Goal: Task Accomplishment & Management: Use online tool/utility

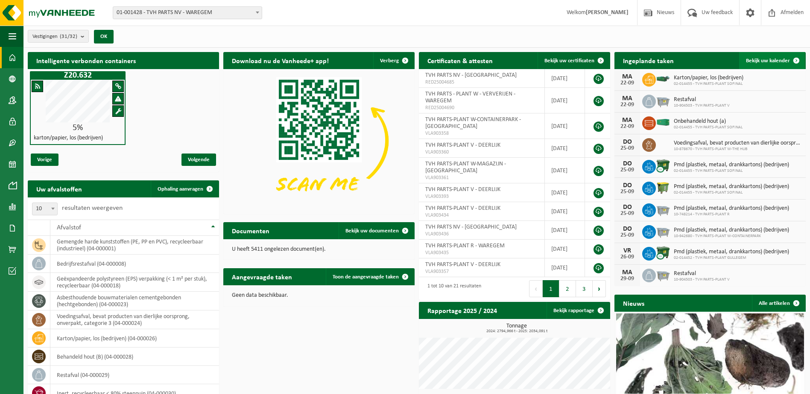
click at [797, 58] on span at bounding box center [796, 60] width 17 height 17
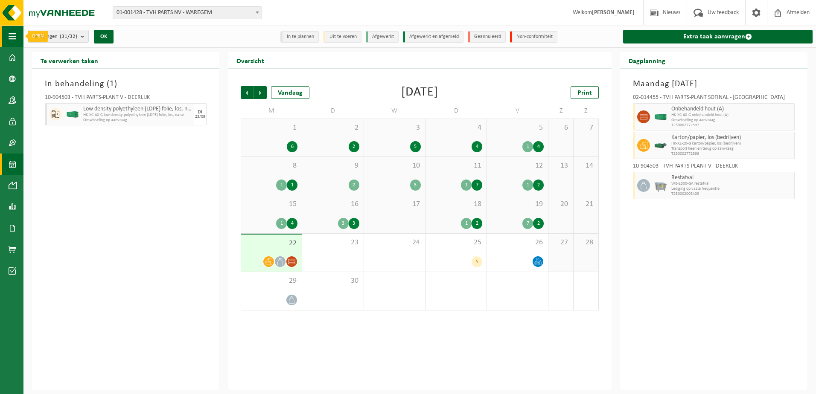
click at [13, 38] on span "button" at bounding box center [13, 36] width 8 height 21
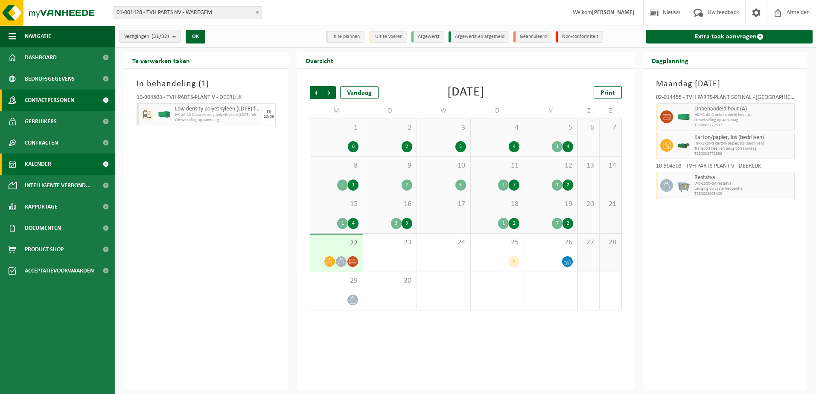
click at [40, 103] on span "Contactpersonen" at bounding box center [50, 100] width 50 height 21
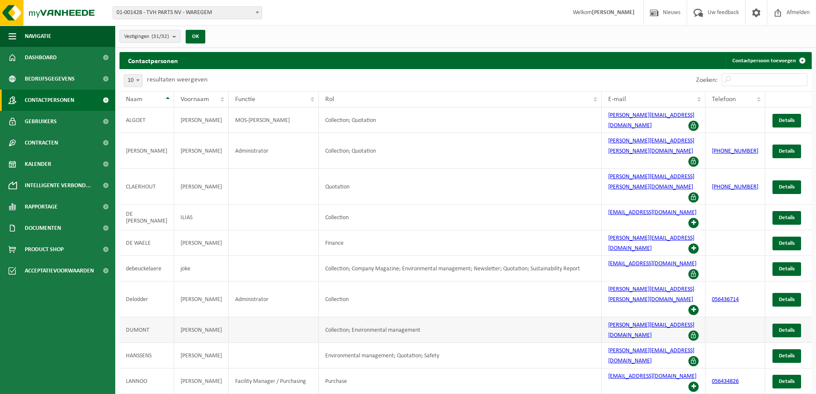
click at [696, 331] on span at bounding box center [694, 336] width 10 height 10
click at [787, 328] on span "Details" at bounding box center [787, 331] width 16 height 6
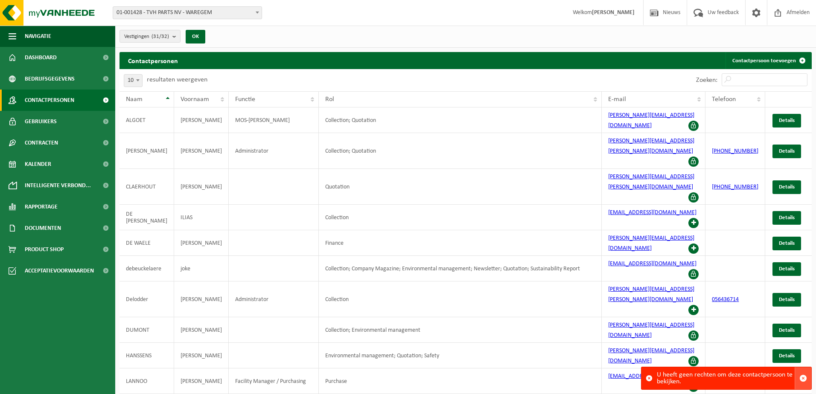
click at [803, 380] on span "button" at bounding box center [804, 379] width 8 height 8
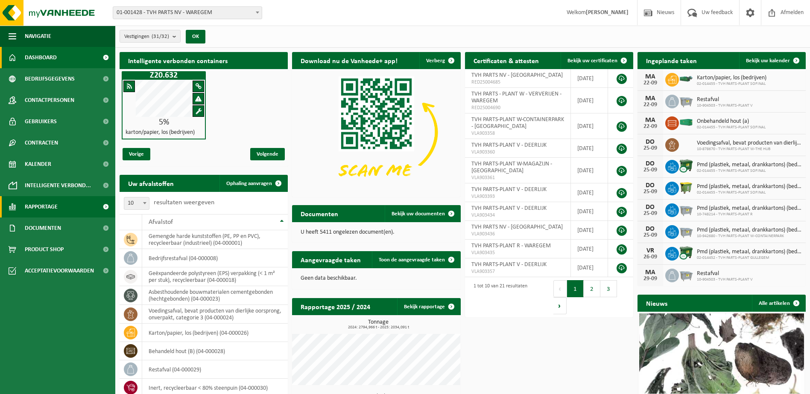
click at [43, 207] on span "Rapportage" at bounding box center [41, 206] width 33 height 21
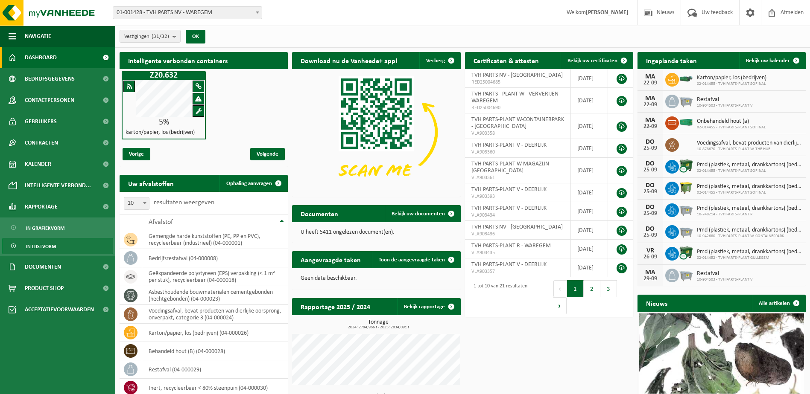
click at [40, 246] on span "In lijstvorm" at bounding box center [41, 247] width 30 height 16
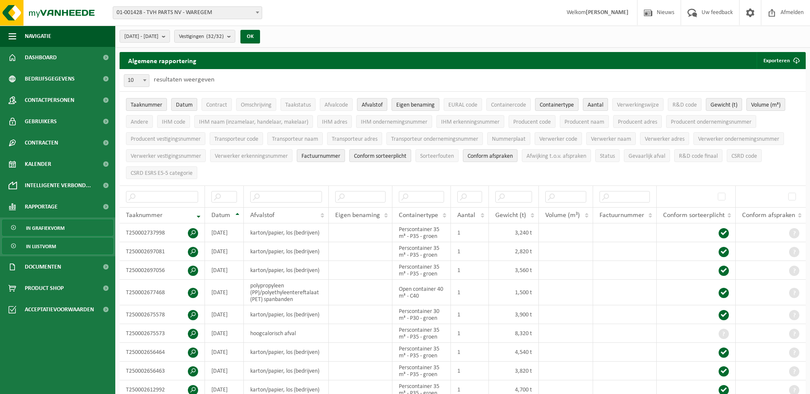
click at [35, 229] on span "In grafiekvorm" at bounding box center [45, 228] width 38 height 16
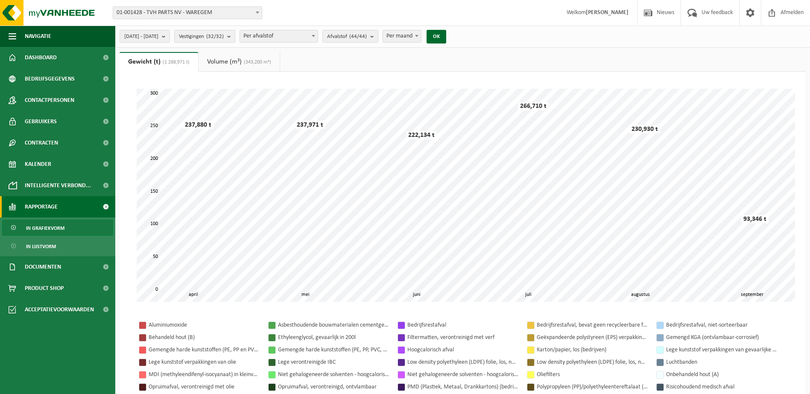
click at [235, 37] on b "submit" at bounding box center [231, 36] width 8 height 12
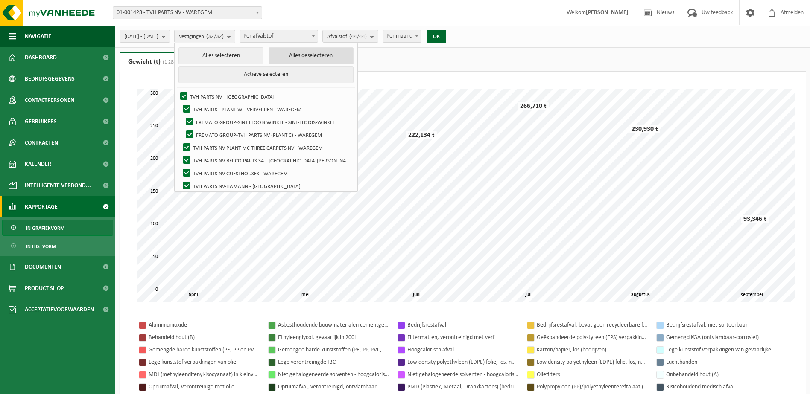
click at [306, 56] on button "Alles deselecteren" at bounding box center [311, 55] width 85 height 17
checkbox input "false"
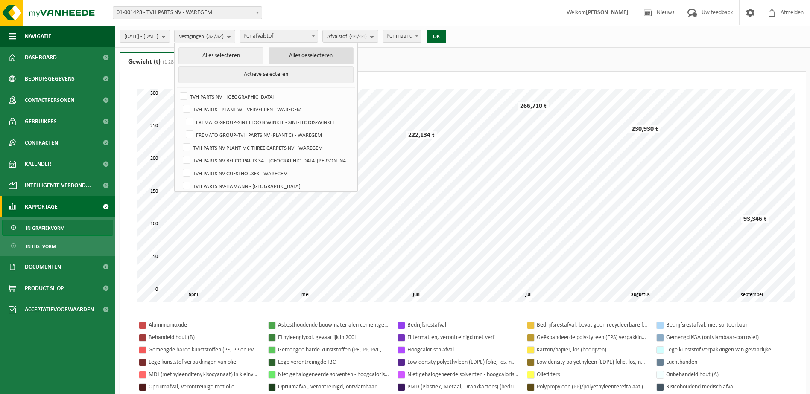
checkbox input "false"
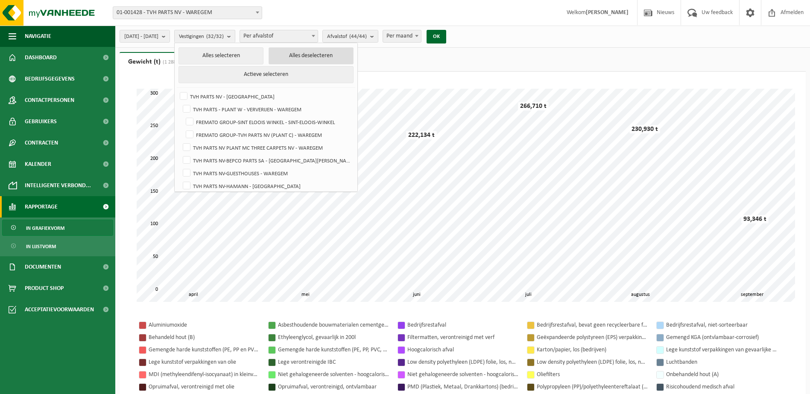
checkbox input "false"
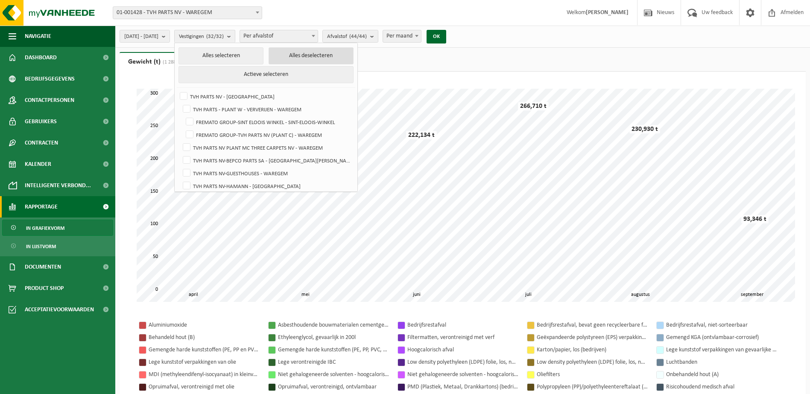
checkbox input "false"
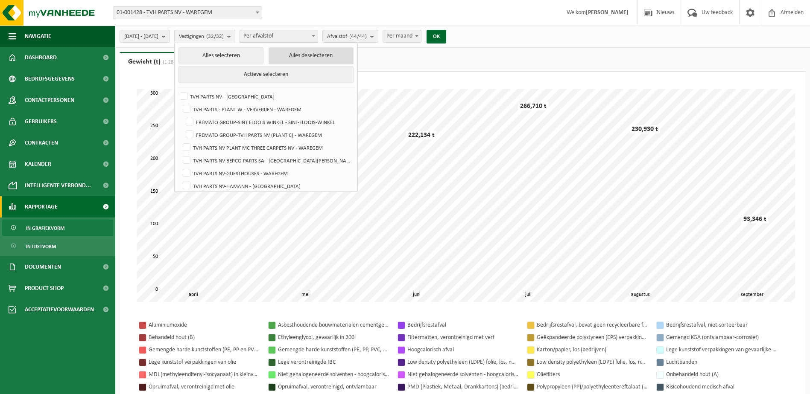
checkbox input "false"
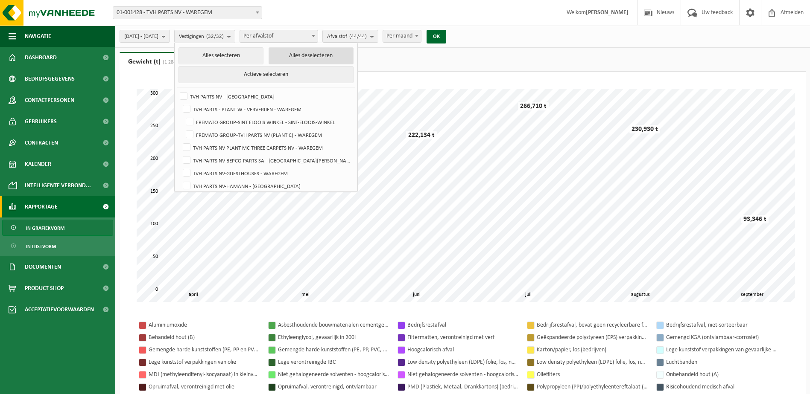
checkbox input "false"
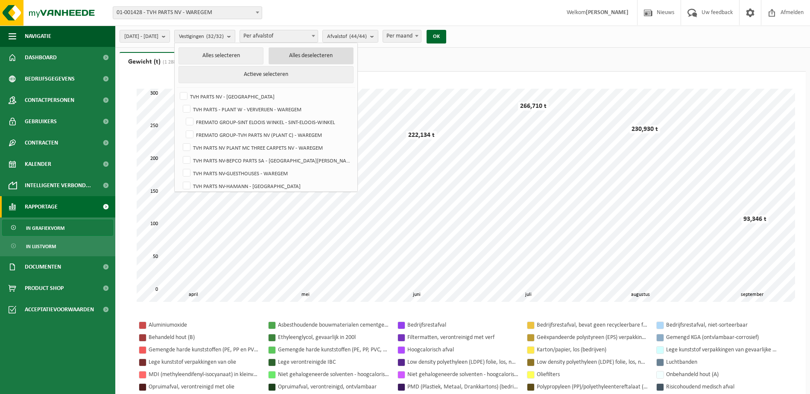
checkbox input "false"
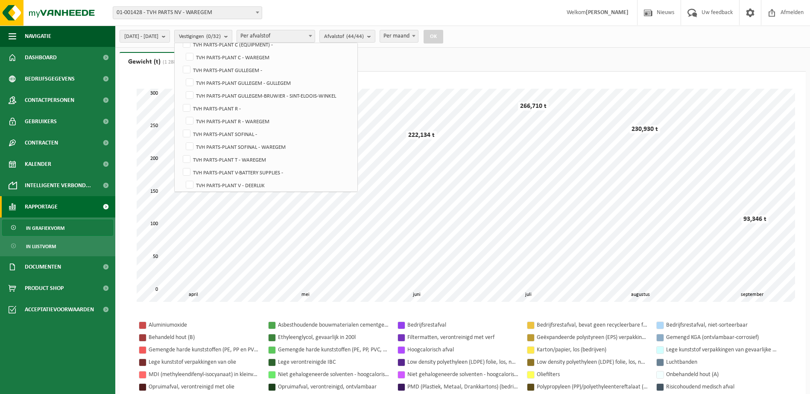
scroll to position [213, 0]
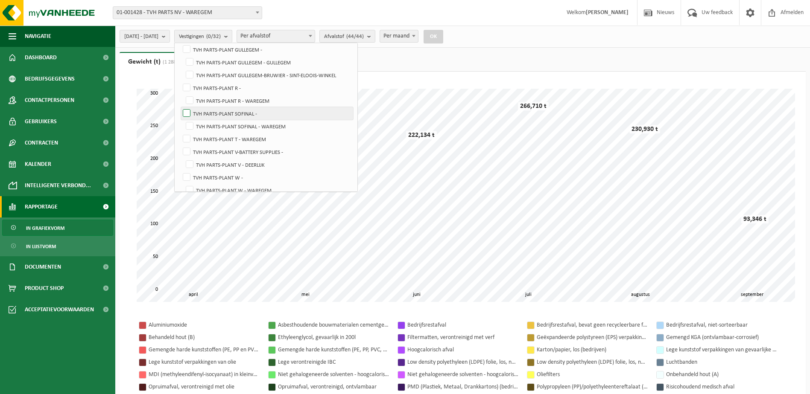
click at [207, 111] on label "TVH PARTS-PLANT SOFINAL -" at bounding box center [267, 113] width 172 height 13
click at [180, 107] on input "TVH PARTS-PLANT SOFINAL -" at bounding box center [179, 107] width 0 height 0
checkbox input "true"
click at [212, 126] on label "TVH PARTS-PLANT SOFINAL - WAREGEM" at bounding box center [268, 126] width 169 height 13
click at [183, 120] on input "TVH PARTS-PLANT SOFINAL - WAREGEM" at bounding box center [182, 120] width 0 height 0
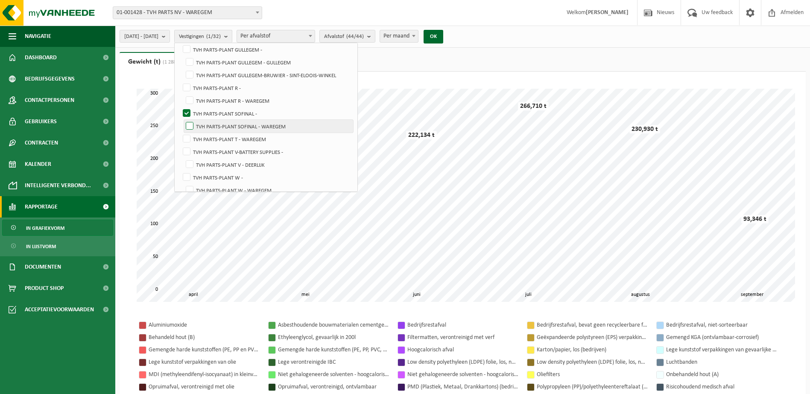
checkbox input "true"
click at [443, 35] on button "OK" at bounding box center [433, 37] width 20 height 14
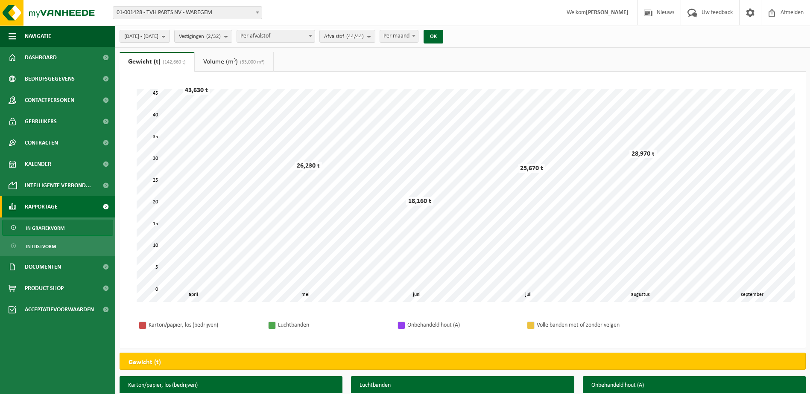
click at [415, 35] on b at bounding box center [413, 36] width 3 height 2
select select "3"
click at [443, 33] on button "OK" at bounding box center [433, 37] width 20 height 14
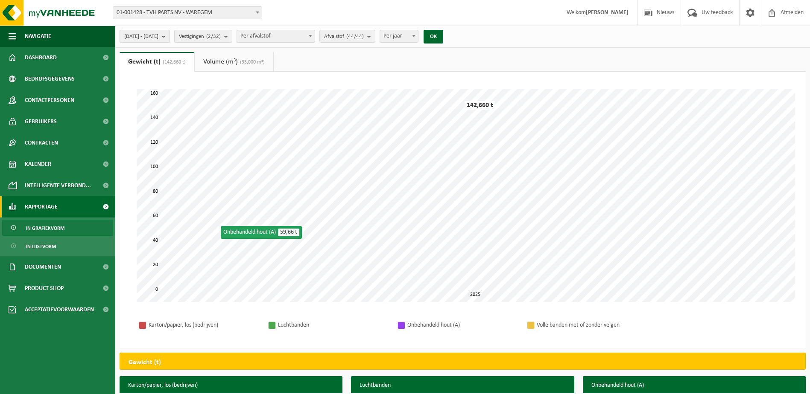
click at [169, 37] on b "submit" at bounding box center [166, 36] width 8 height 12
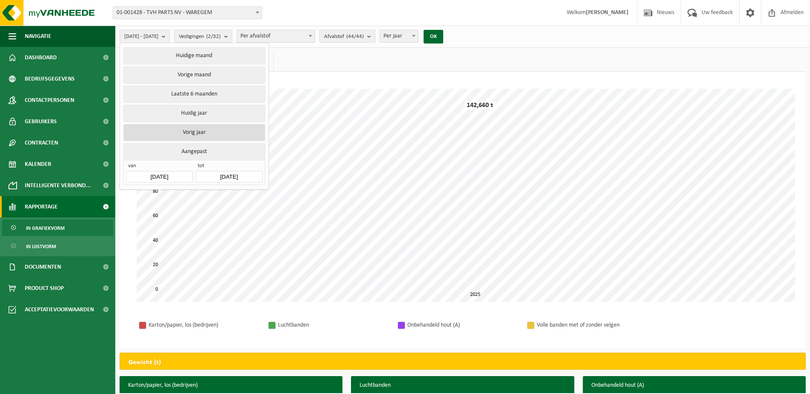
click at [195, 130] on button "Vorig jaar" at bounding box center [193, 132] width 141 height 17
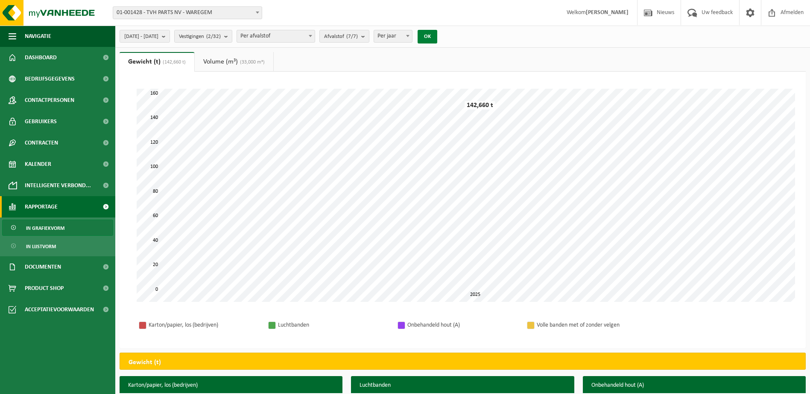
click at [437, 34] on button "OK" at bounding box center [427, 37] width 20 height 14
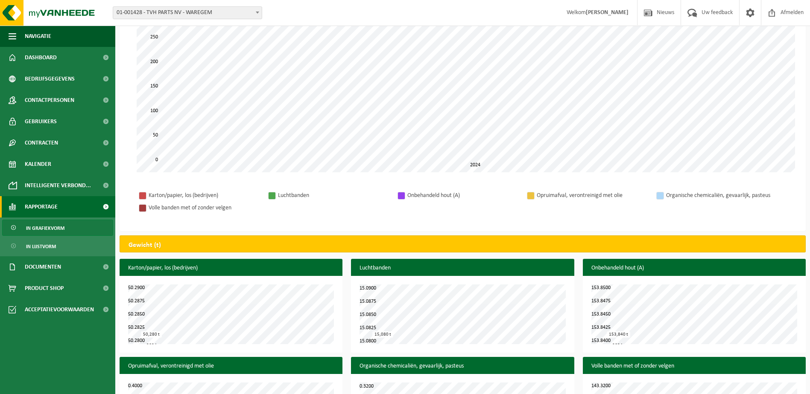
scroll to position [0, 0]
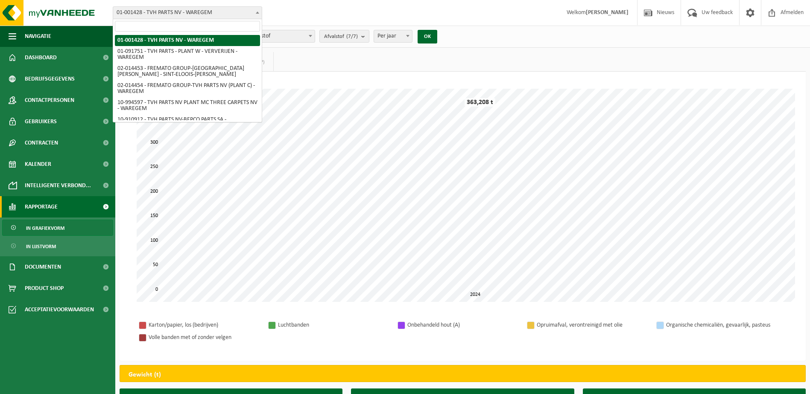
click at [258, 12] on b at bounding box center [257, 13] width 3 height 2
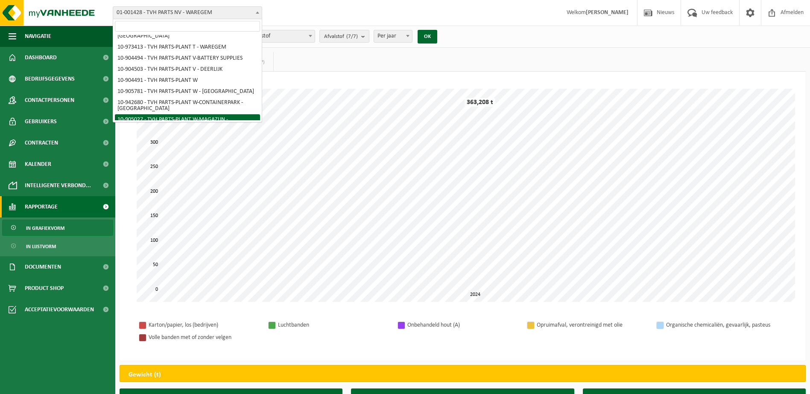
scroll to position [239, 0]
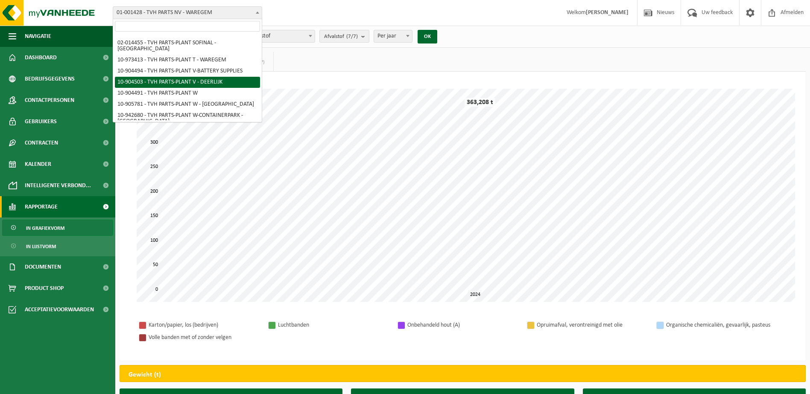
select select "121709"
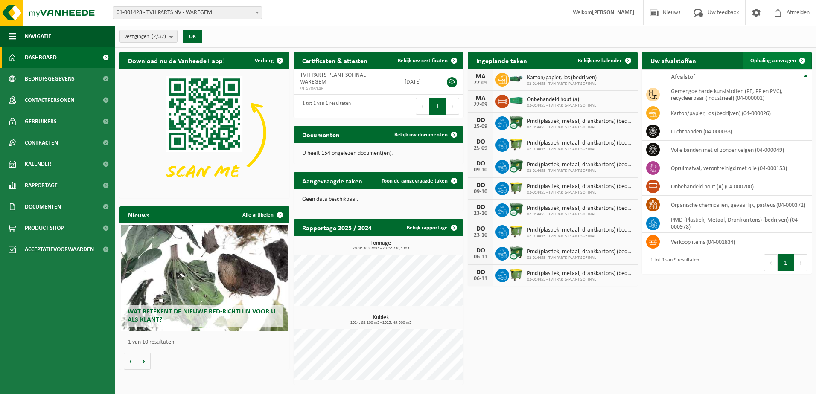
click at [805, 60] on span at bounding box center [802, 60] width 17 height 17
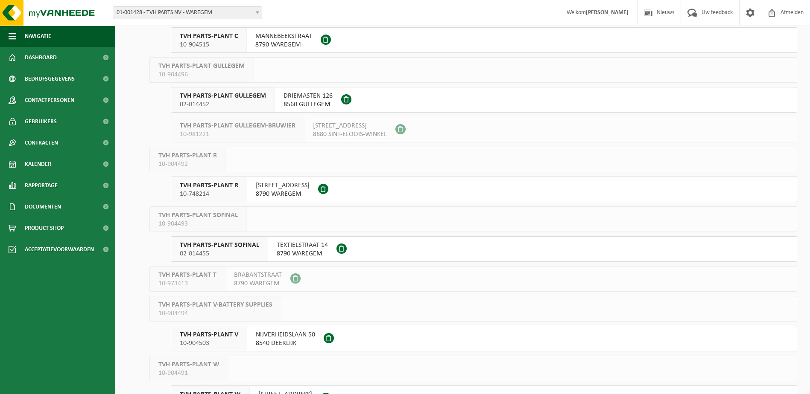
scroll to position [470, 0]
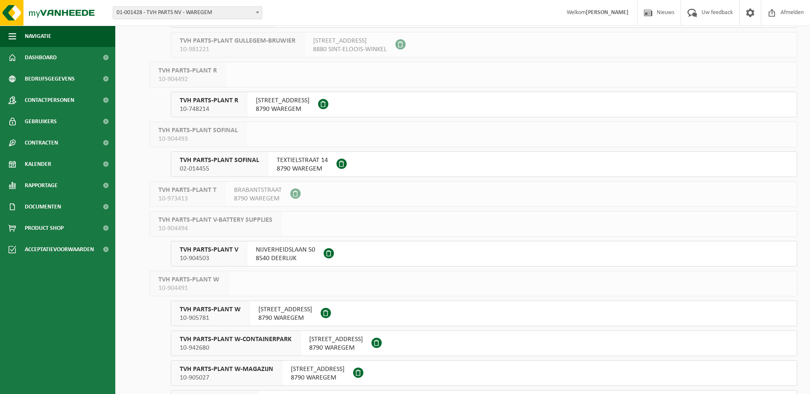
click at [220, 164] on span "TVH PARTS-PLANT SOFINAL" at bounding box center [219, 160] width 79 height 9
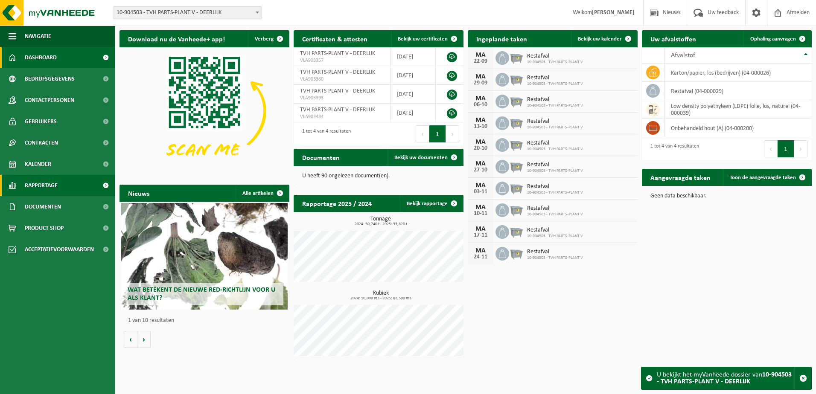
click at [42, 188] on span "Rapportage" at bounding box center [41, 185] width 33 height 21
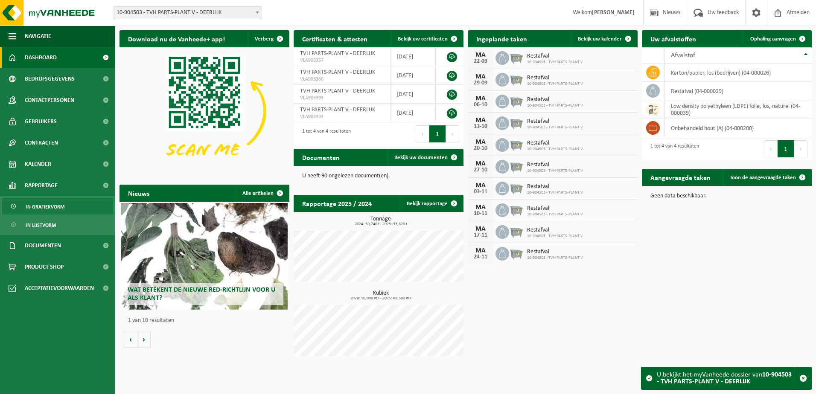
click at [48, 207] on span "In grafiekvorm" at bounding box center [45, 207] width 38 height 16
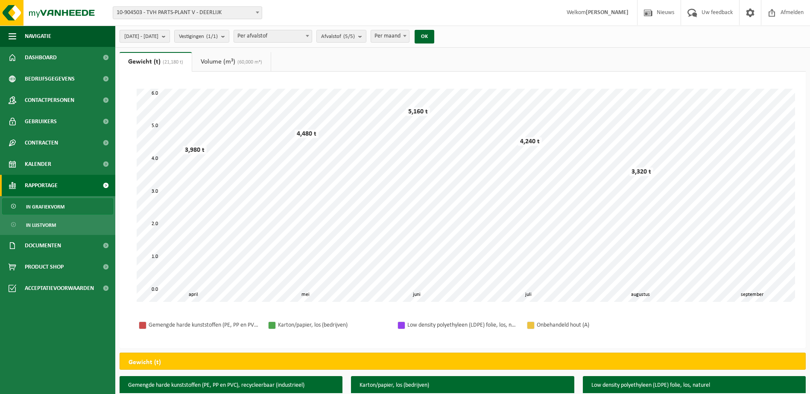
click at [169, 37] on b "submit" at bounding box center [166, 36] width 8 height 12
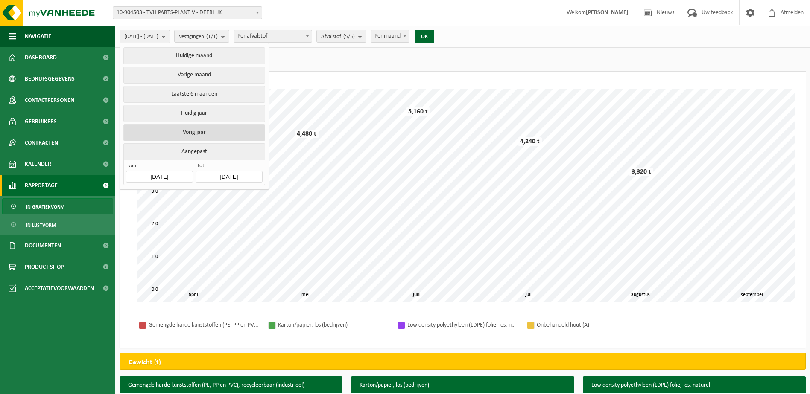
click at [194, 131] on button "Vorig jaar" at bounding box center [193, 132] width 141 height 17
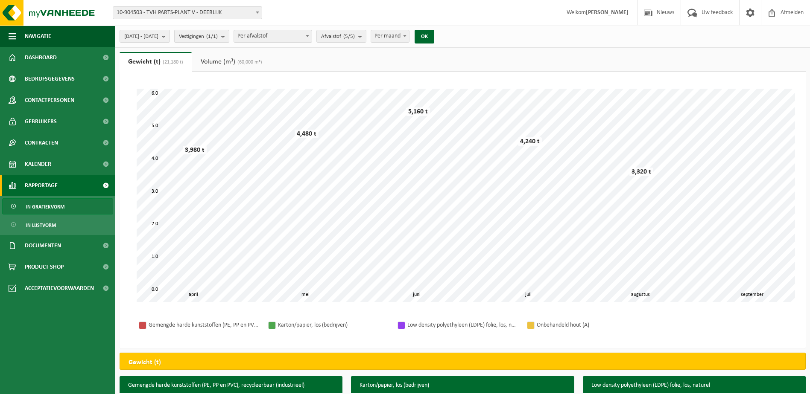
click at [229, 35] on b "submit" at bounding box center [225, 36] width 8 height 12
click at [269, 73] on button "Actieve selecteren" at bounding box center [241, 74] width 126 height 17
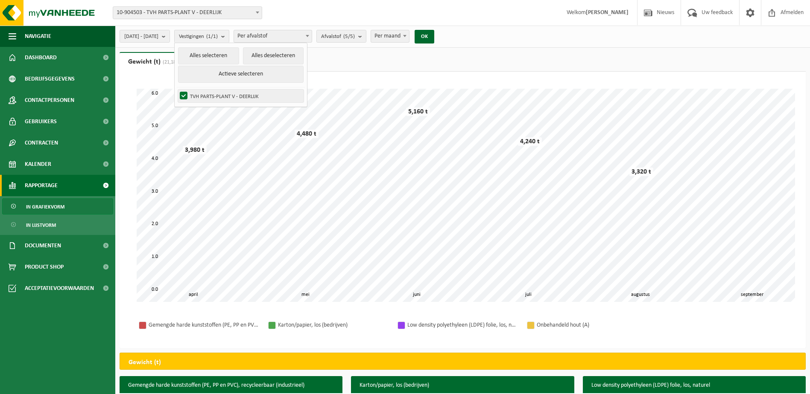
click at [258, 97] on label "TVH PARTS-PLANT V - DEERLIJK" at bounding box center [241, 96] width 126 height 13
click at [177, 90] on input "TVH PARTS-PLANT V - DEERLIJK" at bounding box center [176, 89] width 0 height 0
click at [258, 97] on label "TVH PARTS-PLANT V - DEERLIJK" at bounding box center [241, 96] width 126 height 13
click at [177, 90] on input "TVH PARTS-PLANT V - DEERLIJK" at bounding box center [176, 89] width 0 height 0
checkbox input "true"
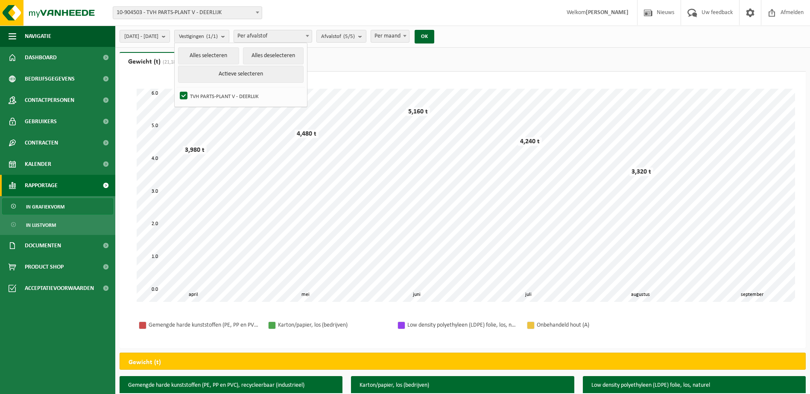
click at [406, 36] on b at bounding box center [404, 36] width 3 height 2
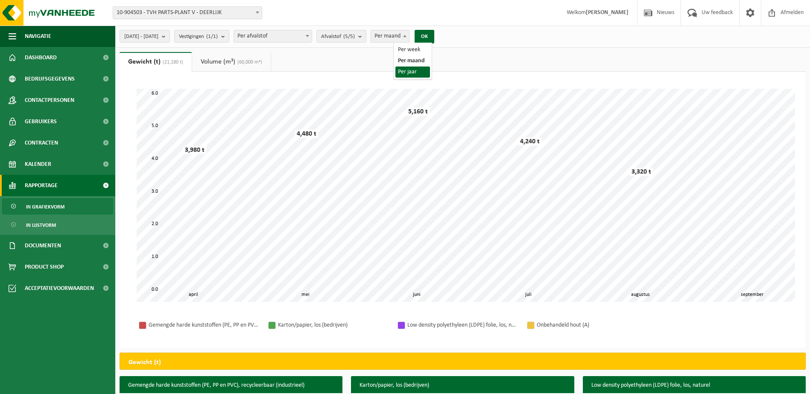
select select "3"
click at [434, 40] on button "OK" at bounding box center [425, 37] width 20 height 14
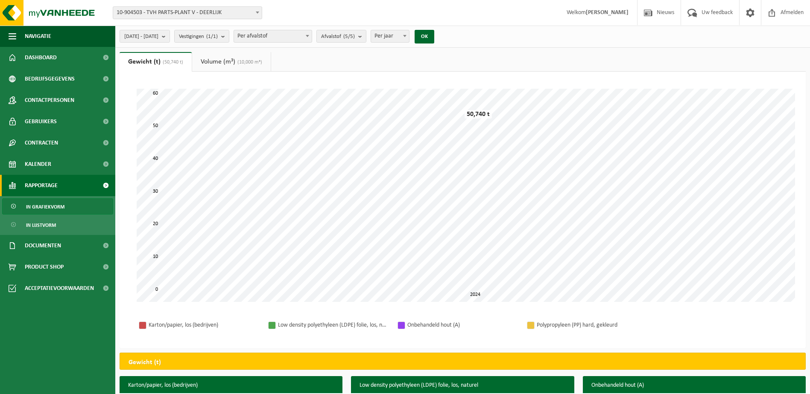
click at [260, 12] on span at bounding box center [257, 12] width 9 height 11
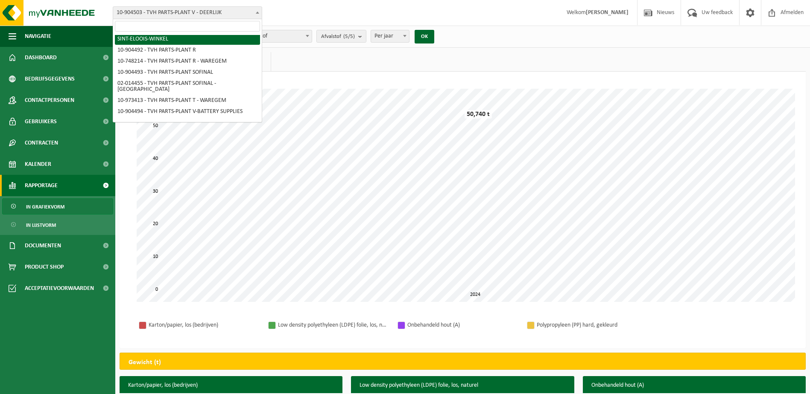
scroll to position [213, 0]
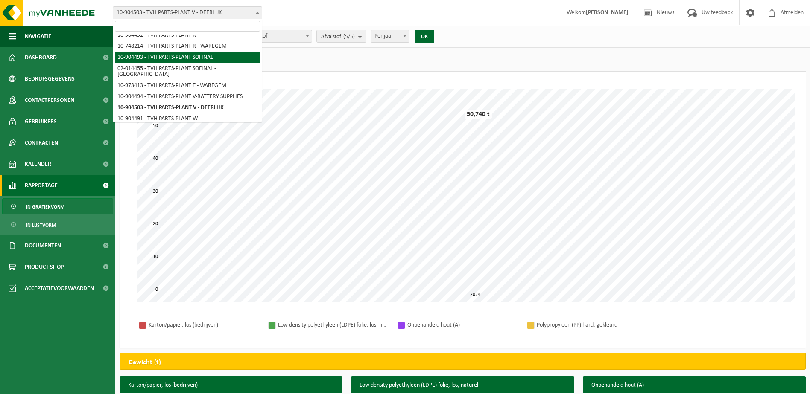
select select "121703"
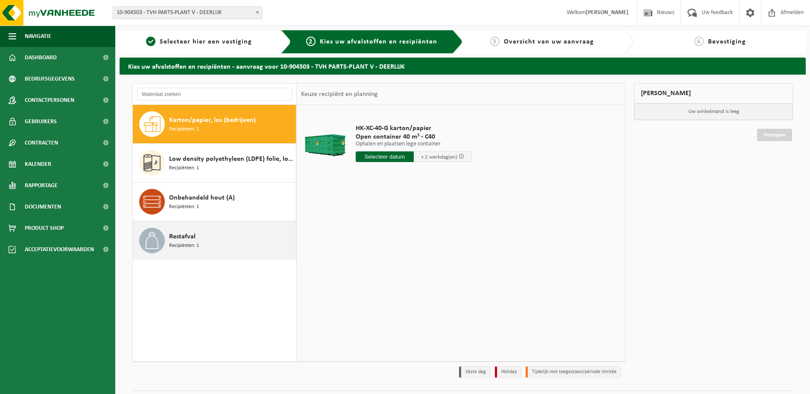
click at [178, 237] on span "Restafval" at bounding box center [182, 237] width 26 height 10
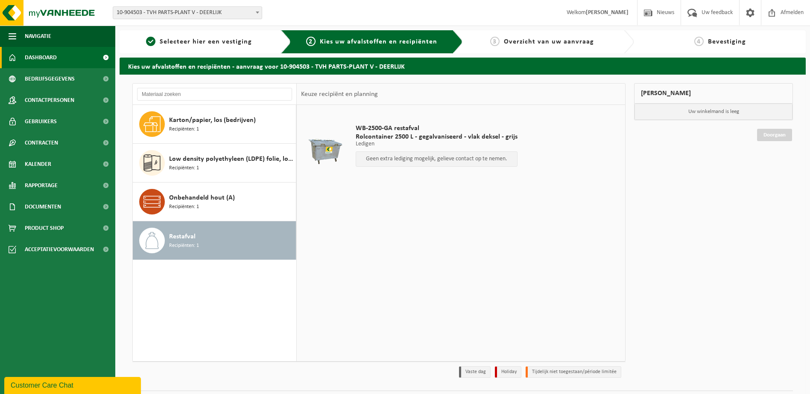
click at [59, 61] on link "Dashboard" at bounding box center [57, 57] width 115 height 21
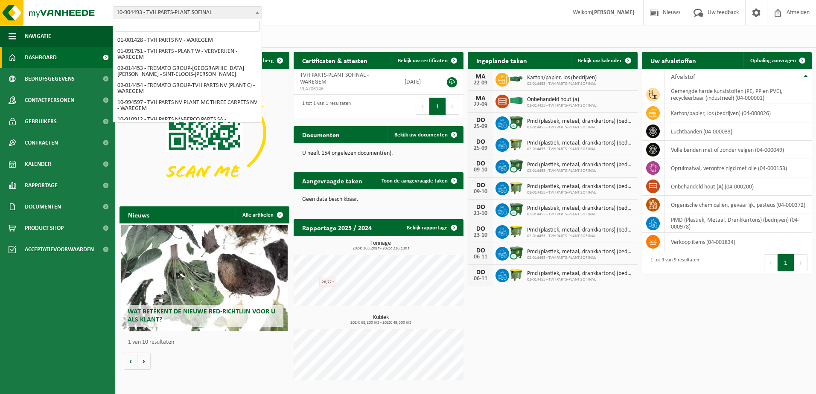
click at [258, 12] on b at bounding box center [257, 13] width 3 height 2
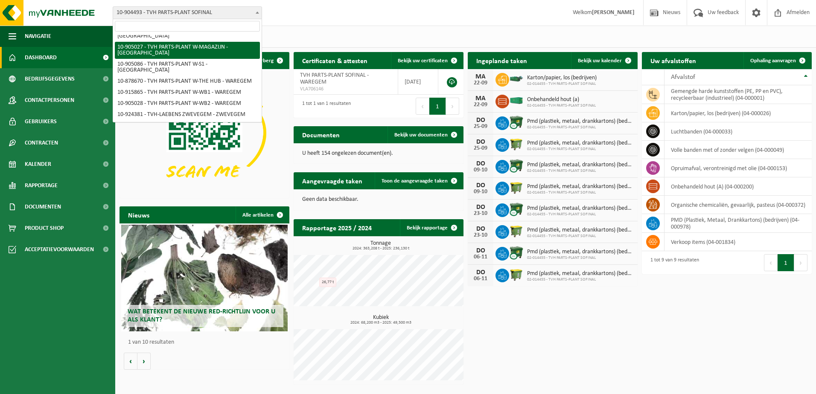
click at [304, 18] on div "Vestiging: 01-001428 - TVH PARTS NV - WAREGEM 01-091751 - TVH PARTS - PLANT W -…" at bounding box center [408, 13] width 816 height 26
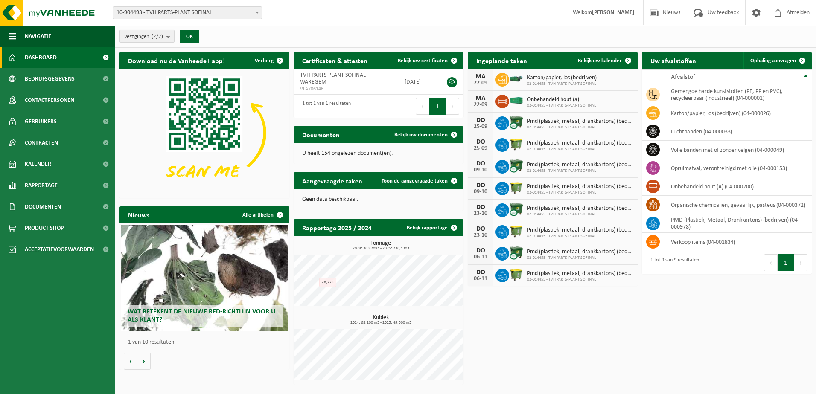
click at [171, 36] on b "submit" at bounding box center [170, 36] width 8 height 12
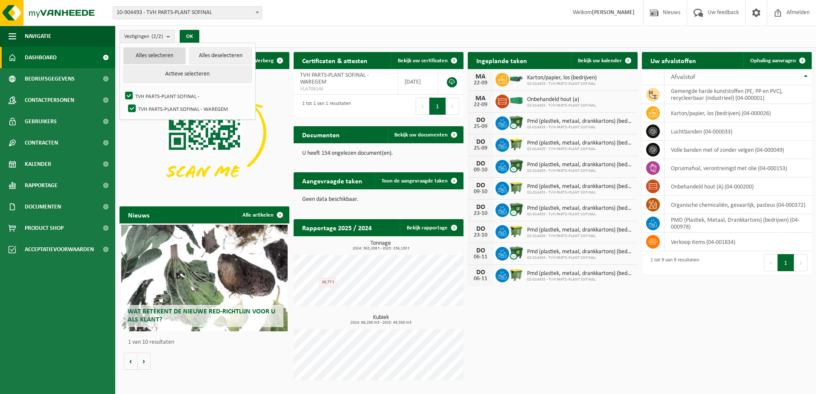
click at [164, 54] on button "Alles selecteren" at bounding box center [154, 55] width 62 height 17
click at [186, 35] on button "OK" at bounding box center [190, 37] width 20 height 14
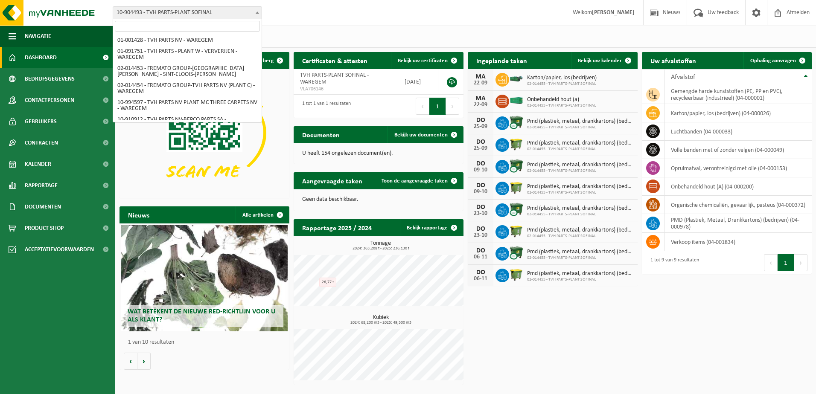
click at [254, 12] on span at bounding box center [257, 12] width 9 height 11
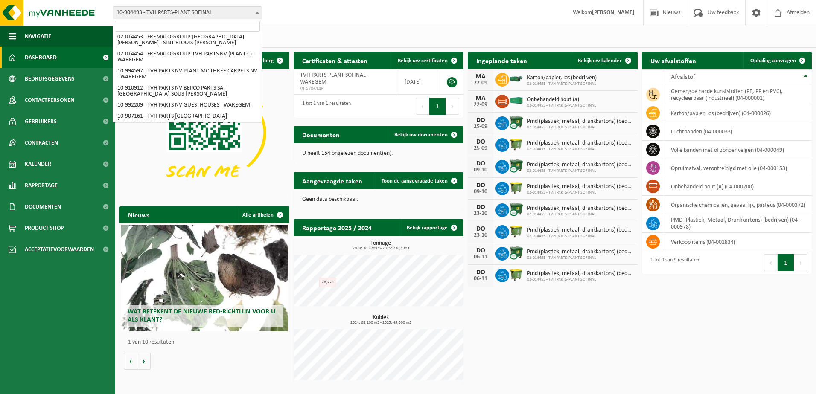
scroll to position [0, 0]
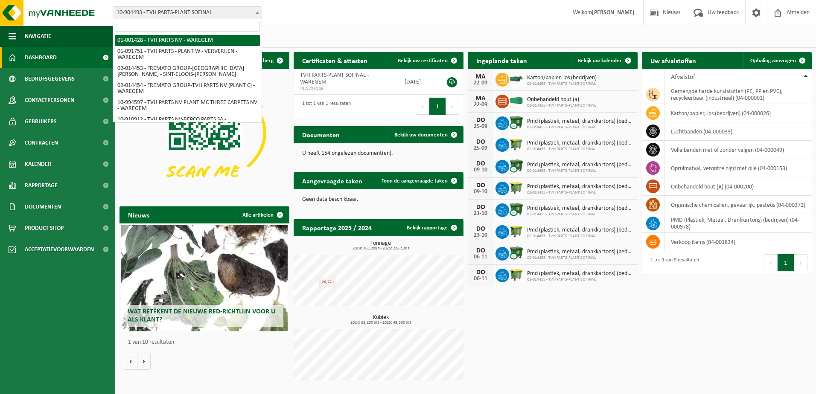
select select "11451"
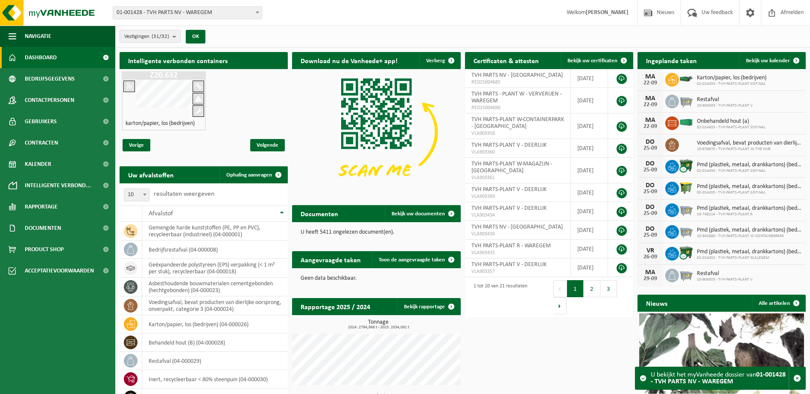
click at [176, 36] on b "submit" at bounding box center [176, 36] width 8 height 12
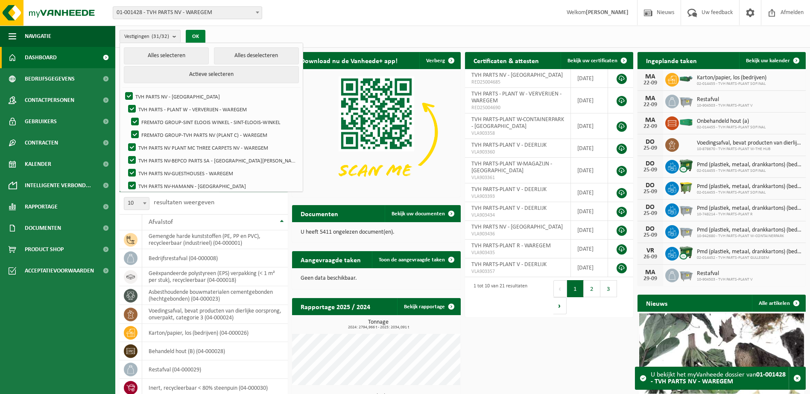
click at [198, 30] on button "OK" at bounding box center [196, 37] width 20 height 14
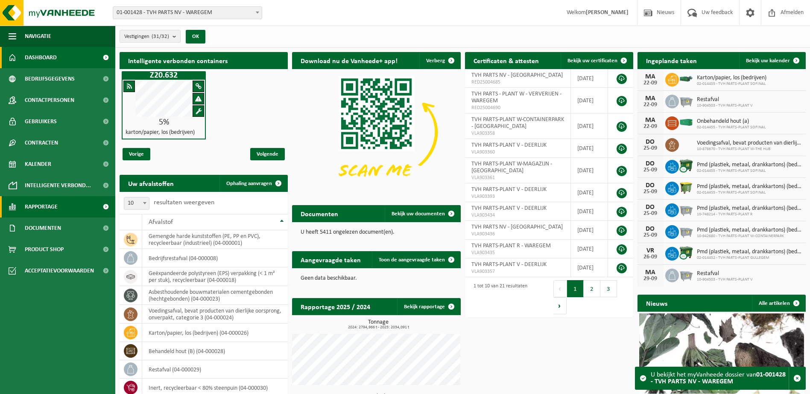
click at [64, 207] on link "Rapportage" at bounding box center [57, 206] width 115 height 21
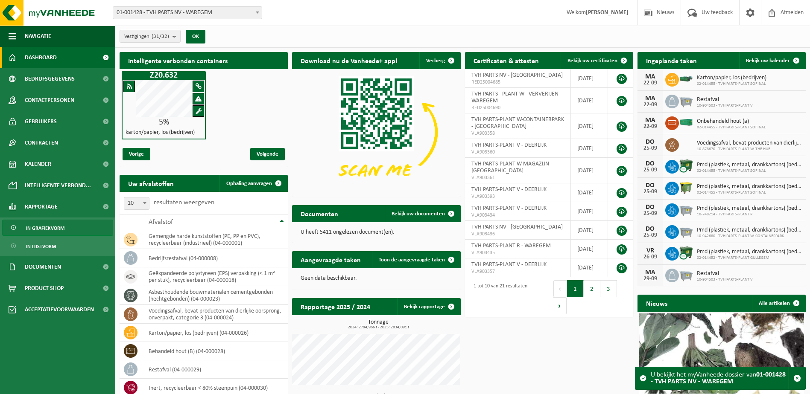
click at [55, 222] on span "In grafiekvorm" at bounding box center [45, 228] width 38 height 16
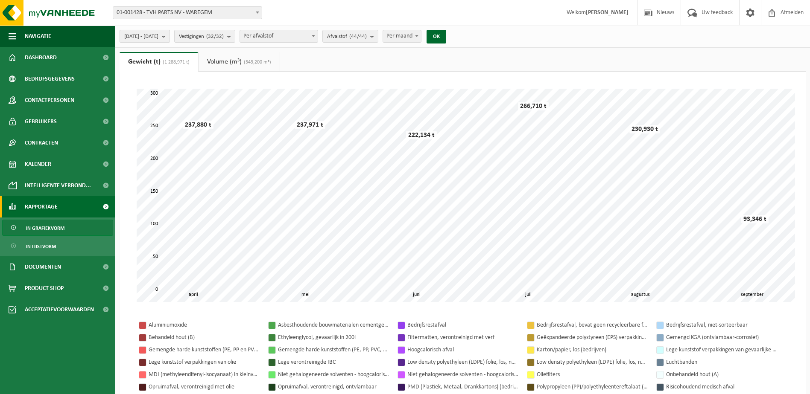
click at [169, 33] on b "submit" at bounding box center [166, 36] width 8 height 12
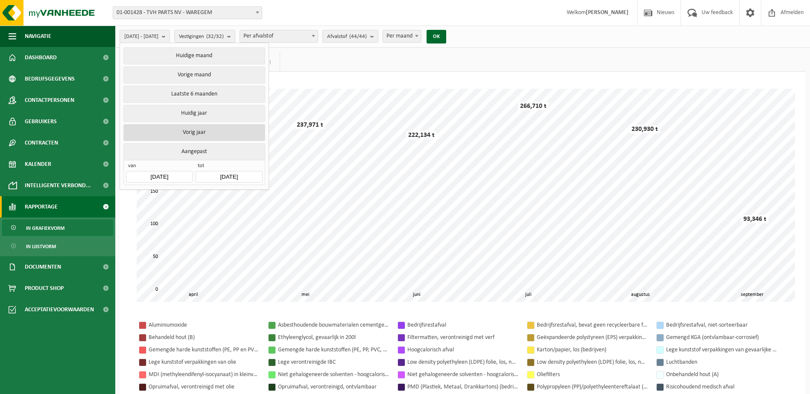
click at [189, 131] on button "Vorig jaar" at bounding box center [193, 132] width 141 height 17
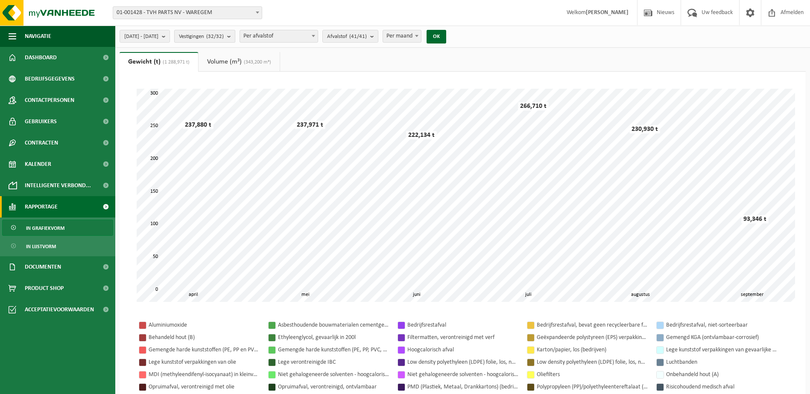
click at [235, 37] on b "submit" at bounding box center [231, 36] width 8 height 12
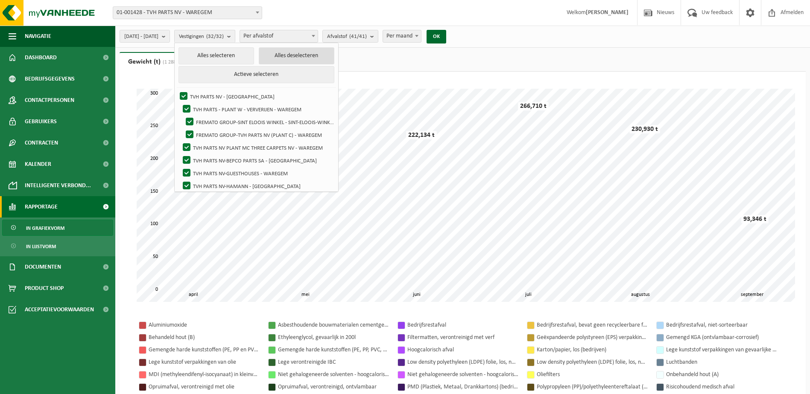
click at [293, 53] on button "Alles deselecteren" at bounding box center [297, 55] width 76 height 17
checkbox input "false"
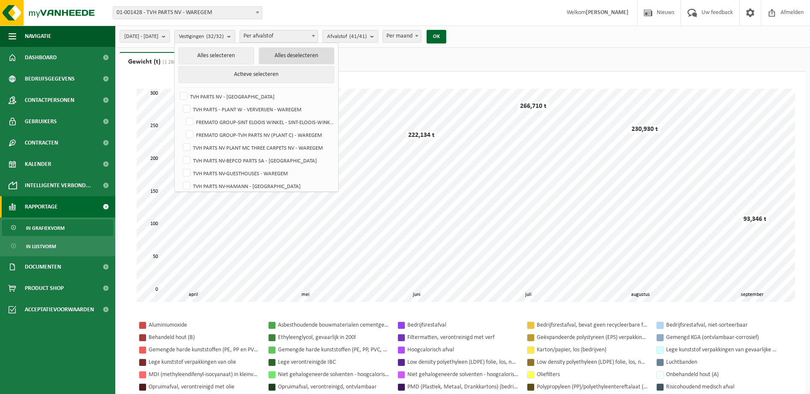
checkbox input "false"
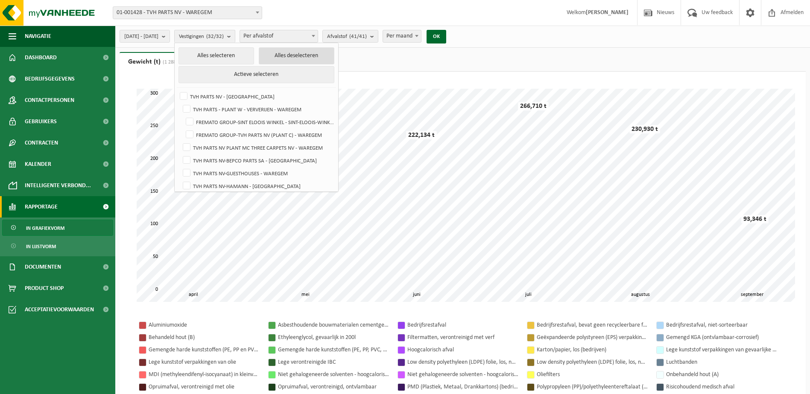
checkbox input "false"
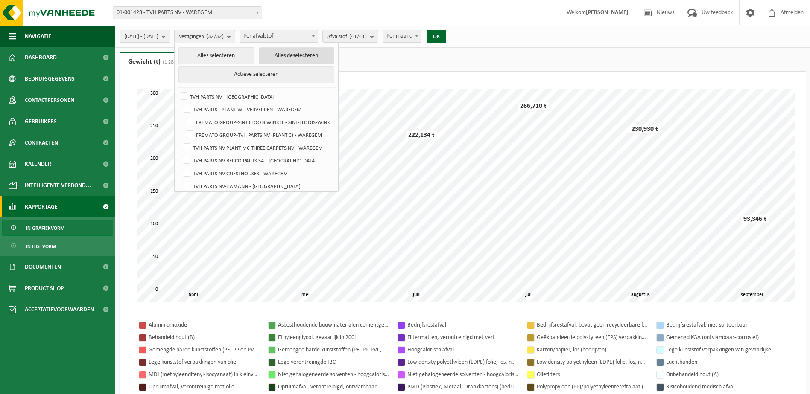
checkbox input "false"
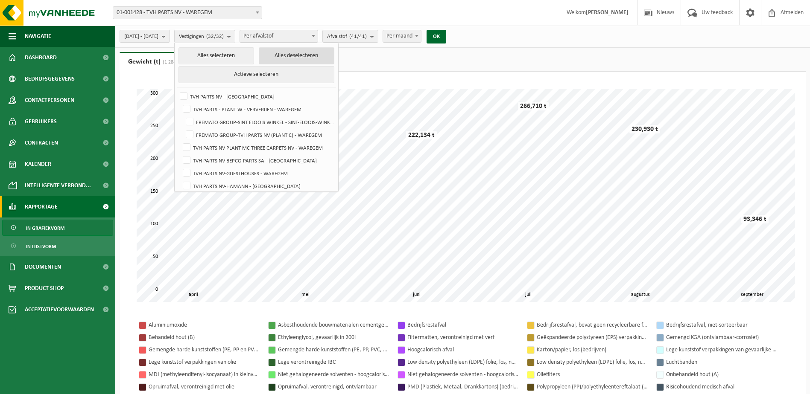
checkbox input "false"
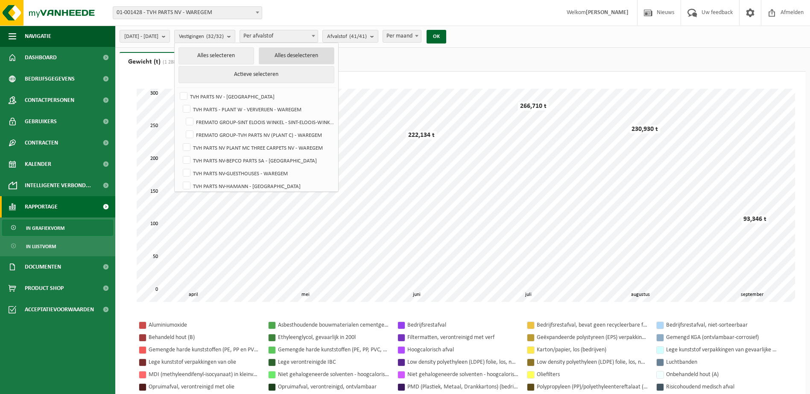
checkbox input "false"
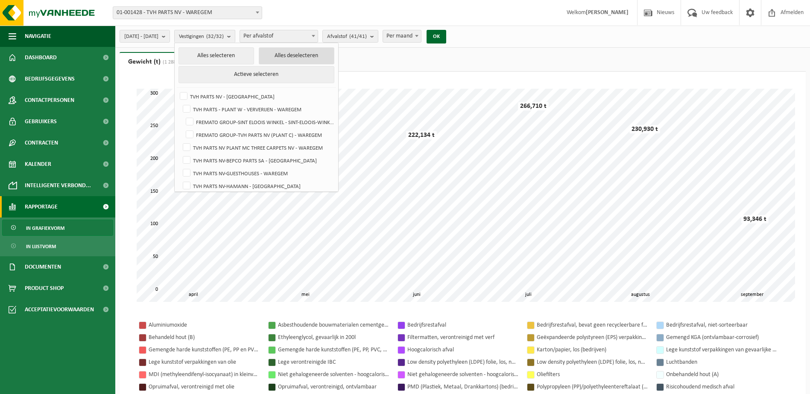
checkbox input "false"
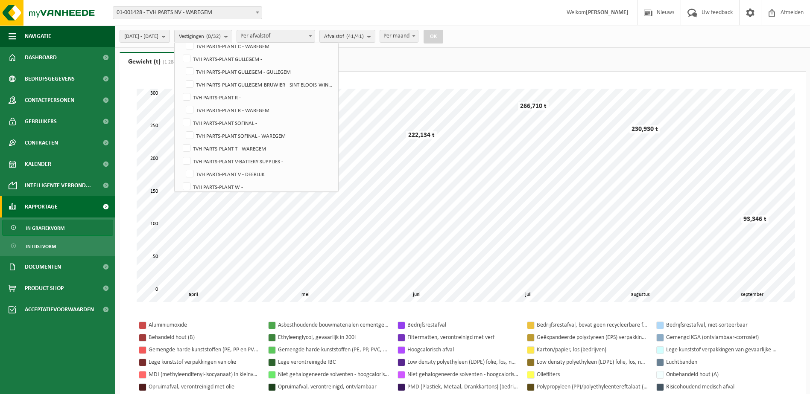
scroll to position [213, 0]
click at [209, 107] on label "TVH PARTS-PLANT SOFINAL -" at bounding box center [257, 113] width 153 height 13
click at [180, 107] on input "TVH PARTS-PLANT SOFINAL -" at bounding box center [179, 107] width 0 height 0
checkbox input "true"
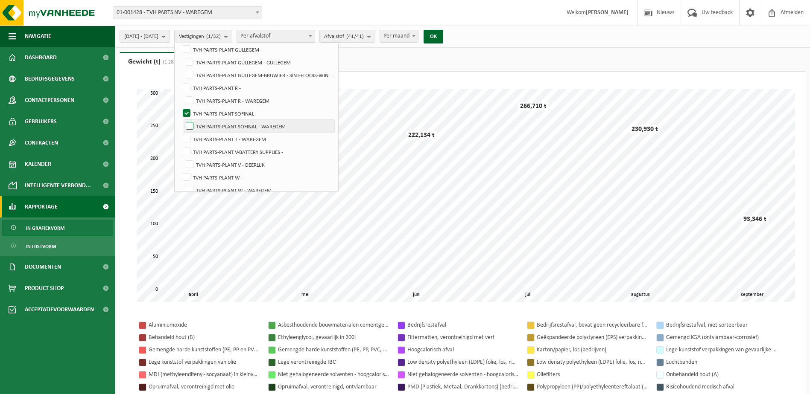
click at [211, 123] on label "TVH PARTS-PLANT SOFINAL - WAREGEM" at bounding box center [259, 126] width 150 height 13
click at [183, 120] on input "TVH PARTS-PLANT SOFINAL - WAREGEM" at bounding box center [182, 120] width 0 height 0
checkbox input "true"
click at [443, 38] on button "OK" at bounding box center [433, 37] width 20 height 14
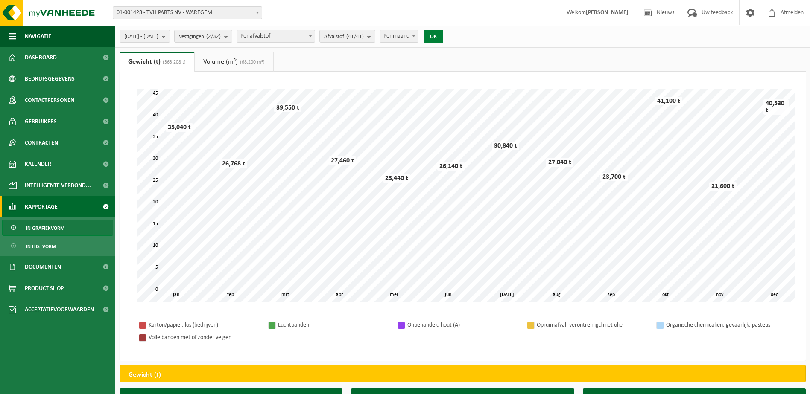
click at [443, 35] on button "OK" at bounding box center [433, 37] width 20 height 14
click at [315, 35] on span at bounding box center [310, 35] width 9 height 11
click at [375, 35] on b "submit" at bounding box center [371, 36] width 8 height 12
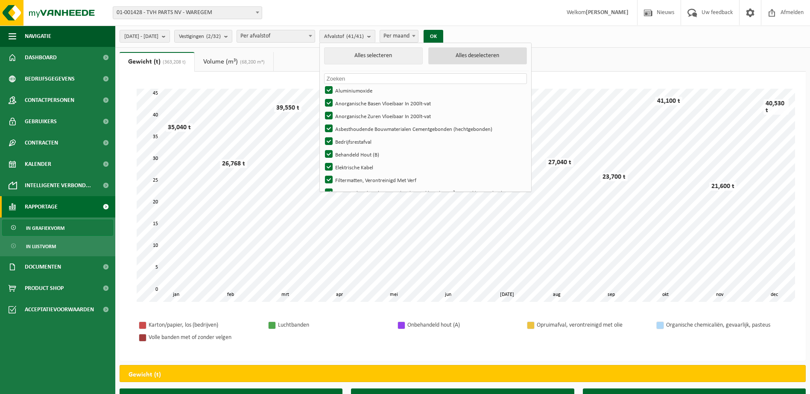
click at [493, 54] on button "Alles deselecteren" at bounding box center [477, 55] width 99 height 17
checkbox input "false"
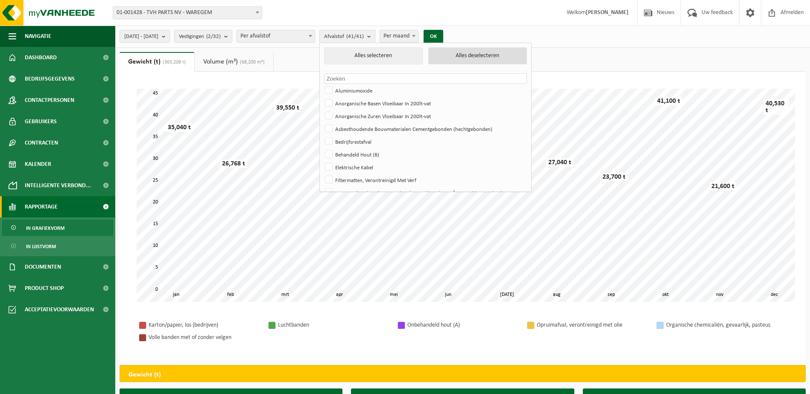
checkbox input "false"
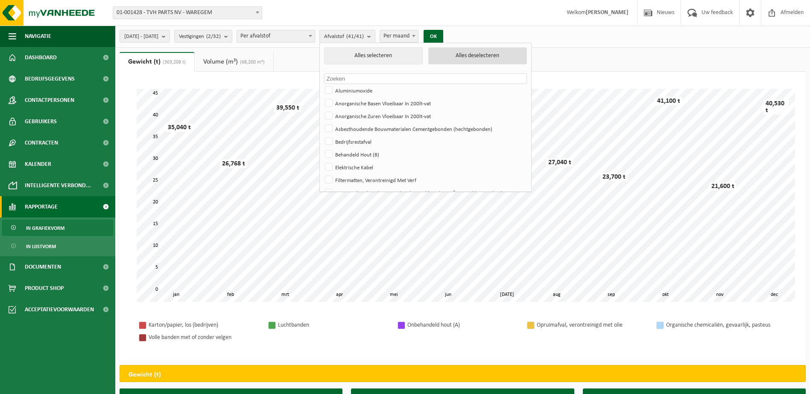
checkbox input "false"
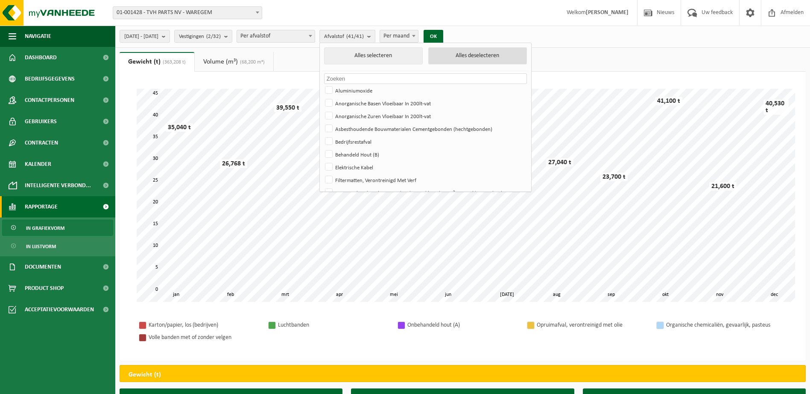
checkbox input "false"
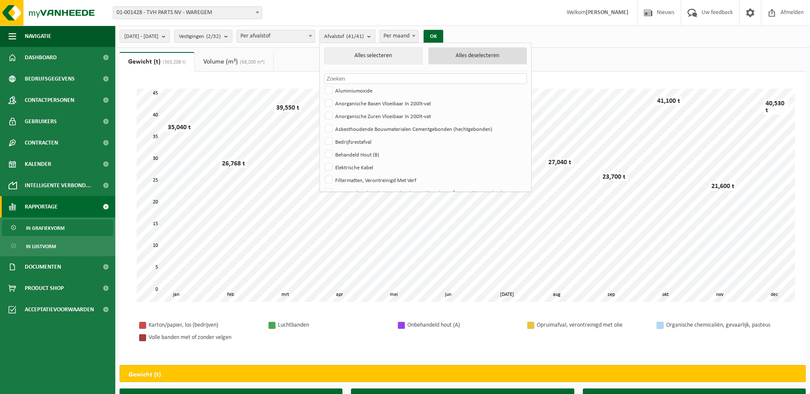
checkbox input "false"
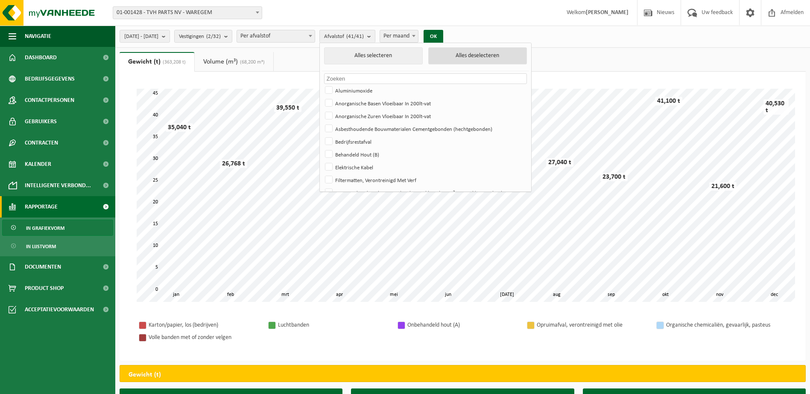
checkbox input "false"
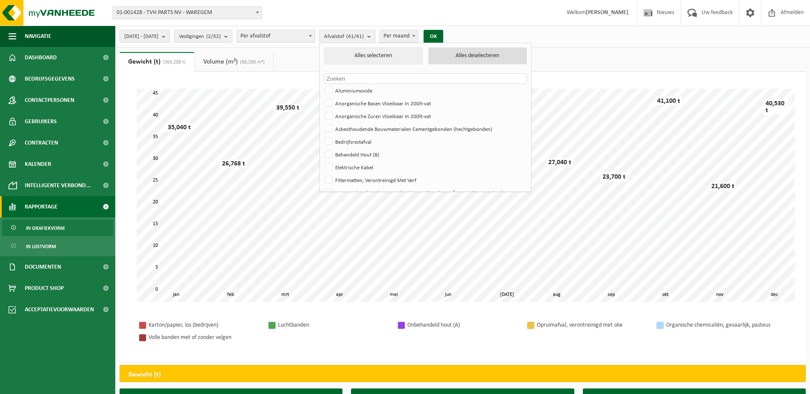
checkbox input "false"
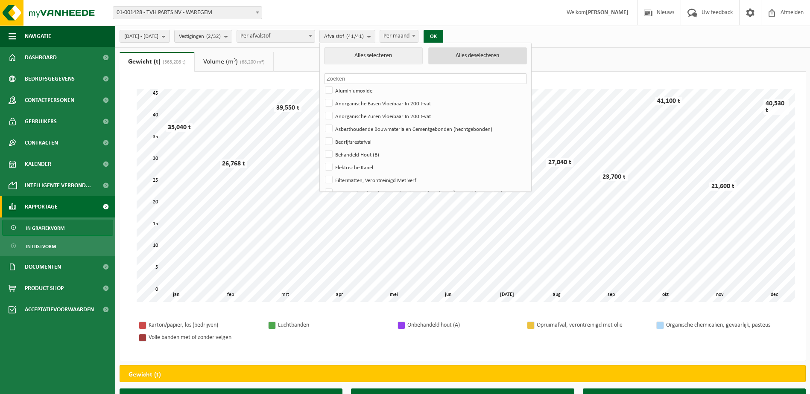
checkbox input "false"
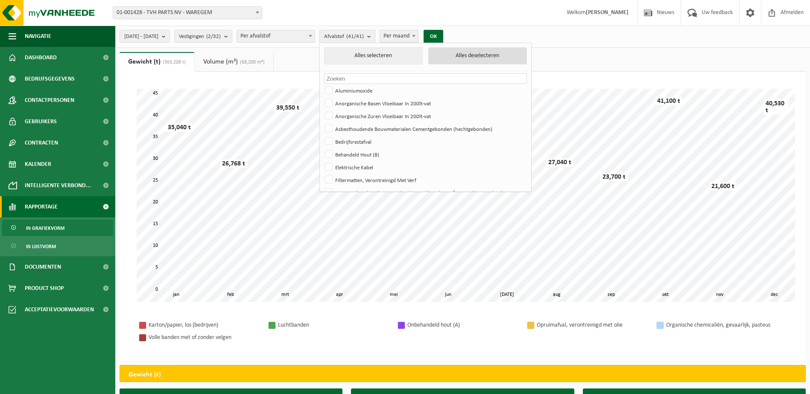
checkbox input "false"
click at [232, 37] on b "submit" at bounding box center [228, 36] width 8 height 12
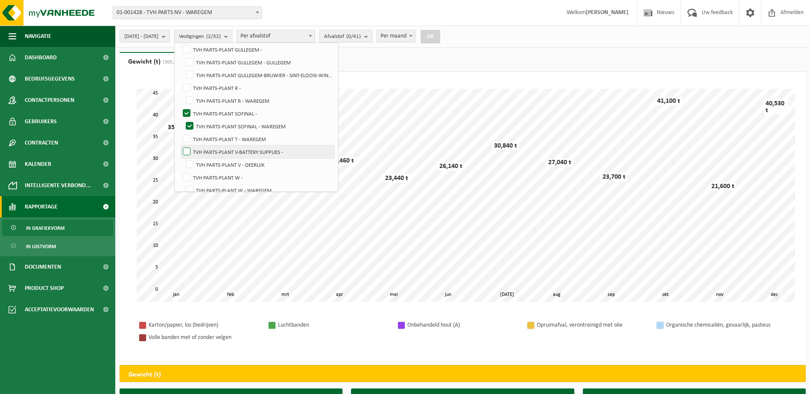
click at [207, 149] on label "TVH PARTS-PLANT V-BATTERY SUPPLIES -" at bounding box center [257, 152] width 153 height 13
click at [180, 146] on input "TVH PARTS-PLANT V-BATTERY SUPPLIES -" at bounding box center [179, 145] width 0 height 0
checkbox input "true"
click at [210, 161] on label "TVH PARTS-PLANT V - DEERLIJK" at bounding box center [259, 164] width 150 height 13
click at [183, 158] on input "TVH PARTS-PLANT V - DEERLIJK" at bounding box center [182, 158] width 0 height 0
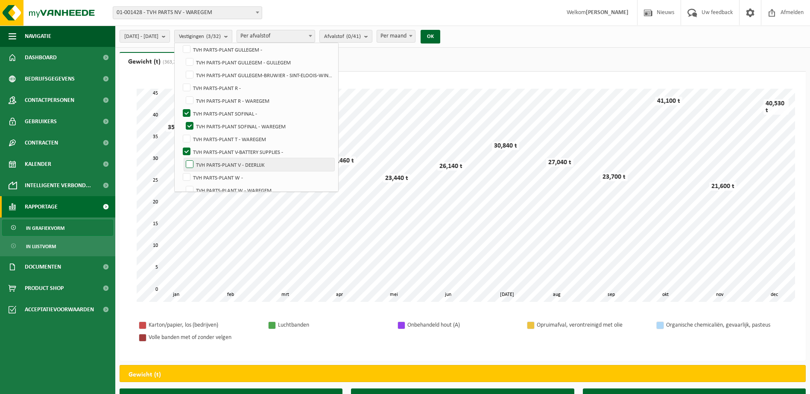
checkbox input "true"
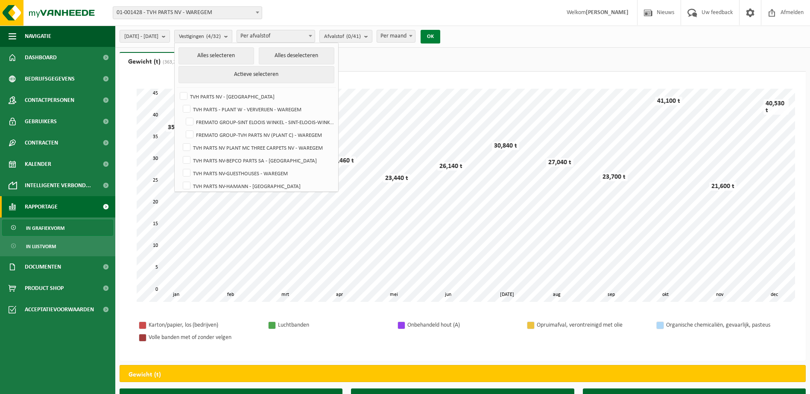
click at [440, 34] on button "OK" at bounding box center [430, 37] width 20 height 14
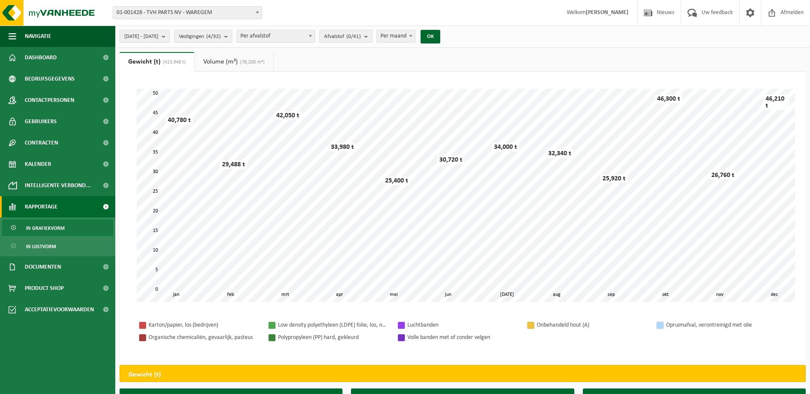
click at [372, 36] on b "submit" at bounding box center [368, 36] width 8 height 12
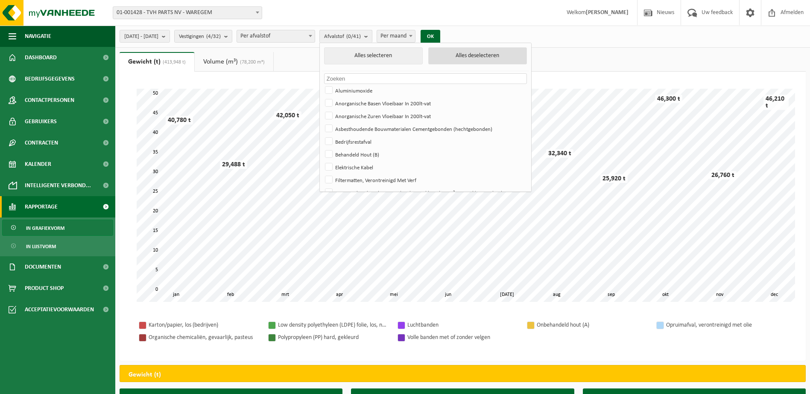
click at [496, 56] on button "Alles deselecteren" at bounding box center [477, 55] width 99 height 17
click at [492, 53] on button "Alles deselecteren" at bounding box center [477, 55] width 99 height 17
click at [494, 55] on button "Alles deselecteren" at bounding box center [477, 55] width 99 height 17
click at [495, 54] on button "Alles deselecteren" at bounding box center [477, 55] width 99 height 17
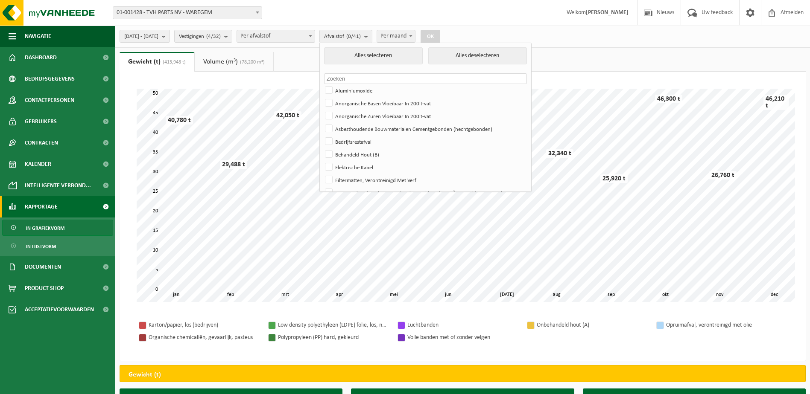
click at [631, 41] on div "2024-01-01 - 2024-12-31 Huidige maand Vorige maand Laatste 6 maanden Huidig jaa…" at bounding box center [462, 37] width 695 height 22
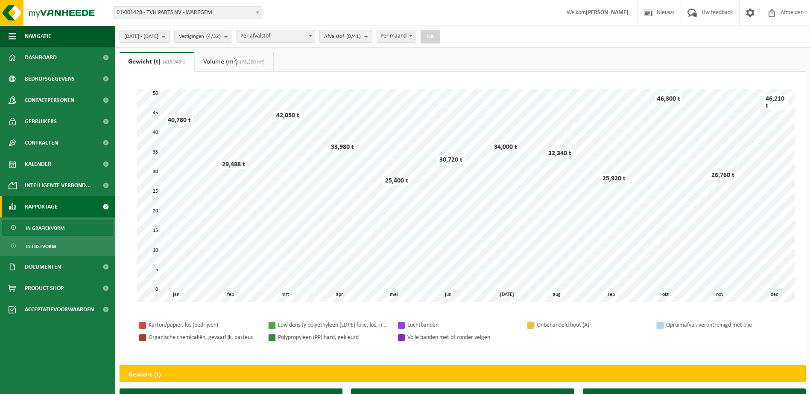
click at [372, 34] on b "submit" at bounding box center [368, 36] width 8 height 12
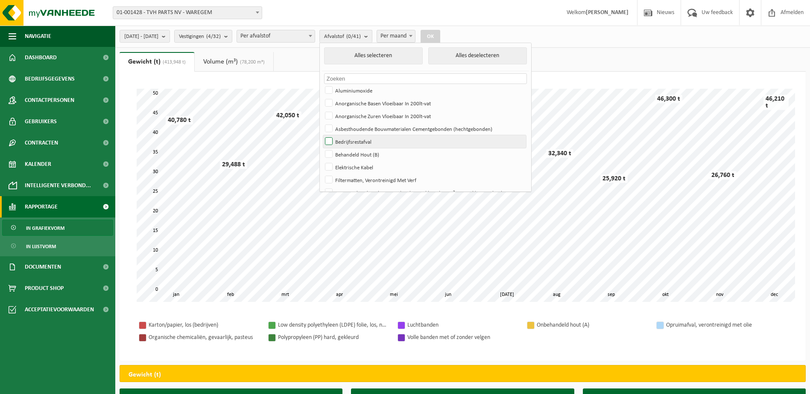
click at [355, 140] on label "Bedrijfsrestafval" at bounding box center [424, 141] width 203 height 13
click at [322, 135] on input "Bedrijfsrestafval" at bounding box center [321, 135] width 0 height 0
checkbox input "true"
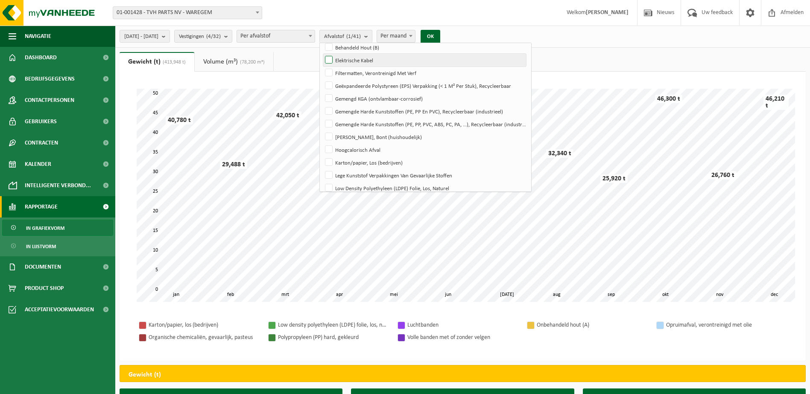
scroll to position [128, 0]
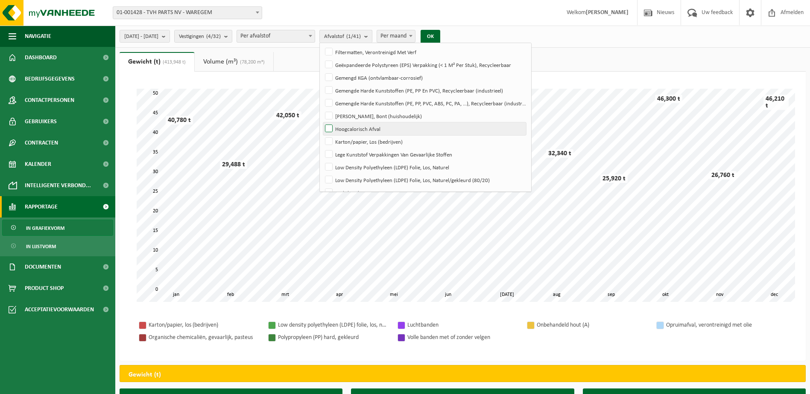
click at [357, 123] on label "Hoogcalorisch Afval" at bounding box center [424, 129] width 203 height 13
click at [322, 123] on input "Hoogcalorisch Afval" at bounding box center [321, 122] width 0 height 0
checkbox input "true"
click at [354, 140] on label "Karton/papier, Los (bedrijven)" at bounding box center [424, 141] width 203 height 13
click at [322, 135] on input "Karton/papier, Los (bedrijven)" at bounding box center [321, 135] width 0 height 0
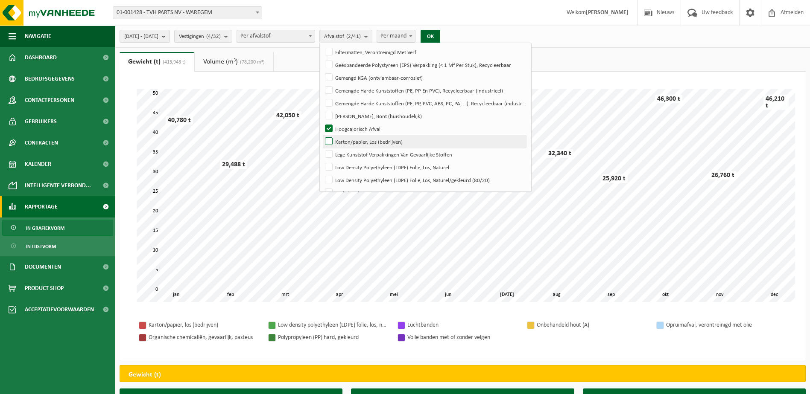
checkbox input "true"
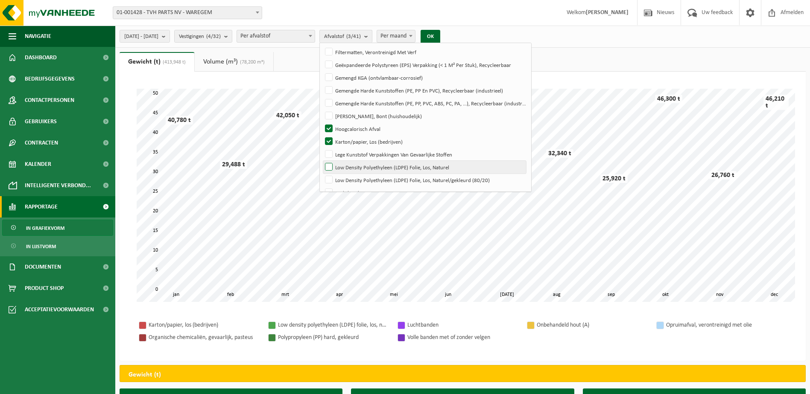
click at [353, 166] on label "Low Density Polyethyleen (LDPE) Folie, Los, Naturel" at bounding box center [424, 167] width 203 height 13
click at [322, 161] on input "Low Density Polyethyleen (LDPE) Folie, Los, Naturel" at bounding box center [321, 161] width 0 height 0
checkbox input "true"
click at [351, 182] on label "Low Density Polyethyleen (LDPE) Folie, Los, Naturel/gekleurd (80/20)" at bounding box center [424, 180] width 203 height 13
click at [322, 174] on input "Low Density Polyethyleen (LDPE) Folie, Los, Naturel/gekleurd (80/20)" at bounding box center [321, 173] width 0 height 0
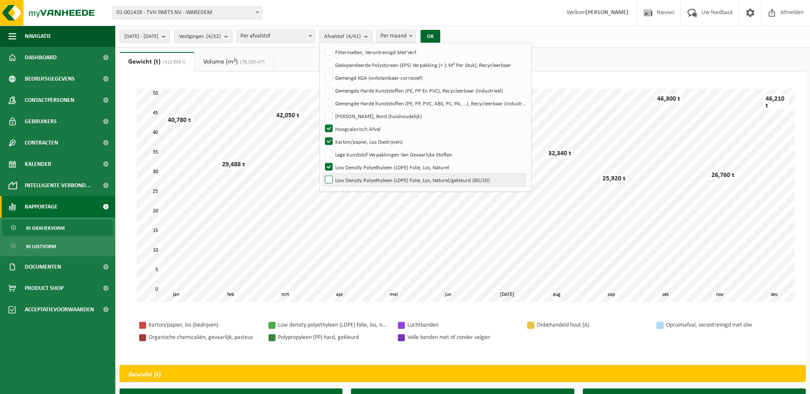
checkbox input "true"
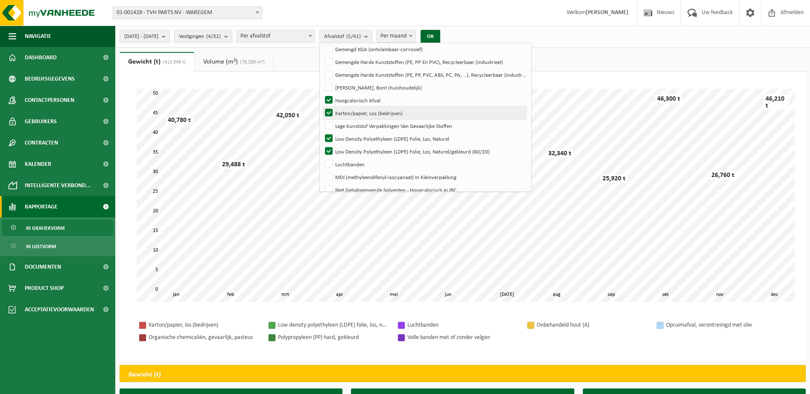
scroll to position [256, 0]
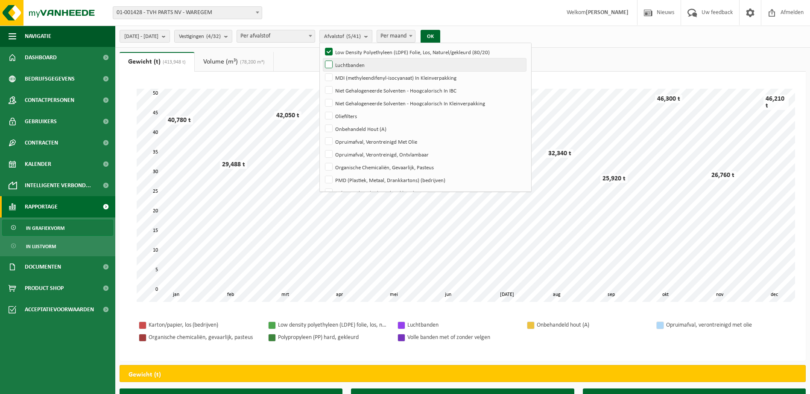
click at [353, 63] on label "Luchtbanden" at bounding box center [424, 64] width 203 height 13
click at [322, 58] on input "Luchtbanden" at bounding box center [321, 58] width 0 height 0
checkbox input "true"
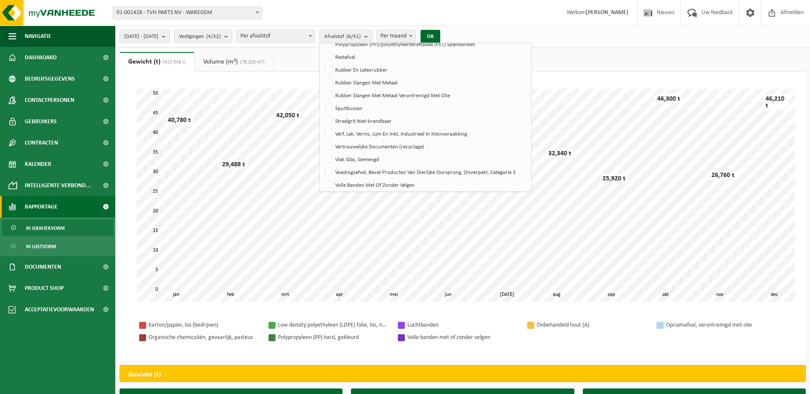
scroll to position [421, 0]
click at [352, 181] on label "Volle Banden Met Of Zonder Velgen" at bounding box center [424, 181] width 203 height 13
click at [322, 175] on input "Volle Banden Met Of Zonder Velgen" at bounding box center [321, 175] width 0 height 0
checkbox input "true"
click at [440, 36] on button "OK" at bounding box center [430, 37] width 20 height 14
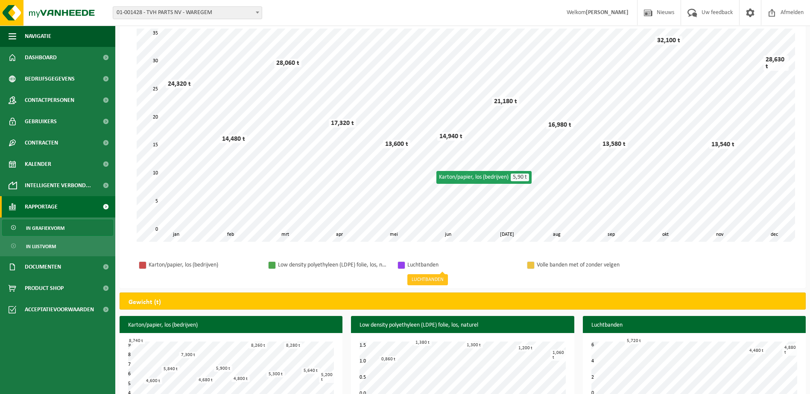
scroll to position [0, 0]
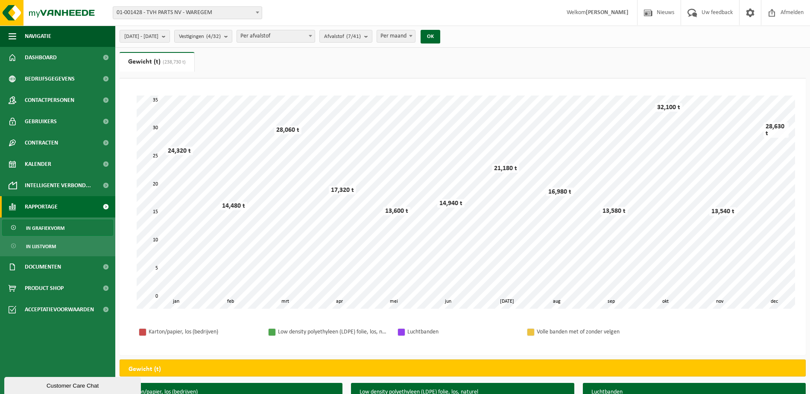
click at [415, 33] on span at bounding box center [410, 35] width 9 height 11
select select "3"
click at [440, 34] on button "OK" at bounding box center [430, 37] width 20 height 14
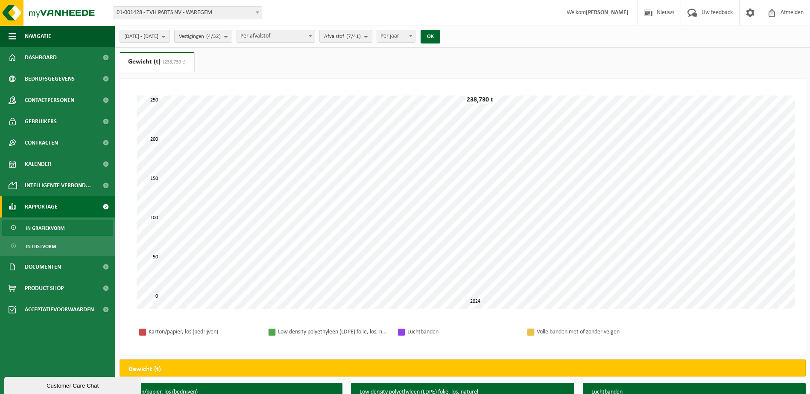
click at [372, 37] on b "submit" at bounding box center [368, 36] width 8 height 12
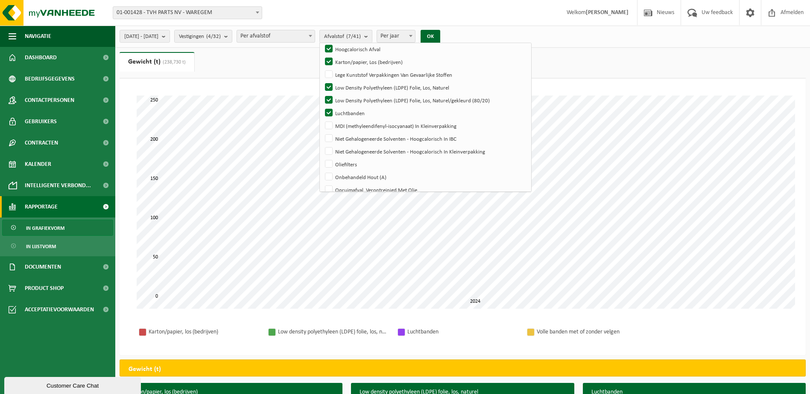
scroll to position [251, 0]
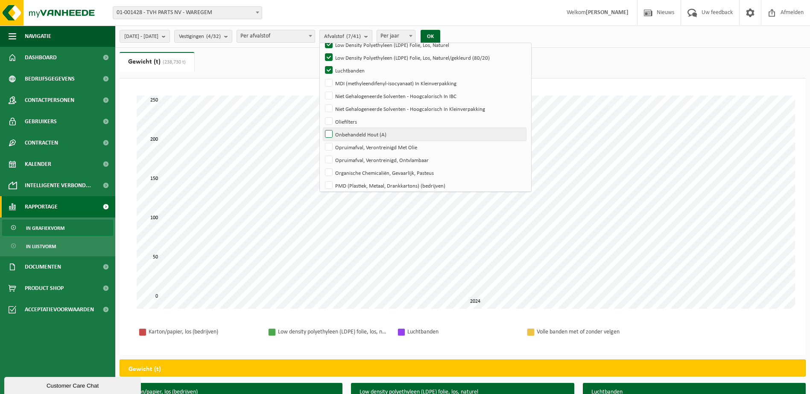
click at [349, 133] on label "Onbehandeld Hout (A)" at bounding box center [424, 134] width 203 height 13
click at [322, 128] on input "Onbehandeld Hout (A)" at bounding box center [321, 128] width 0 height 0
checkbox input "true"
click at [440, 35] on button "OK" at bounding box center [430, 37] width 20 height 14
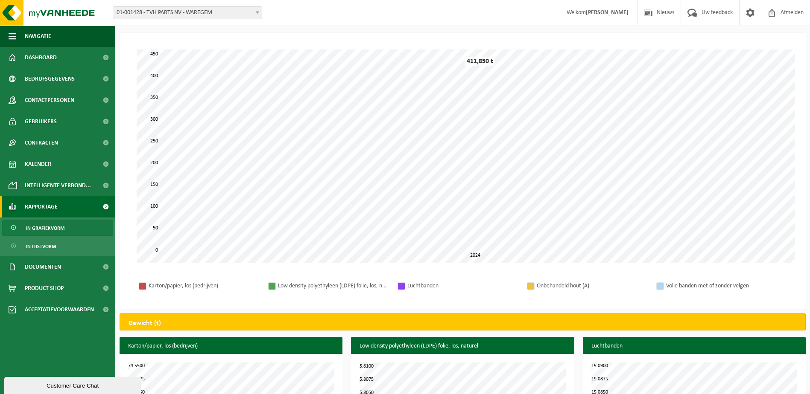
scroll to position [0, 0]
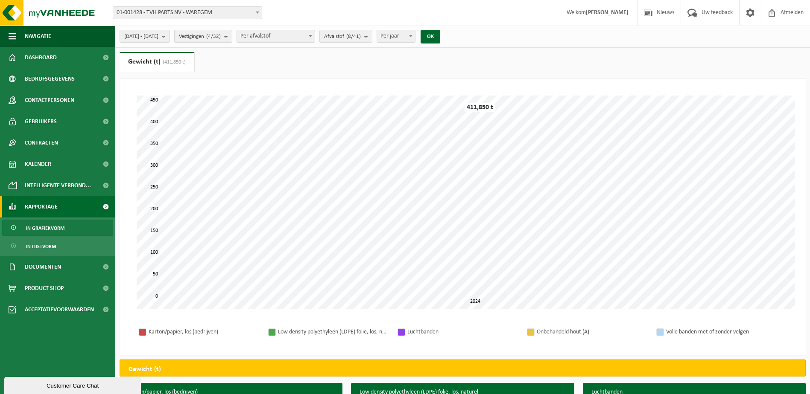
click at [232, 37] on b "submit" at bounding box center [228, 36] width 8 height 12
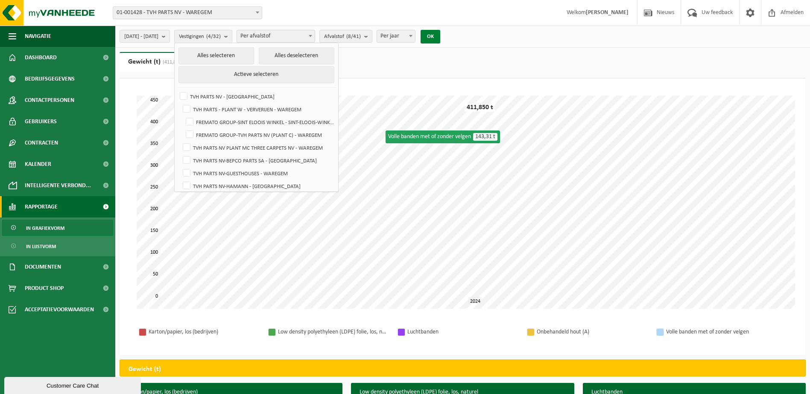
click at [440, 36] on button "OK" at bounding box center [430, 37] width 20 height 14
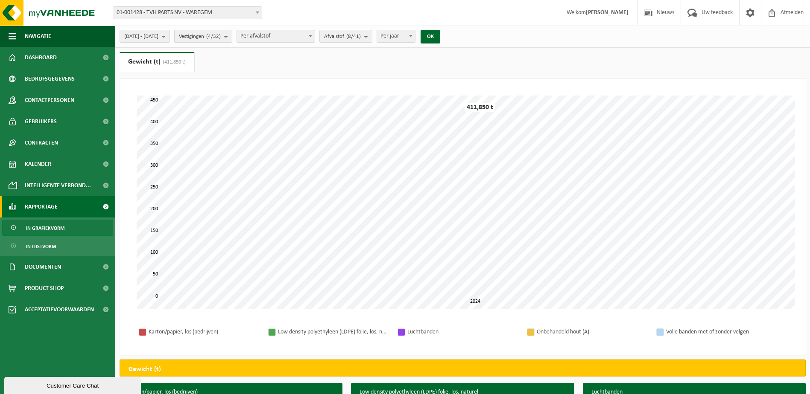
click at [232, 38] on b "submit" at bounding box center [228, 36] width 8 height 12
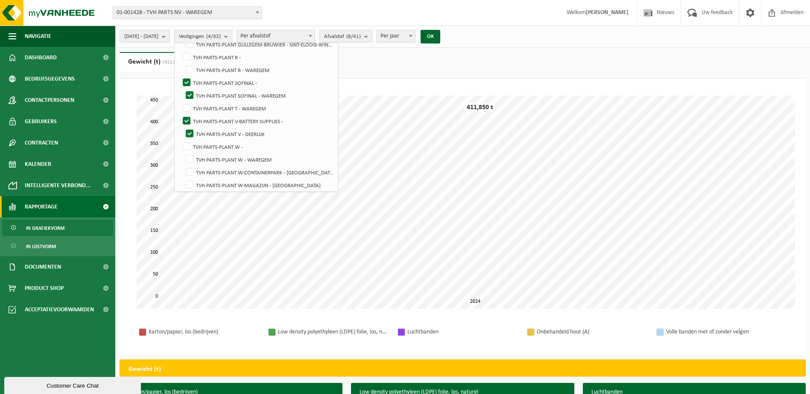
scroll to position [256, 0]
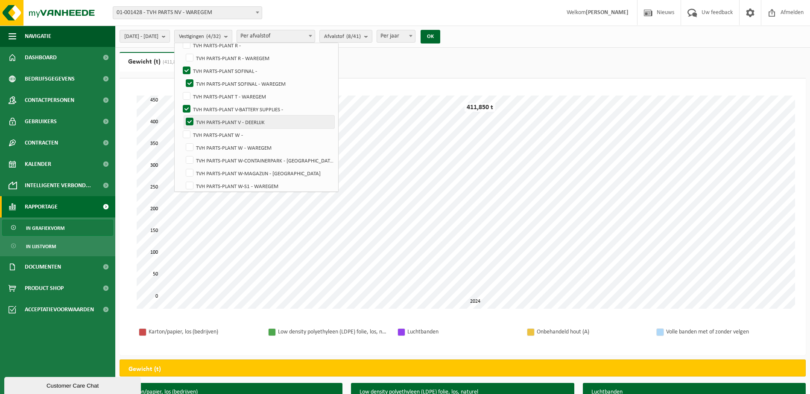
click at [213, 120] on label "TVH PARTS-PLANT V - DEERLIJK" at bounding box center [259, 122] width 150 height 13
click at [183, 116] on input "TVH PARTS-PLANT V - DEERLIJK" at bounding box center [182, 115] width 0 height 0
checkbox input "false"
click at [207, 105] on label "TVH PARTS-PLANT V-BATTERY SUPPLIES -" at bounding box center [257, 109] width 153 height 13
click at [180, 103] on input "TVH PARTS-PLANT V-BATTERY SUPPLIES -" at bounding box center [179, 102] width 0 height 0
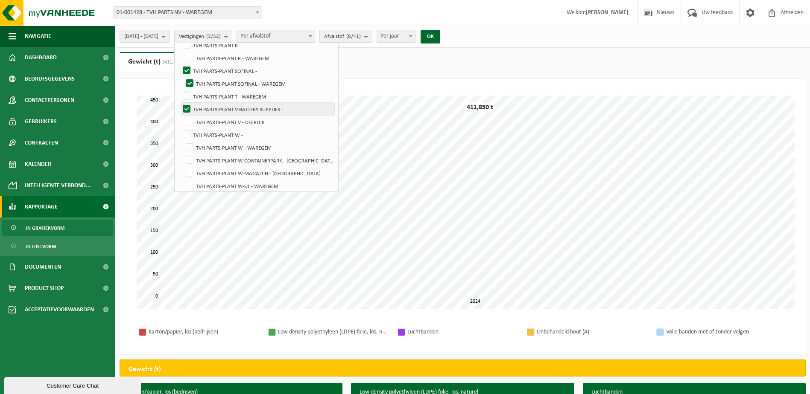
checkbox input "false"
click at [440, 31] on button "OK" at bounding box center [430, 37] width 20 height 14
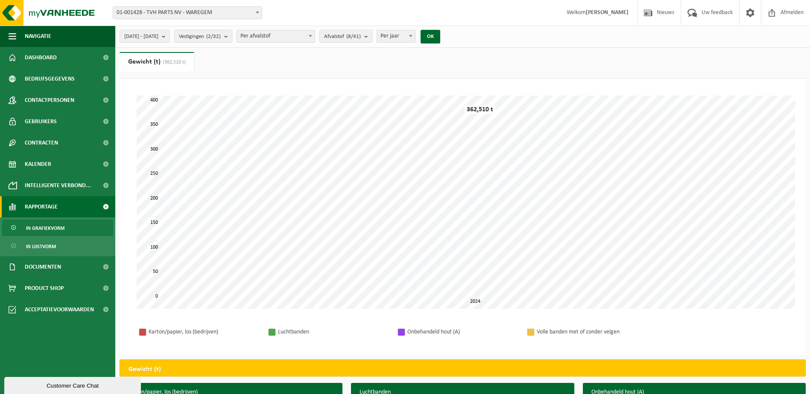
click at [232, 38] on b "submit" at bounding box center [228, 36] width 8 height 12
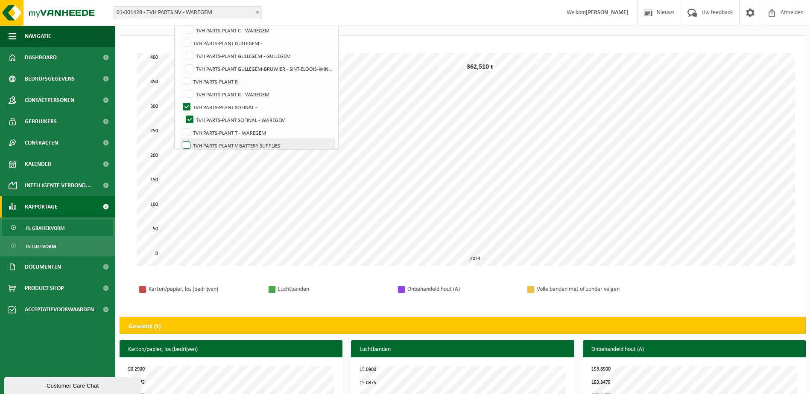
scroll to position [171, 0]
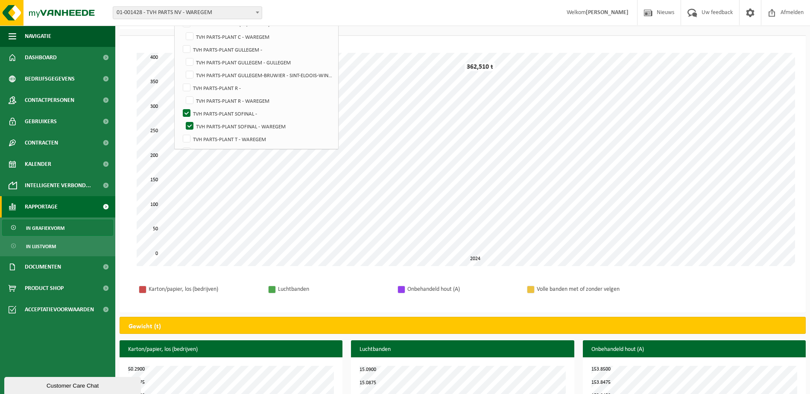
click at [528, 43] on div "Even geduld. Door de grote hoeveelheid gegevens duurt het laden even. 0 50 400 …" at bounding box center [463, 174] width 686 height 277
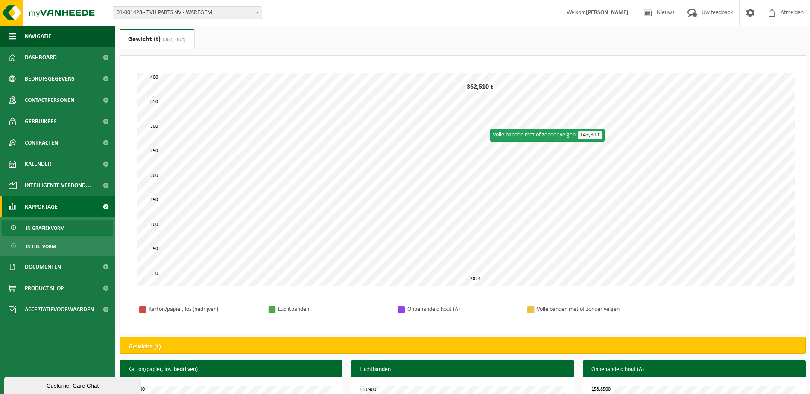
scroll to position [0, 0]
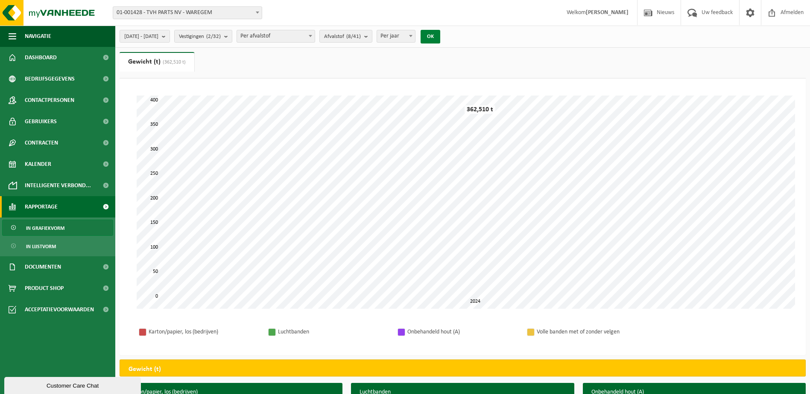
click at [440, 35] on button "OK" at bounding box center [430, 37] width 20 height 14
click at [232, 35] on b "submit" at bounding box center [228, 36] width 8 height 12
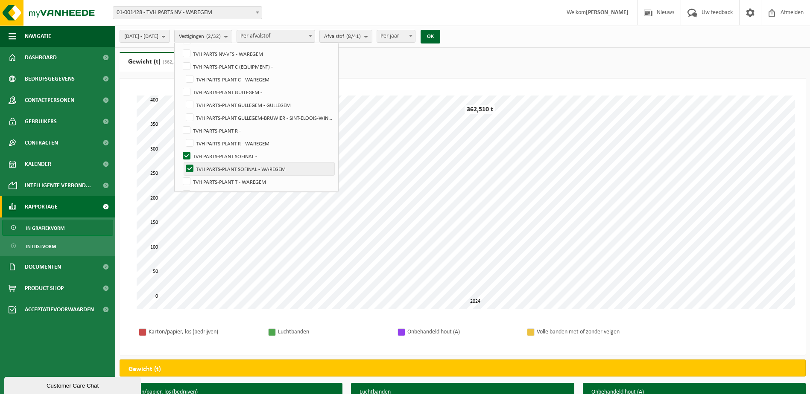
click at [213, 169] on label "TVH PARTS-PLANT SOFINAL - WAREGEM" at bounding box center [259, 169] width 150 height 13
click at [183, 163] on input "TVH PARTS-PLANT SOFINAL - WAREGEM" at bounding box center [182, 162] width 0 height 0
checkbox input "false"
click at [207, 150] on label "TVH PARTS-PLANT SOFINAL -" at bounding box center [257, 156] width 153 height 13
click at [180, 149] on input "TVH PARTS-PLANT SOFINAL -" at bounding box center [179, 149] width 0 height 0
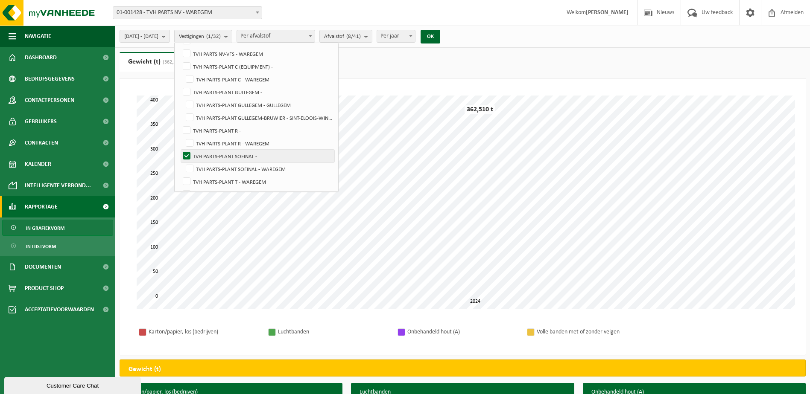
checkbox input "false"
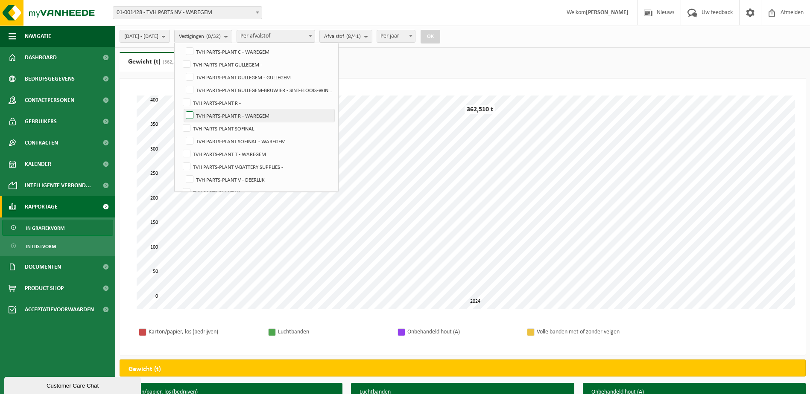
scroll to position [213, 0]
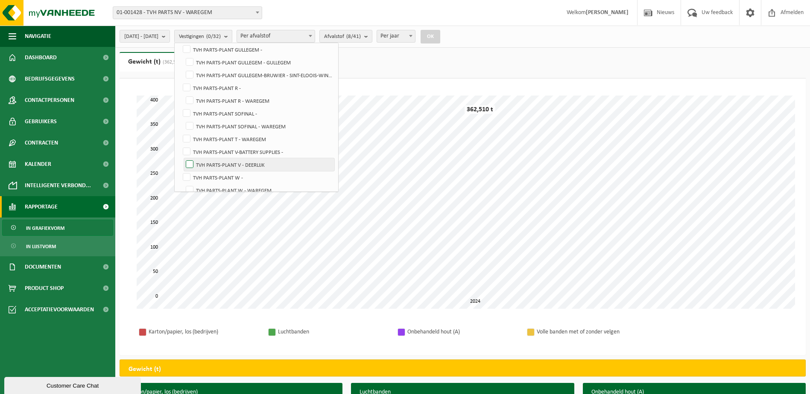
click at [210, 164] on label "TVH PARTS-PLANT V - DEERLIJK" at bounding box center [259, 164] width 150 height 13
click at [183, 158] on input "TVH PARTS-PLANT V - DEERLIJK" at bounding box center [182, 158] width 0 height 0
checkbox input "true"
click at [210, 177] on label "TVH PARTS-PLANT W -" at bounding box center [257, 177] width 153 height 13
click at [180, 171] on input "TVH PARTS-PLANT W -" at bounding box center [179, 171] width 0 height 0
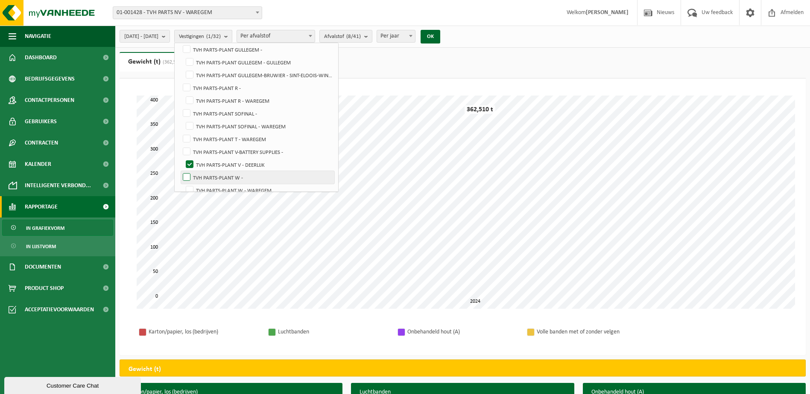
checkbox input "true"
click at [440, 36] on button "OK" at bounding box center [430, 37] width 20 height 14
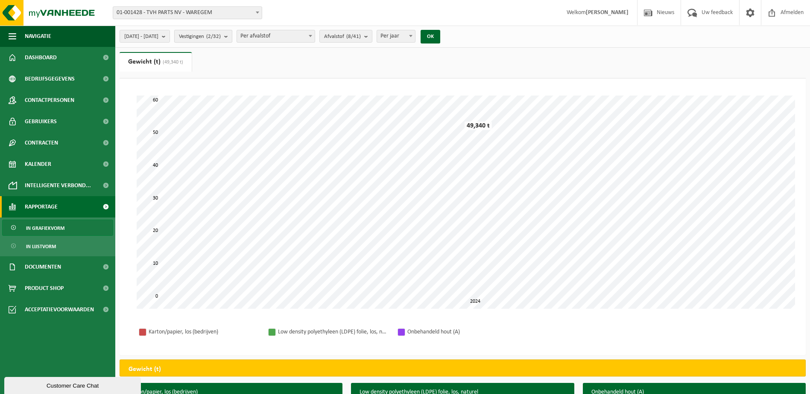
click at [232, 36] on b "submit" at bounding box center [228, 36] width 8 height 12
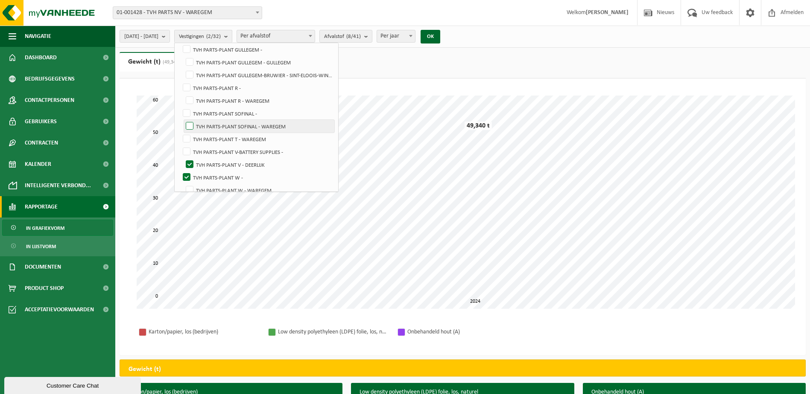
click at [211, 123] on label "TVH PARTS-PLANT SOFINAL - WAREGEM" at bounding box center [259, 126] width 150 height 13
click at [183, 120] on input "TVH PARTS-PLANT SOFINAL - WAREGEM" at bounding box center [182, 120] width 0 height 0
checkbox input "true"
click at [207, 111] on label "TVH PARTS-PLANT SOFINAL -" at bounding box center [257, 113] width 153 height 13
click at [180, 107] on input "TVH PARTS-PLANT SOFINAL -" at bounding box center [179, 107] width 0 height 0
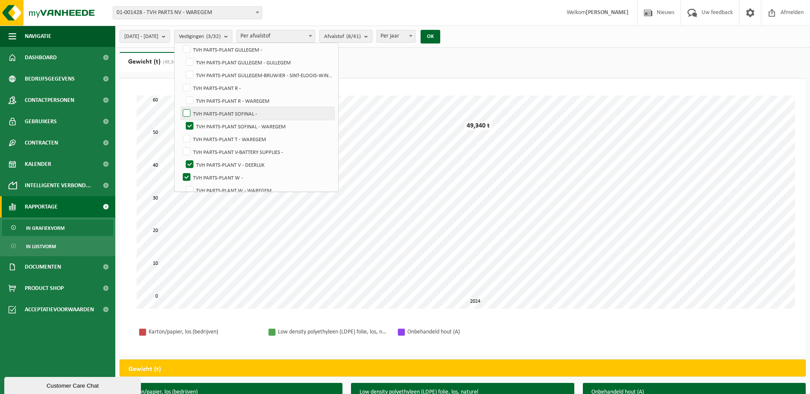
checkbox input "true"
click at [440, 37] on button "OK" at bounding box center [430, 37] width 20 height 14
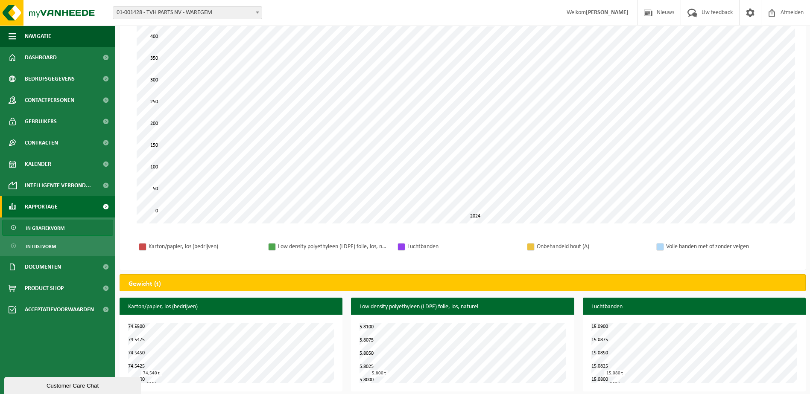
scroll to position [0, 0]
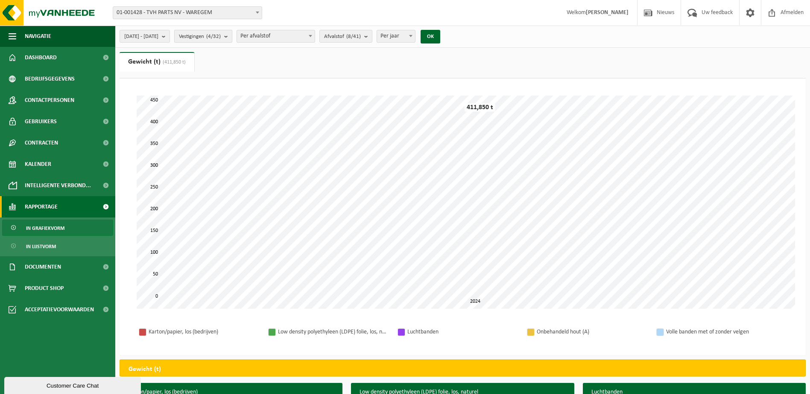
click at [232, 35] on button "Vestigingen (4/32)" at bounding box center [203, 36] width 58 height 13
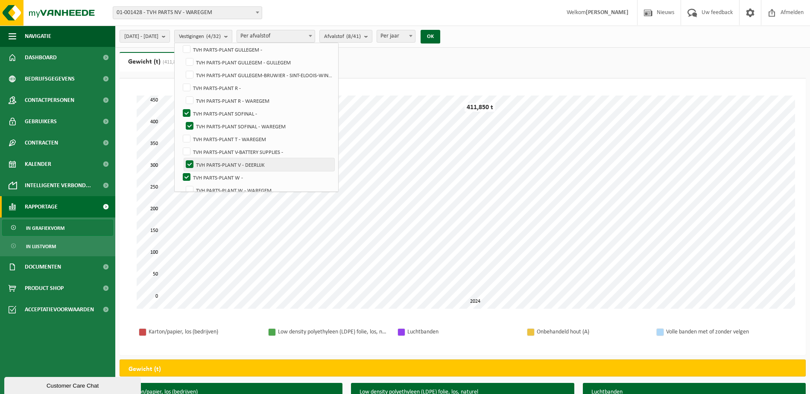
click at [210, 162] on label "TVH PARTS-PLANT V - DEERLIJK" at bounding box center [259, 164] width 150 height 13
click at [183, 158] on input "TVH PARTS-PLANT V - DEERLIJK" at bounding box center [182, 158] width 0 height 0
checkbox input "false"
click at [208, 178] on label "TVH PARTS-PLANT W -" at bounding box center [257, 177] width 153 height 13
click at [180, 171] on input "TVH PARTS-PLANT W -" at bounding box center [179, 171] width 0 height 0
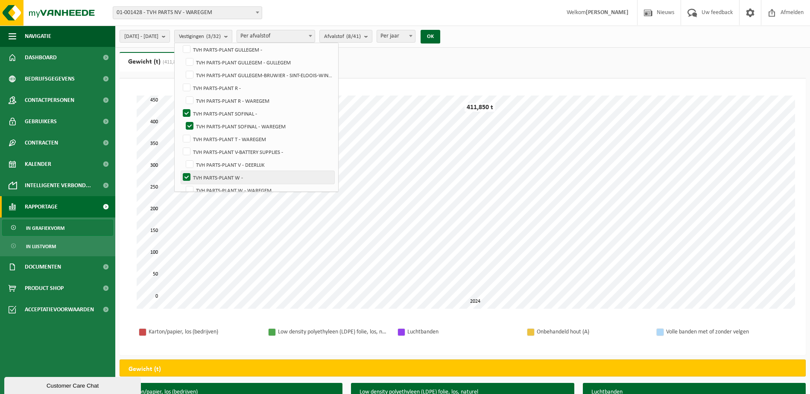
checkbox input "false"
click at [440, 34] on button "OK" at bounding box center [430, 37] width 20 height 14
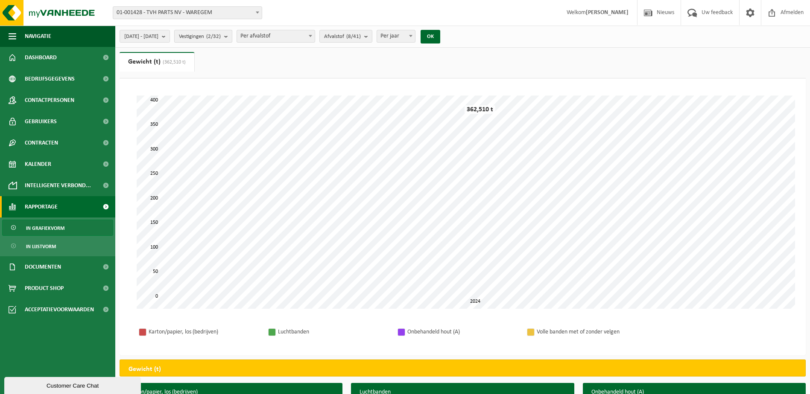
click at [232, 34] on b "submit" at bounding box center [228, 36] width 8 height 12
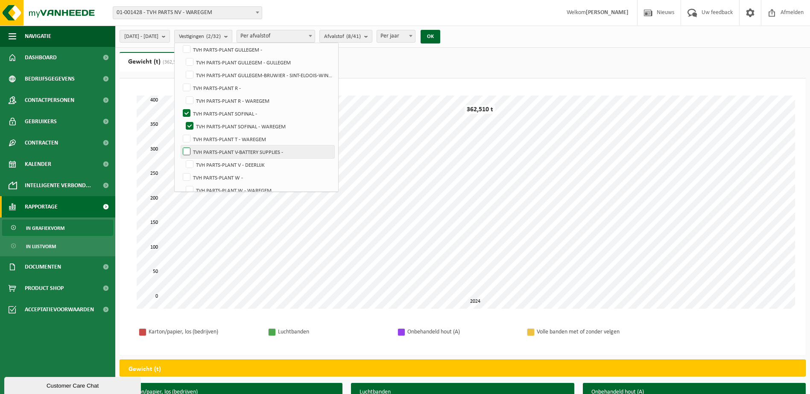
click at [208, 150] on label "TVH PARTS-PLANT V-BATTERY SUPPLIES -" at bounding box center [257, 152] width 153 height 13
click at [180, 146] on input "TVH PARTS-PLANT V-BATTERY SUPPLIES -" at bounding box center [179, 145] width 0 height 0
checkbox input "true"
click at [210, 162] on label "TVH PARTS-PLANT V - DEERLIJK" at bounding box center [259, 164] width 150 height 13
click at [183, 158] on input "TVH PARTS-PLANT V - DEERLIJK" at bounding box center [182, 158] width 0 height 0
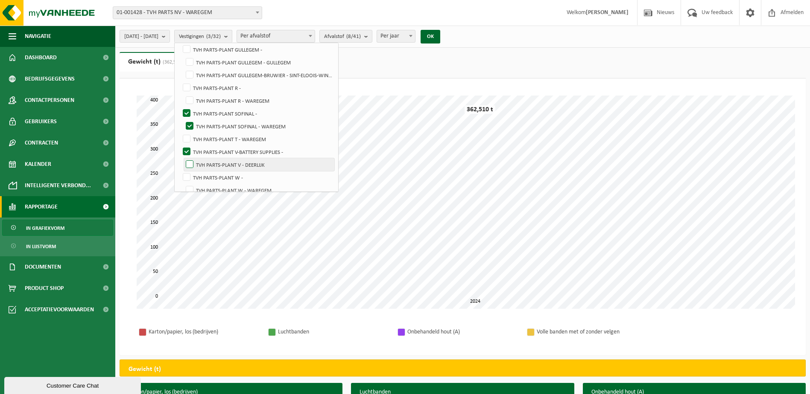
checkbox input "true"
click at [440, 32] on button "OK" at bounding box center [430, 37] width 20 height 14
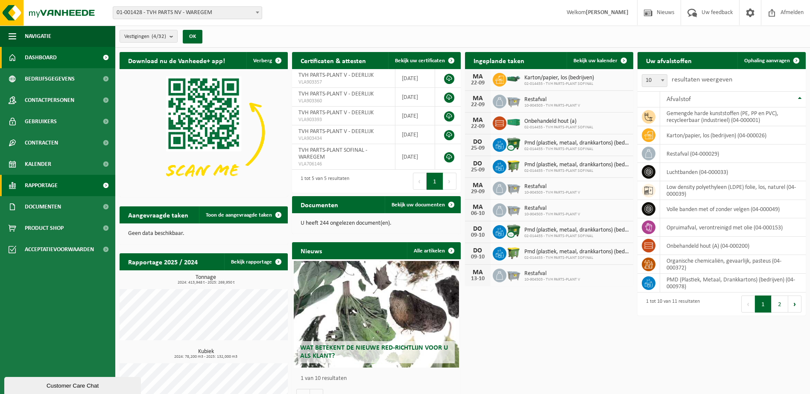
click at [39, 186] on span "Rapportage" at bounding box center [41, 185] width 33 height 21
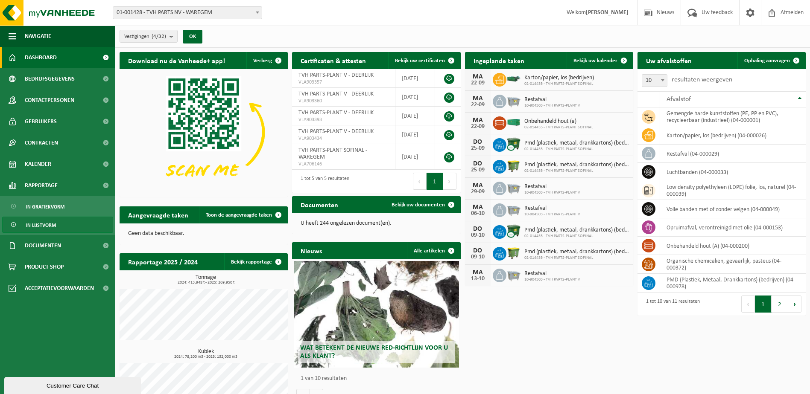
click at [46, 222] on span "In lijstvorm" at bounding box center [41, 225] width 30 height 16
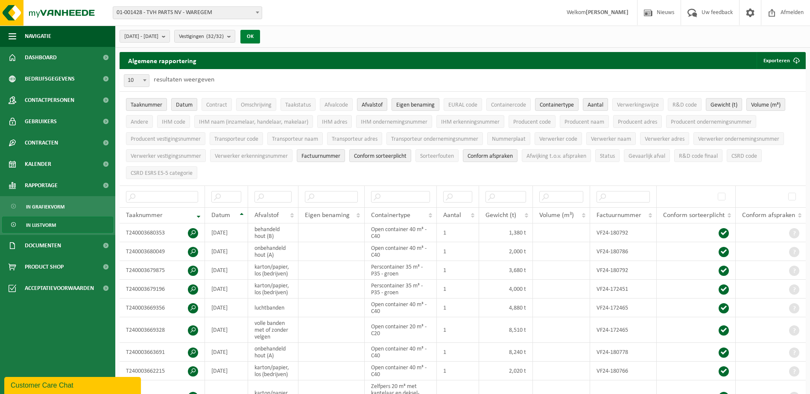
click at [260, 36] on button "OK" at bounding box center [250, 37] width 20 height 14
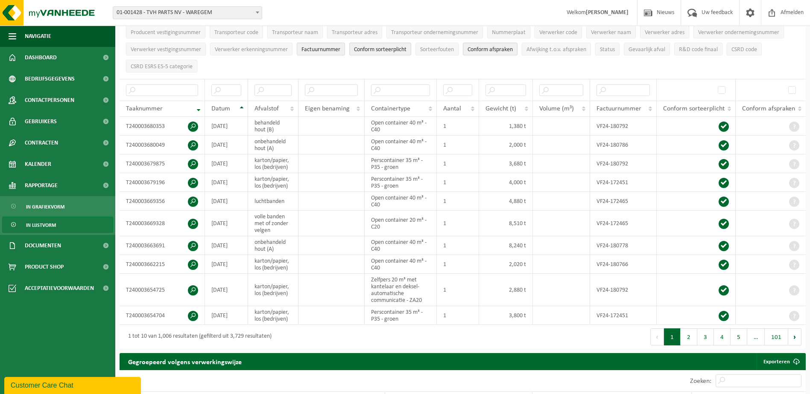
scroll to position [43, 0]
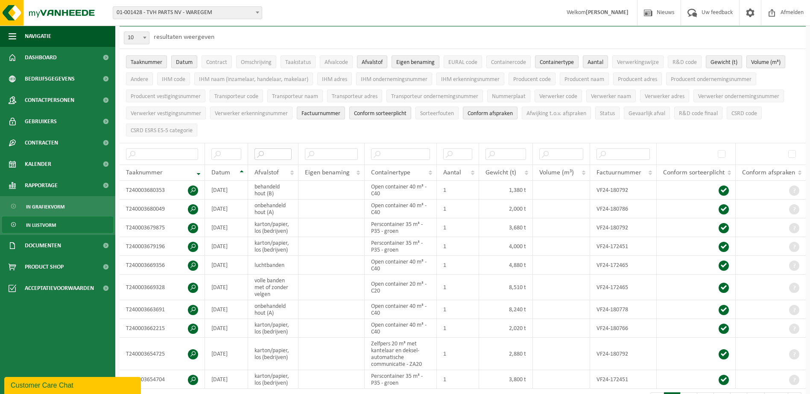
click at [272, 153] on input "text" at bounding box center [272, 155] width 37 height 12
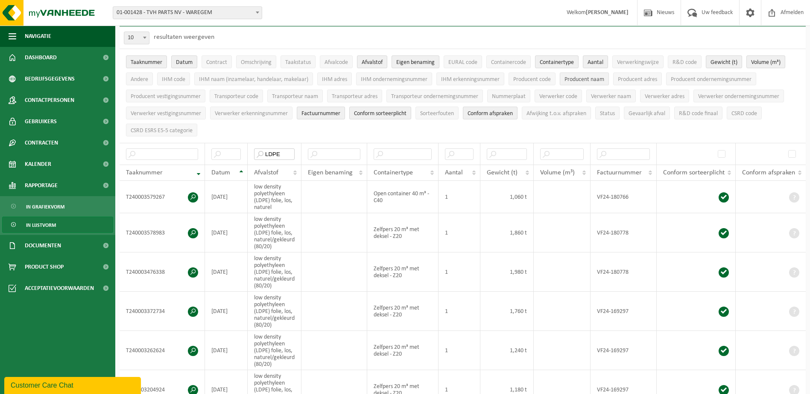
type input "LDPE"
click at [580, 77] on span "Producent naam" at bounding box center [584, 79] width 40 height 6
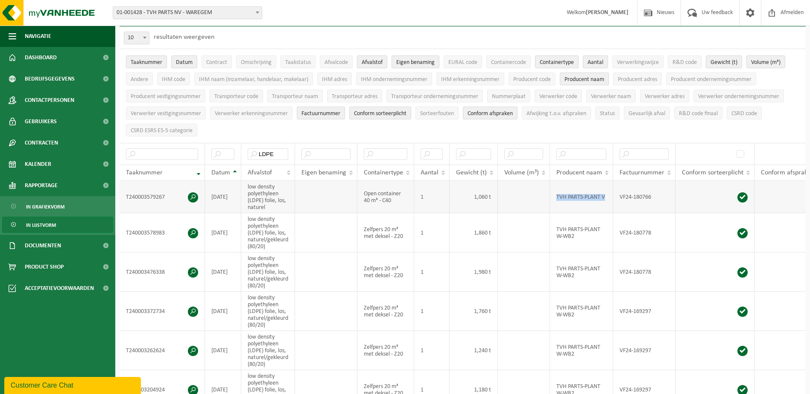
drag, startPoint x: 554, startPoint y: 190, endPoint x: 608, endPoint y: 196, distance: 54.5
click at [608, 196] on td "TVH PARTS-PLANT V" at bounding box center [581, 197] width 63 height 32
copy td "TVH PARTS-PLANT V"
click at [570, 151] on input "text" at bounding box center [581, 155] width 50 height 12
paste input "TVH PARTS-PLANT V"
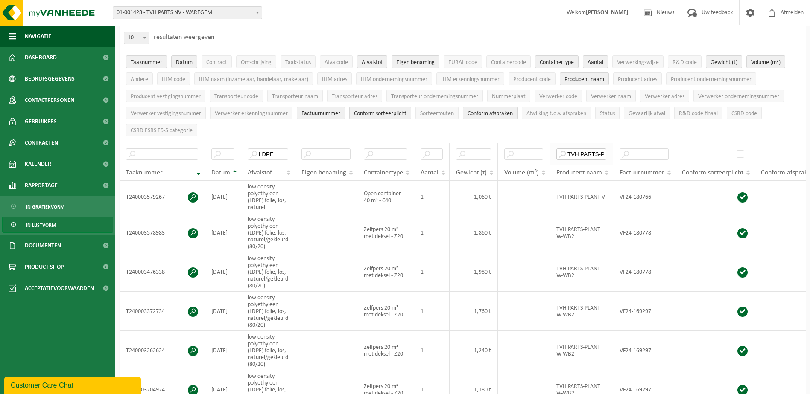
scroll to position [0, 20]
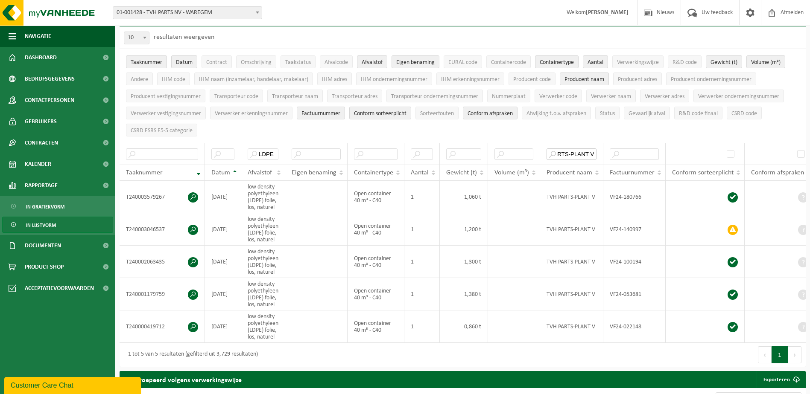
type input "TVH PARTS-PLANT V"
click at [277, 149] on input "LDPE" at bounding box center [263, 155] width 31 height 12
type input "L"
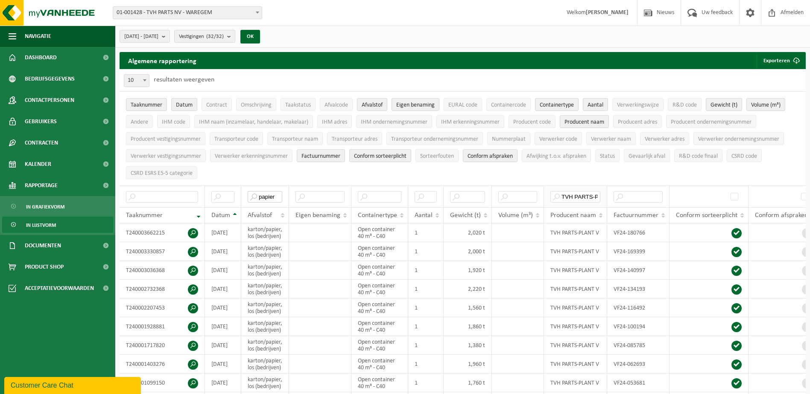
type input "papier"
click at [599, 193] on input "TVH PARTS-PLANT V" at bounding box center [575, 197] width 50 height 12
click at [598, 193] on input "TVH PARTS-PLANT V" at bounding box center [575, 197] width 50 height 12
click at [600, 198] on input "TVH PARTS-PLANT V" at bounding box center [575, 197] width 50 height 12
click at [589, 196] on input "TVH PARTS-PLANT V" at bounding box center [575, 197] width 50 height 12
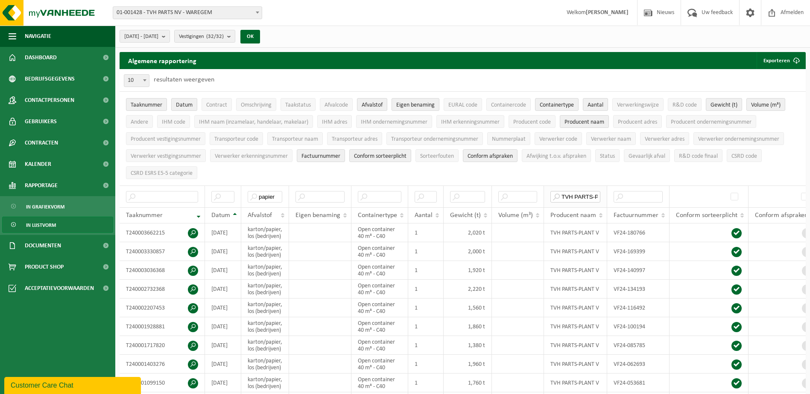
click at [588, 194] on input "TVH PARTS-PLANT V" at bounding box center [575, 197] width 50 height 12
click at [586, 194] on input "TVH PARTS-PLANT V" at bounding box center [575, 197] width 50 height 12
drag, startPoint x: 585, startPoint y: 194, endPoint x: 580, endPoint y: 194, distance: 4.7
click at [584, 194] on input "TVH PARTS-PLANT V" at bounding box center [575, 197] width 50 height 12
drag, startPoint x: 578, startPoint y: 197, endPoint x: 534, endPoint y: 203, distance: 44.0
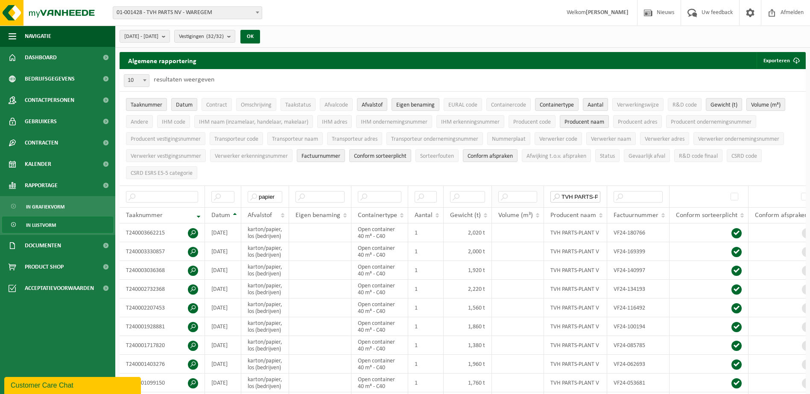
click at [577, 197] on input "TVH PARTS-PLANT V" at bounding box center [575, 197] width 50 height 12
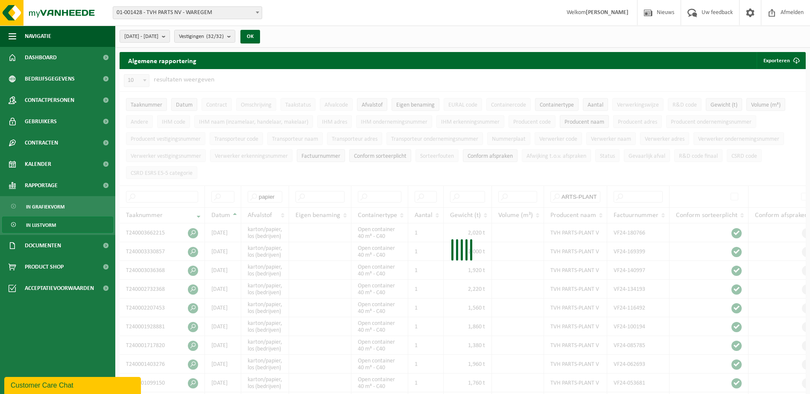
click at [598, 195] on div at bounding box center [463, 252] width 686 height 366
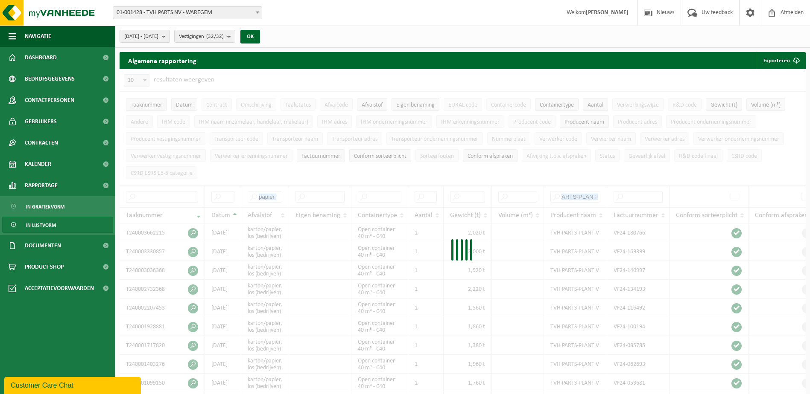
click at [598, 195] on div at bounding box center [463, 252] width 686 height 366
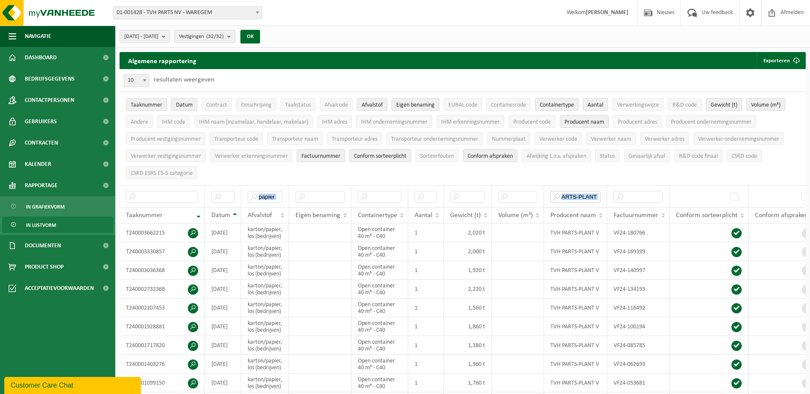
click at [598, 195] on input "ARTS-PLANT V" at bounding box center [575, 197] width 50 height 12
type input "V"
click at [575, 193] on input "V" at bounding box center [575, 197] width 50 height 12
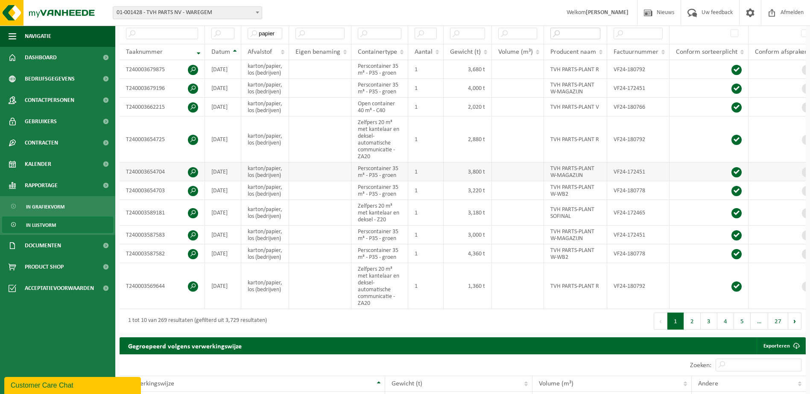
scroll to position [171, 0]
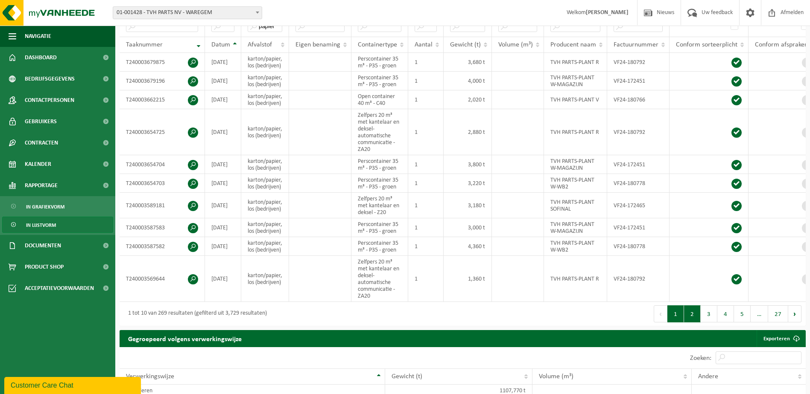
click at [695, 323] on button "2" at bounding box center [692, 314] width 17 height 17
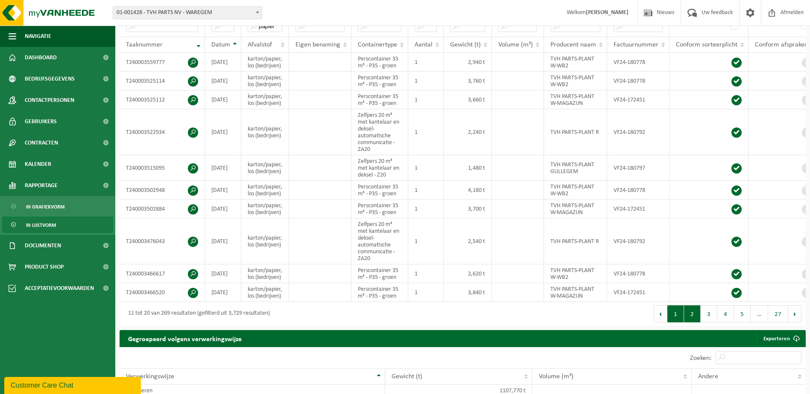
click at [670, 323] on button "1" at bounding box center [675, 314] width 17 height 17
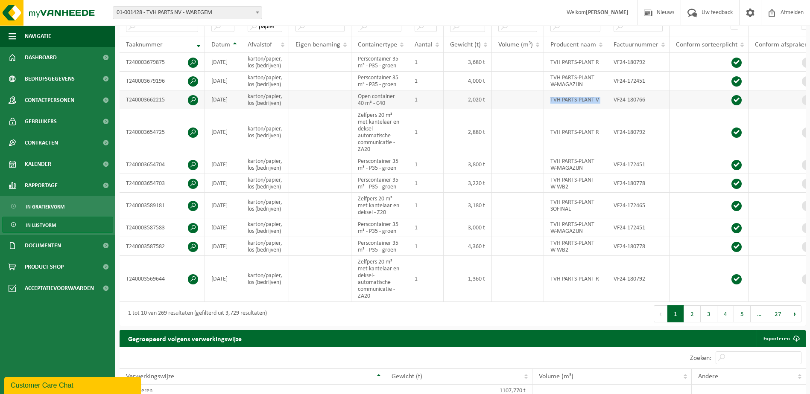
drag, startPoint x: 549, startPoint y: 114, endPoint x: 610, endPoint y: 115, distance: 60.2
click at [610, 109] on tr "T240003662215 2024-12-27 karton/papier, los (bedrijven) Open container 40 m³ - …" at bounding box center [469, 100] width 699 height 19
drag, startPoint x: 610, startPoint y: 115, endPoint x: 594, endPoint y: 121, distance: 16.6
copy td "TVH PARTS-PLANT V"
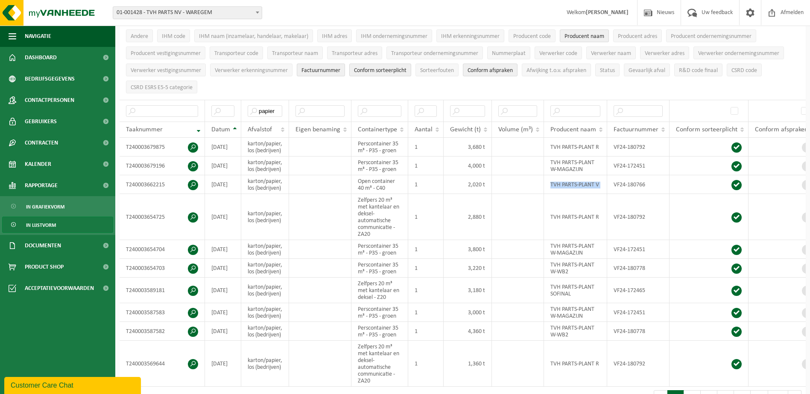
scroll to position [85, 0]
click at [568, 106] on input "text" at bounding box center [575, 112] width 50 height 12
paste input "TVH PARTS-PLANT V"
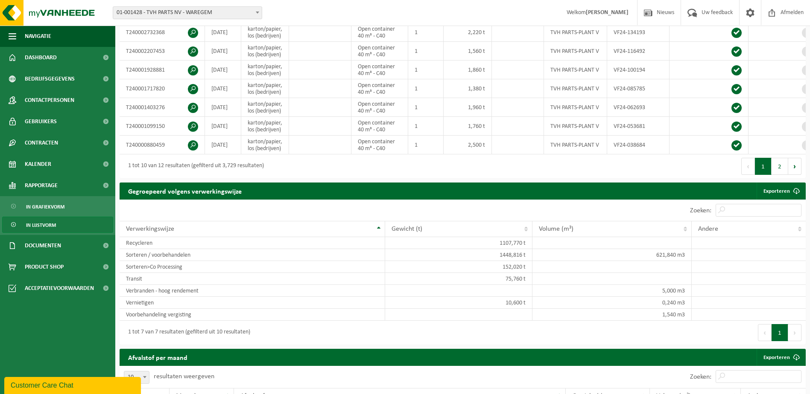
scroll to position [128, 0]
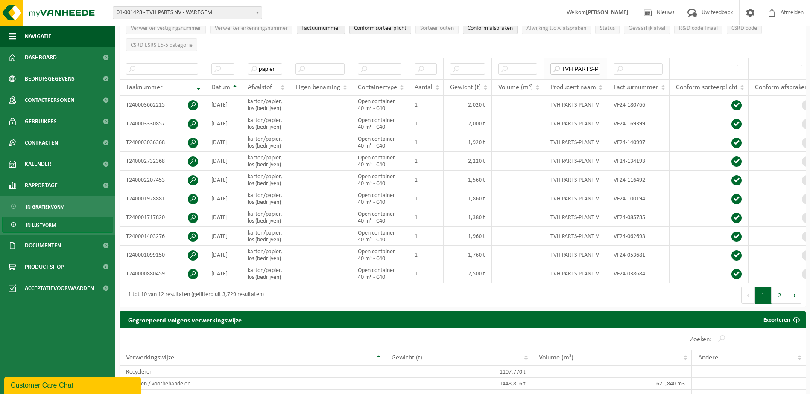
click at [597, 64] on input "TVH PARTS-PLANT V" at bounding box center [575, 69] width 50 height 12
drag, startPoint x: 598, startPoint y: 65, endPoint x: 543, endPoint y: 61, distance: 54.4
click at [544, 61] on th "TVH PARTS-PLANT V" at bounding box center [575, 69] width 63 height 22
click at [584, 67] on input "LANT V" at bounding box center [575, 69] width 50 height 12
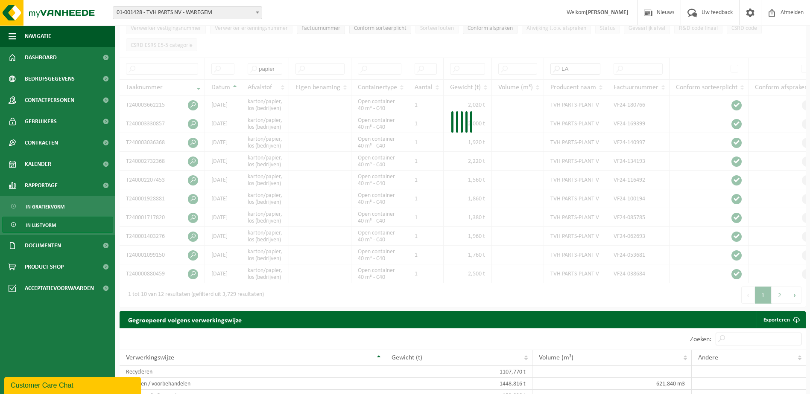
type input "L"
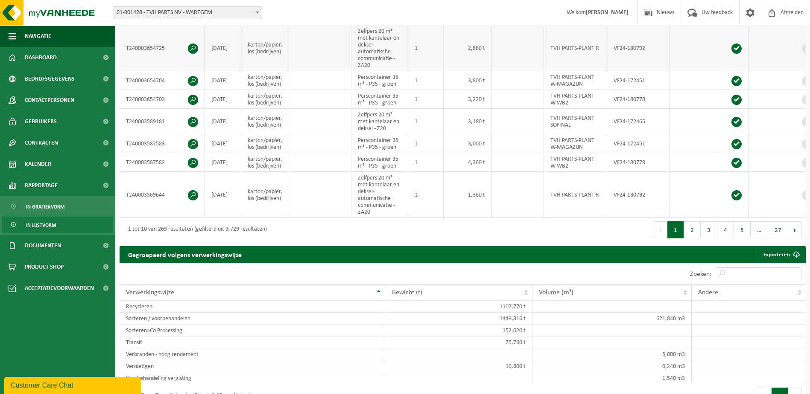
scroll to position [256, 0]
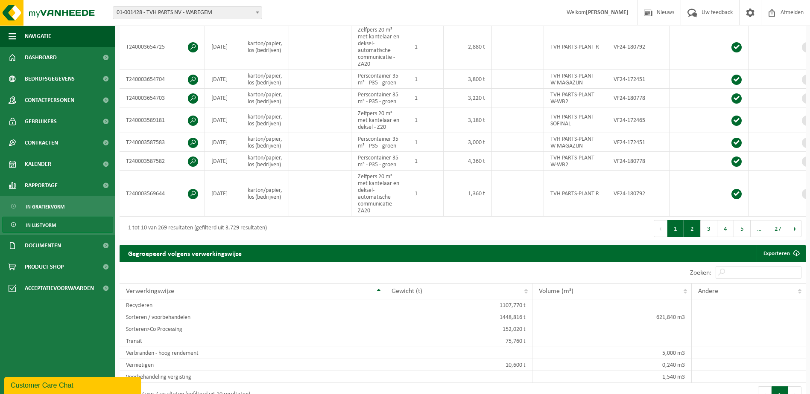
click at [693, 237] on button "2" at bounding box center [692, 228] width 17 height 17
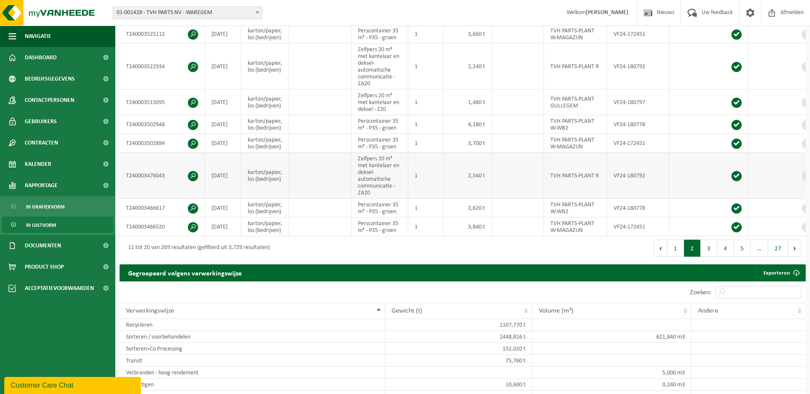
scroll to position [299, 0]
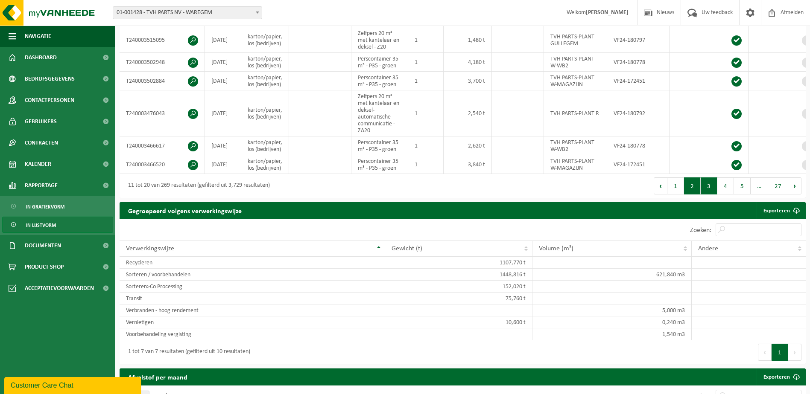
drag, startPoint x: 715, startPoint y: 237, endPoint x: 708, endPoint y: 236, distance: 6.9
click at [714, 195] on button "3" at bounding box center [709, 186] width 17 height 17
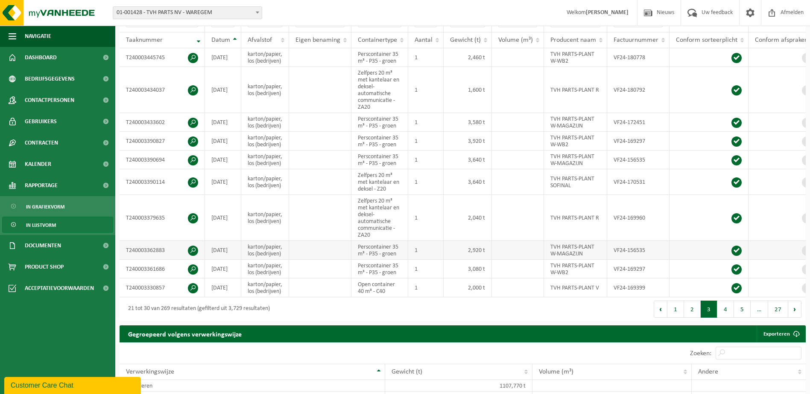
scroll to position [171, 0]
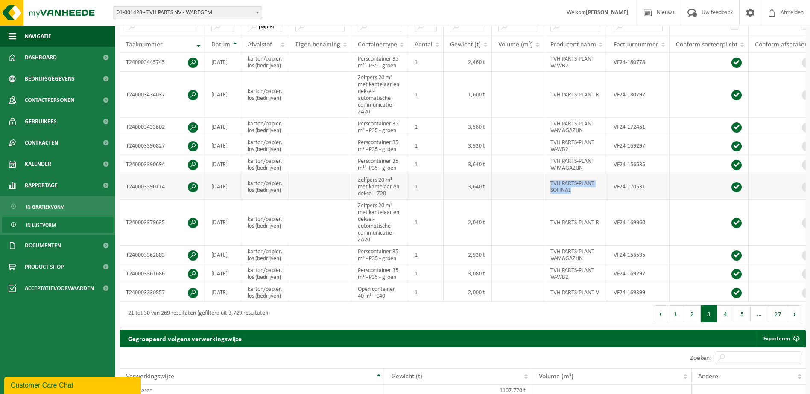
drag, startPoint x: 584, startPoint y: 214, endPoint x: 551, endPoint y: 209, distance: 34.1
click at [551, 200] on td "TVH PARTS-PLANT SOFINAL" at bounding box center [575, 187] width 63 height 26
copy td "TVH PARTS-PLANT SOFINAL"
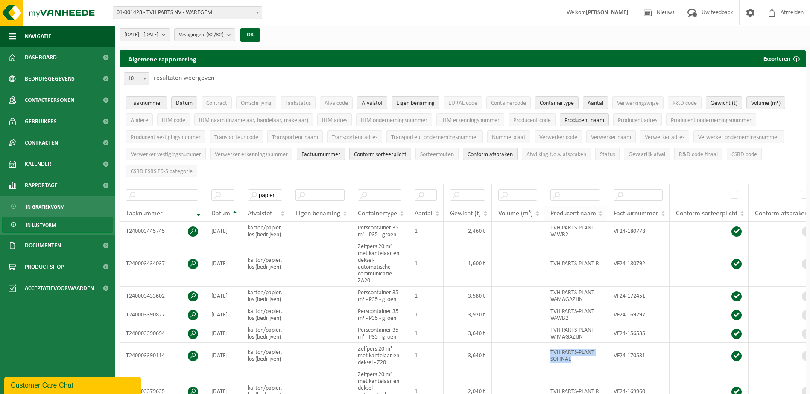
scroll to position [0, 0]
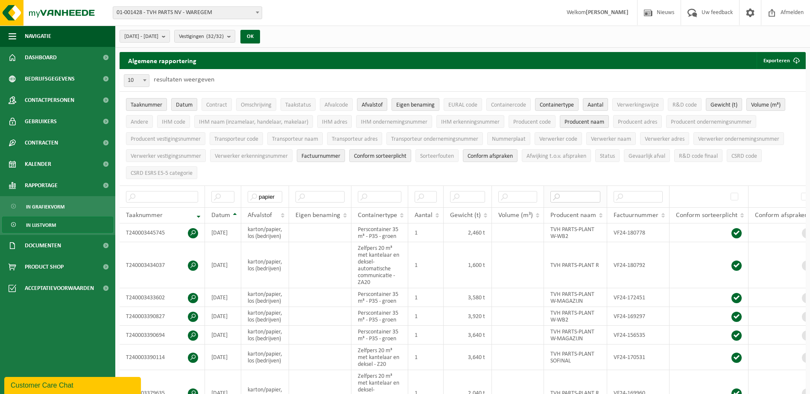
click at [569, 194] on input "text" at bounding box center [575, 197] width 50 height 12
paste input "TVH PARTS-PLANT SOFINAL"
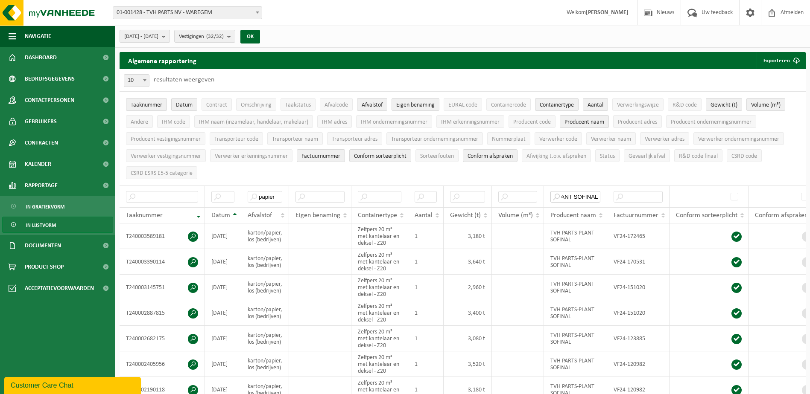
type input "TVH PARTS-PLANT SOFINAL"
click at [169, 36] on b "submit" at bounding box center [166, 36] width 8 height 12
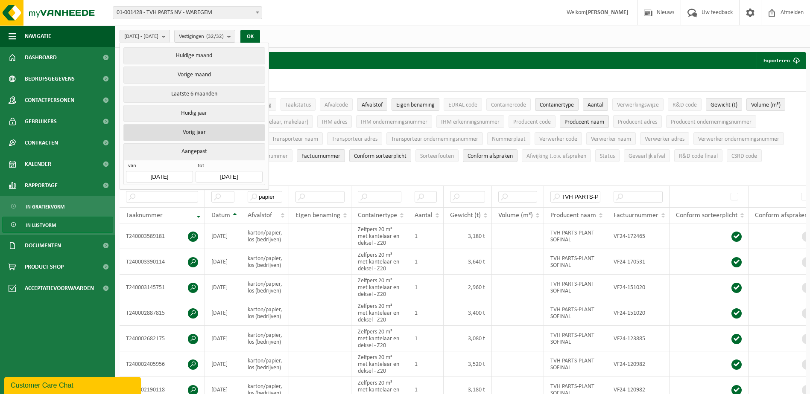
click at [194, 132] on button "Vorig jaar" at bounding box center [193, 132] width 141 height 17
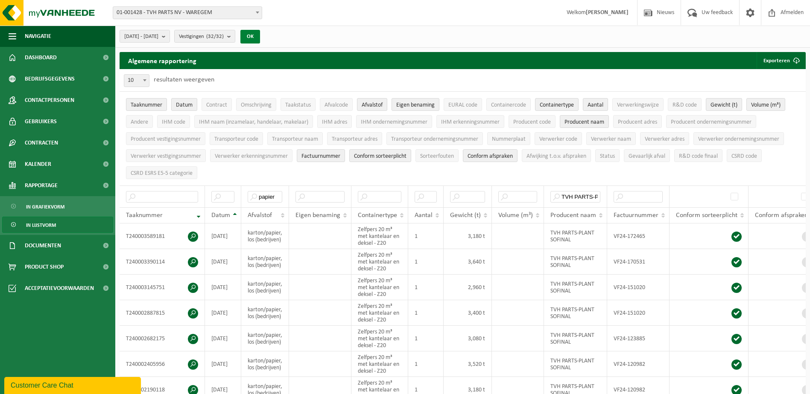
click at [260, 36] on button "OK" at bounding box center [250, 37] width 20 height 14
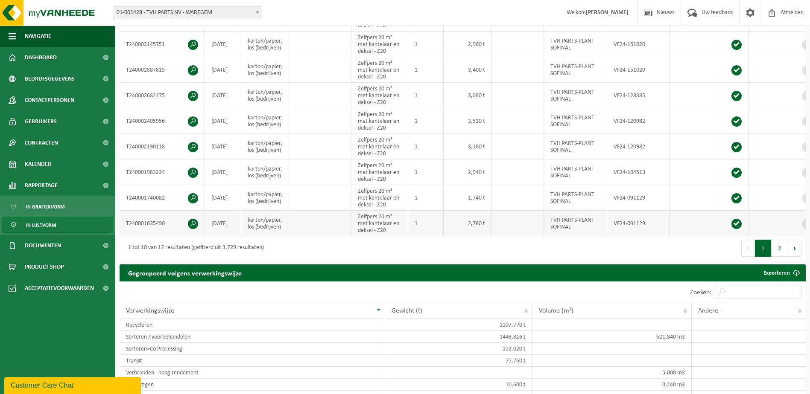
scroll to position [213, 0]
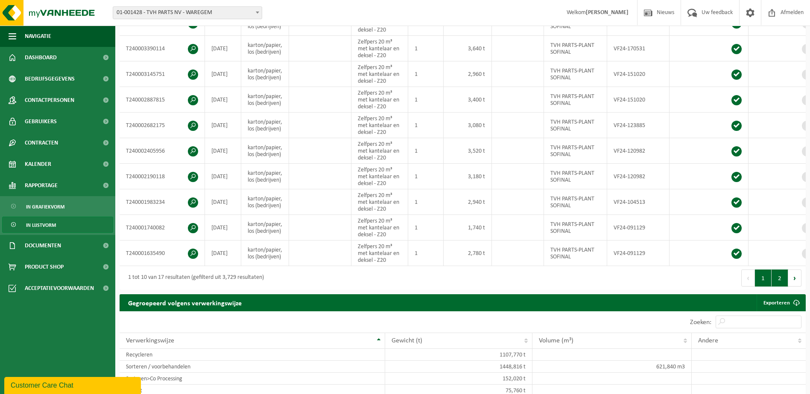
click at [781, 282] on button "2" at bounding box center [779, 278] width 17 height 17
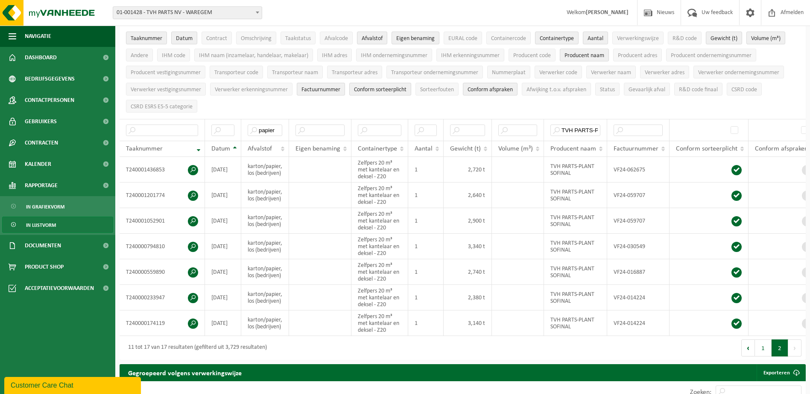
scroll to position [47, 0]
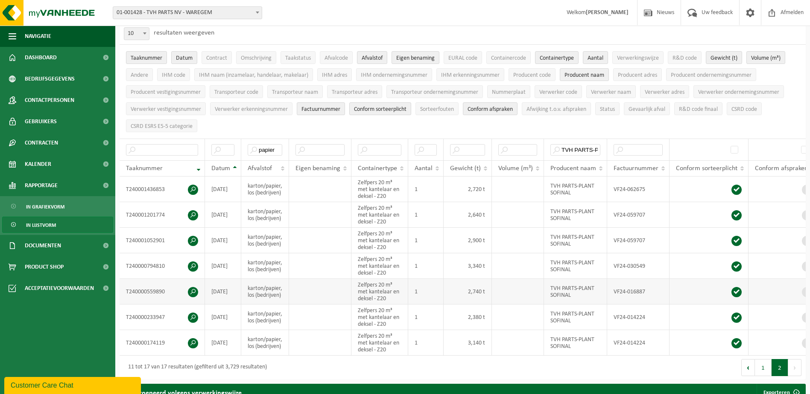
click at [507, 292] on td at bounding box center [518, 292] width 52 height 26
click at [768, 372] on button "1" at bounding box center [763, 367] width 17 height 17
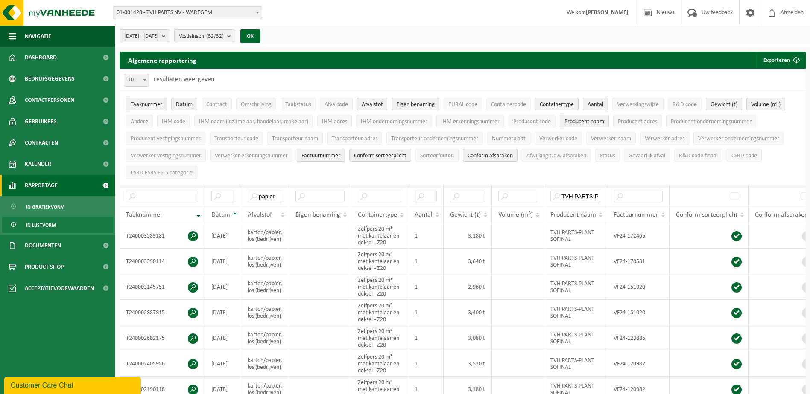
scroll to position [0, 0]
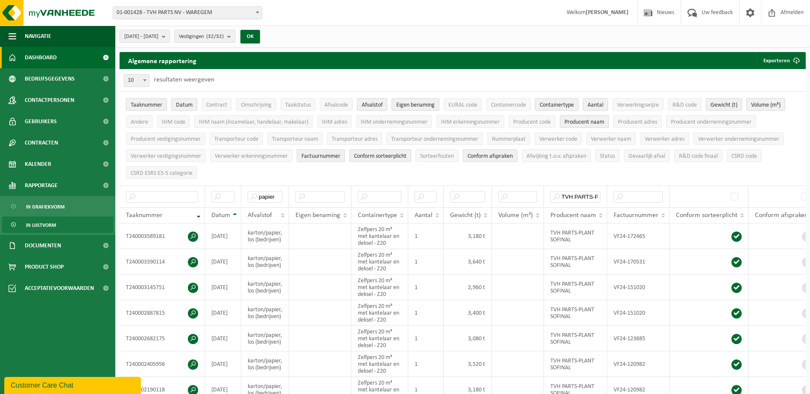
click at [44, 59] on span "Dashboard" at bounding box center [41, 57] width 32 height 21
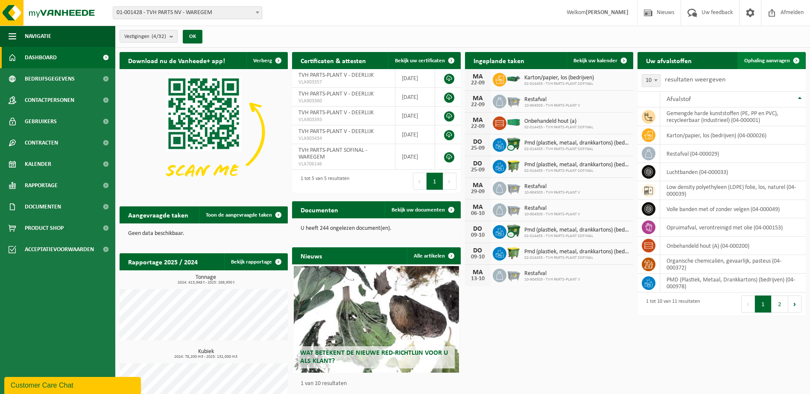
click at [799, 58] on span at bounding box center [796, 60] width 17 height 17
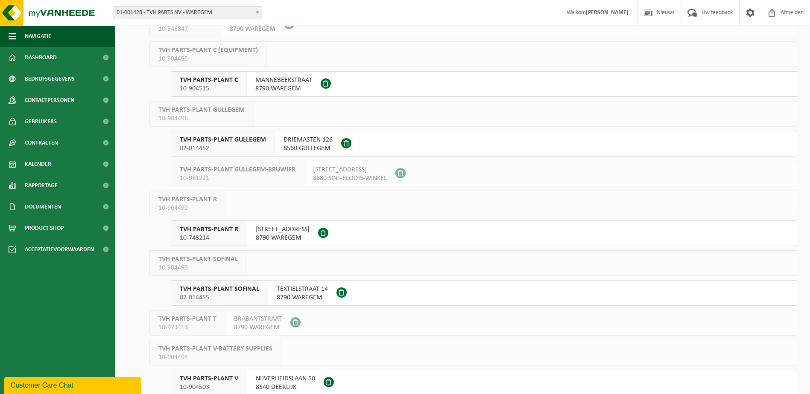
scroll to position [342, 0]
click at [227, 297] on span "02-014455" at bounding box center [219, 297] width 79 height 9
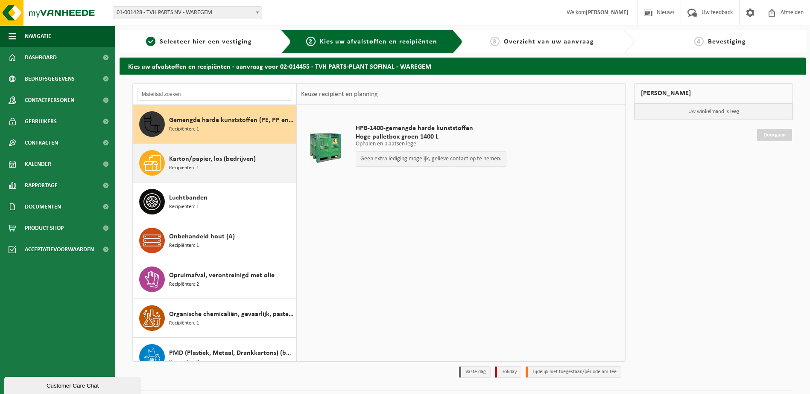
click at [176, 165] on span "Recipiënten: 1" at bounding box center [184, 168] width 30 height 8
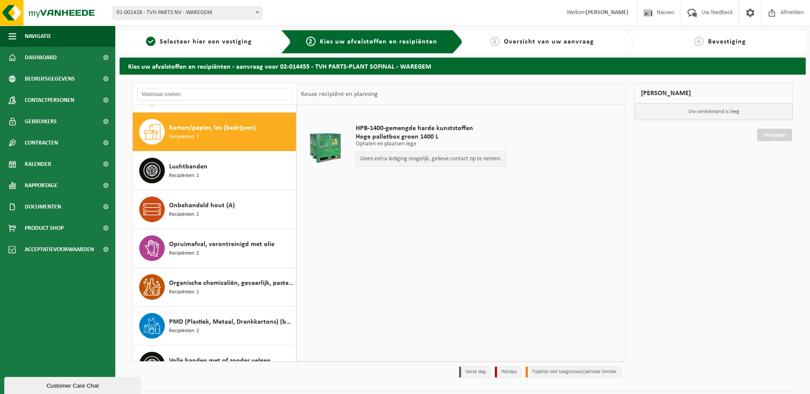
scroll to position [39, 0]
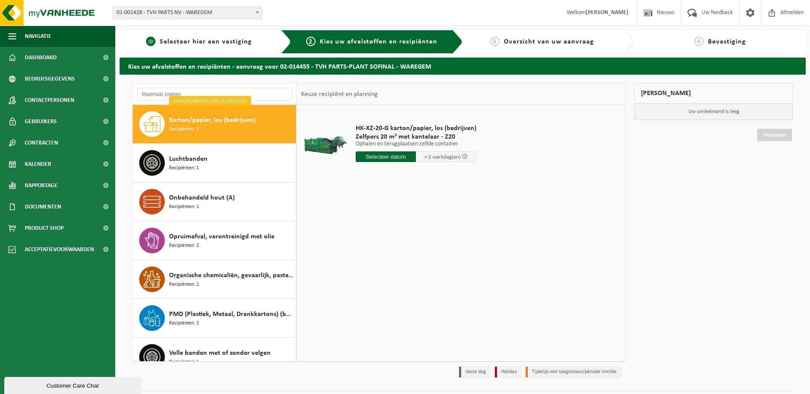
click at [193, 42] on span "Selecteer hier een vestiging" at bounding box center [206, 41] width 92 height 7
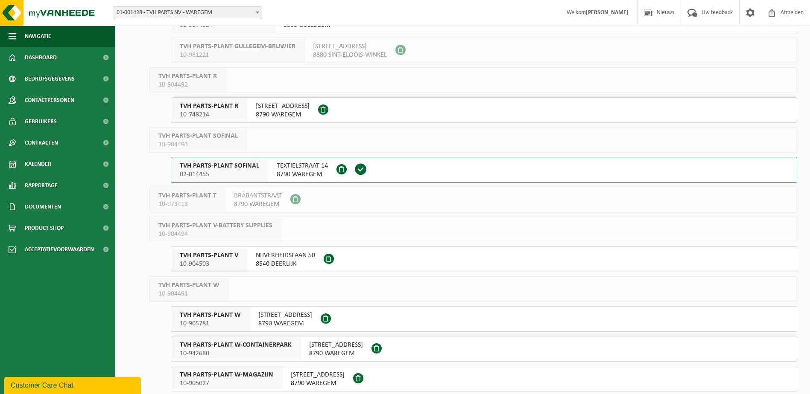
scroll to position [470, 0]
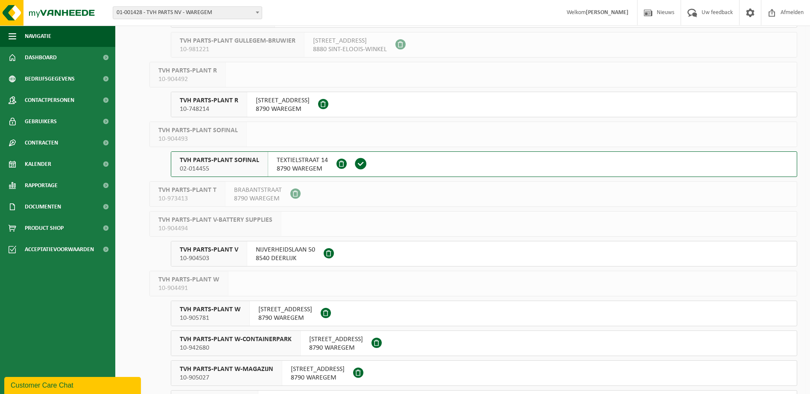
click at [210, 255] on span "10-904503" at bounding box center [209, 258] width 58 height 9
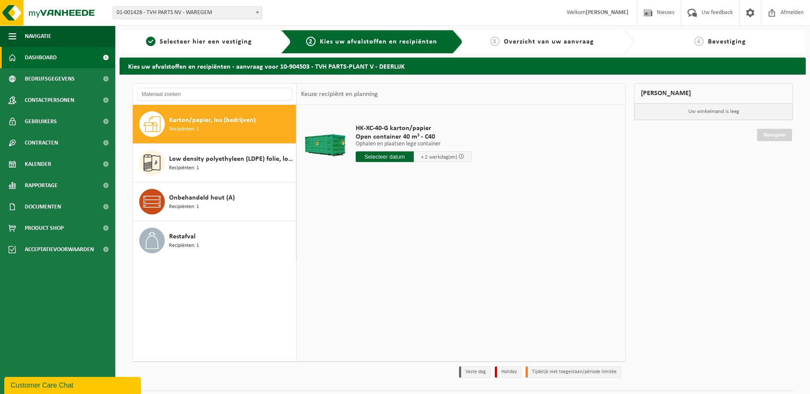
click at [47, 54] on span "Dashboard" at bounding box center [41, 57] width 32 height 21
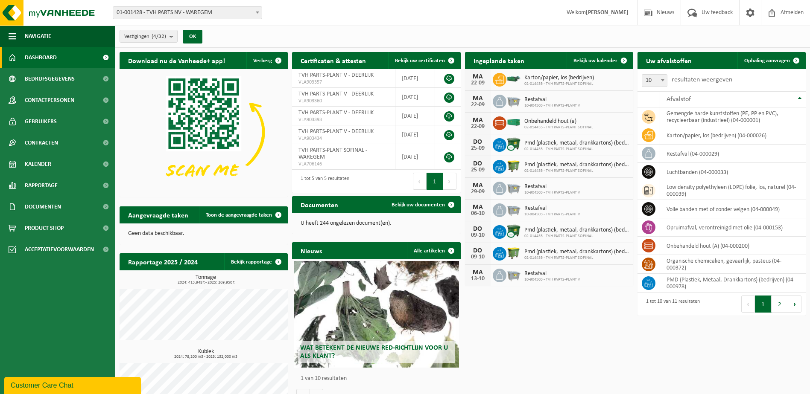
click at [558, 195] on span "10-904503 - TVH PARTS-PLANT V" at bounding box center [552, 192] width 56 height 5
click at [534, 187] on span "Restafval" at bounding box center [552, 187] width 56 height 7
drag, startPoint x: 534, startPoint y: 187, endPoint x: 655, endPoint y: 184, distance: 120.9
click at [655, 184] on td at bounding box center [648, 190] width 23 height 19
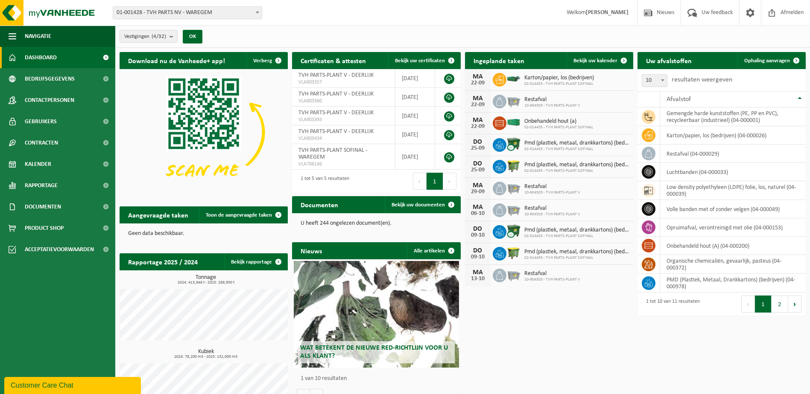
click at [481, 184] on div "MA" at bounding box center [477, 185] width 17 height 7
click at [797, 58] on span at bounding box center [796, 60] width 17 height 17
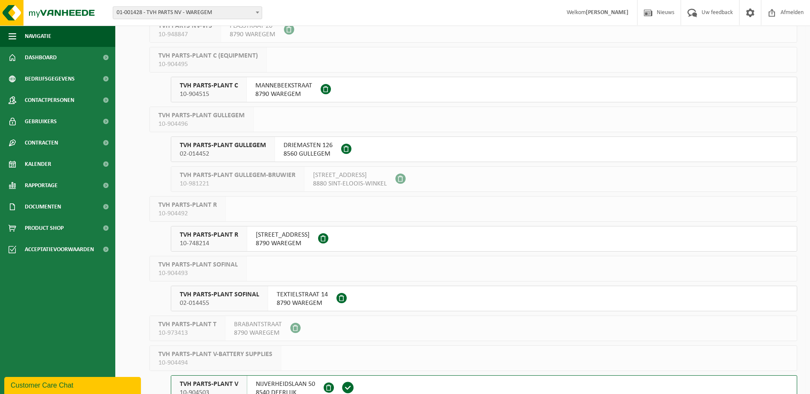
scroll to position [342, 0]
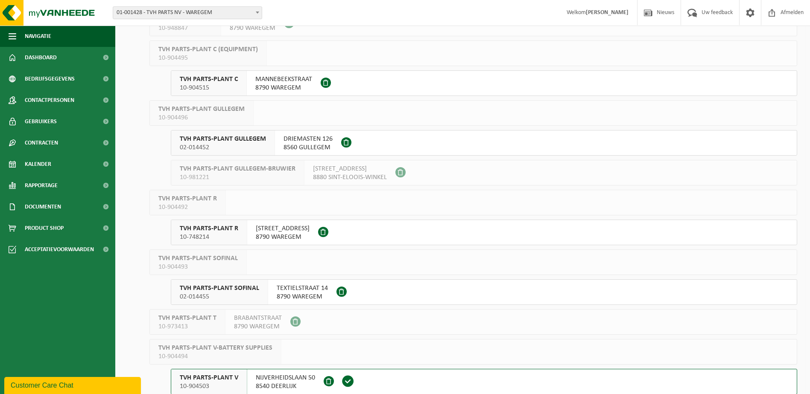
click at [242, 289] on span "TVH PARTS-PLANT SOFINAL" at bounding box center [219, 288] width 79 height 9
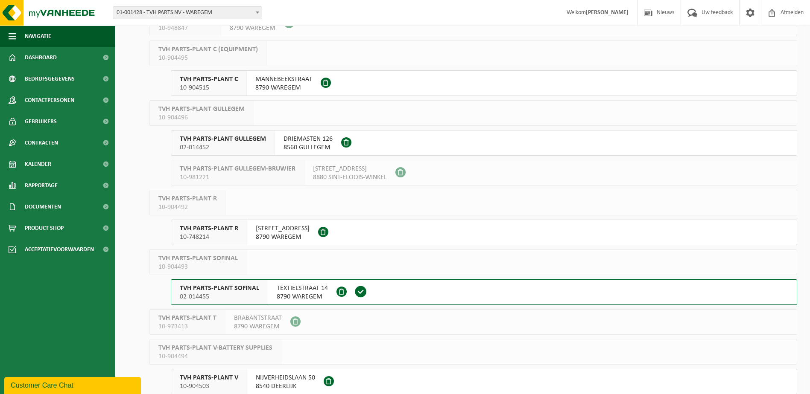
click at [242, 289] on span "TVH PARTS-PLANT SOFINAL" at bounding box center [219, 288] width 79 height 9
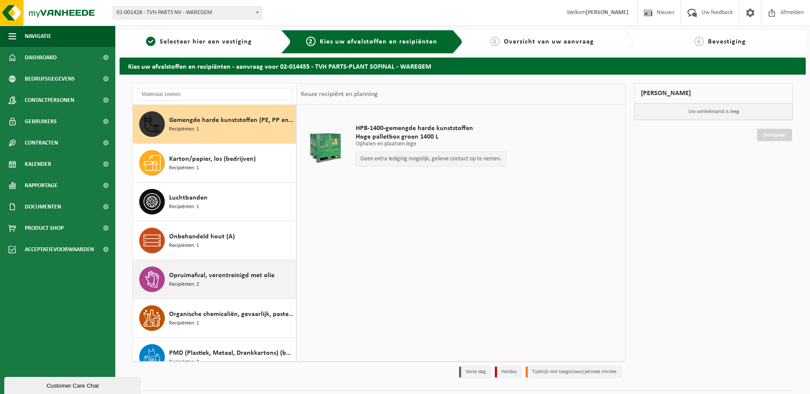
click at [190, 278] on span "Opruimafval, verontreinigd met olie" at bounding box center [221, 276] width 105 height 10
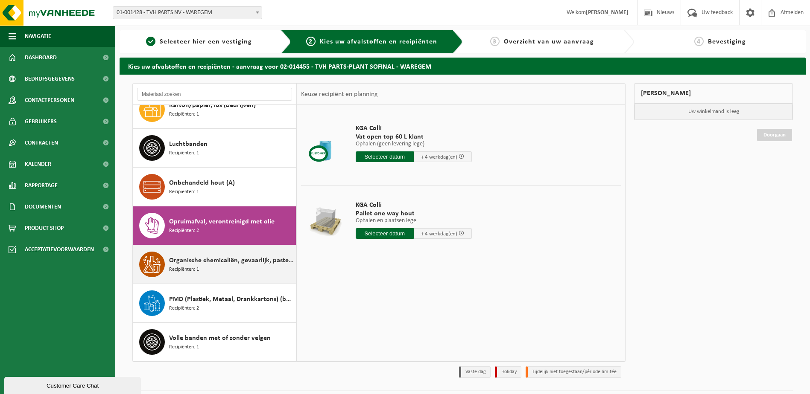
click at [222, 266] on div "Organische chemicaliën, gevaarlijk, pasteus Recipiënten: 1" at bounding box center [231, 265] width 125 height 26
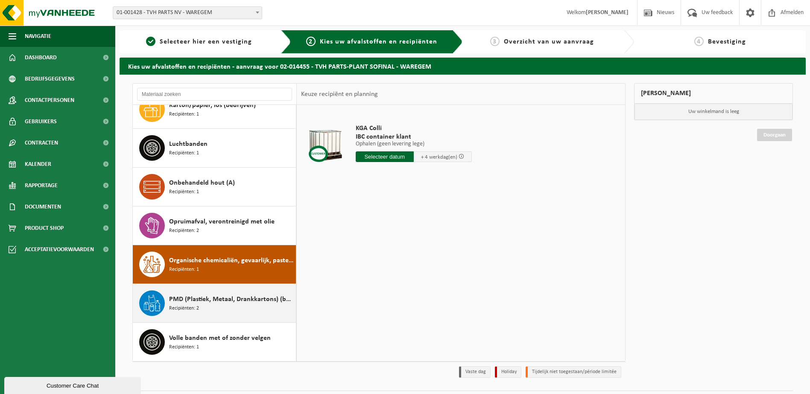
click at [194, 305] on span "Recipiënten: 2" at bounding box center [184, 309] width 30 height 8
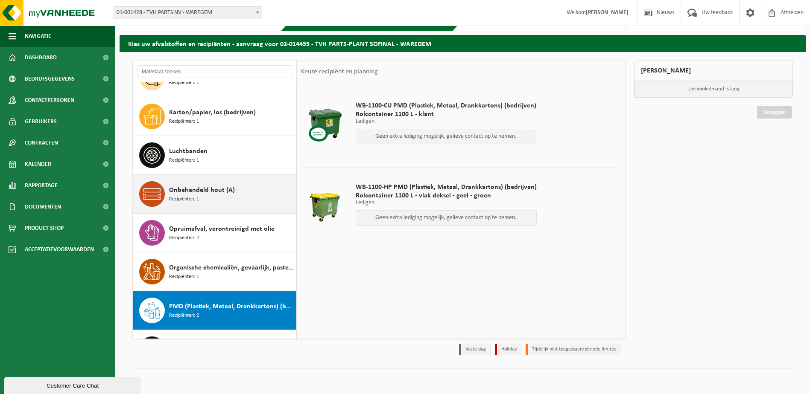
scroll to position [0, 0]
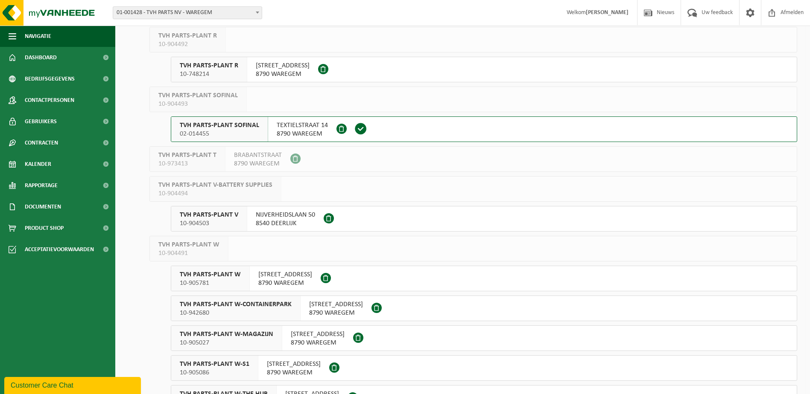
scroll to position [512, 0]
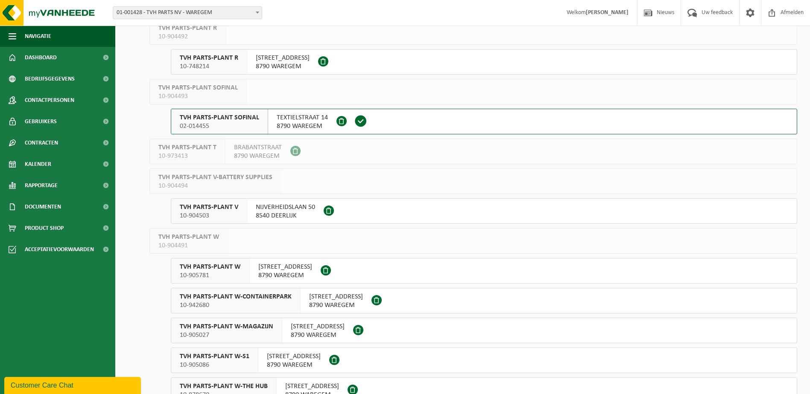
click at [212, 217] on span "10-904503" at bounding box center [209, 216] width 58 height 9
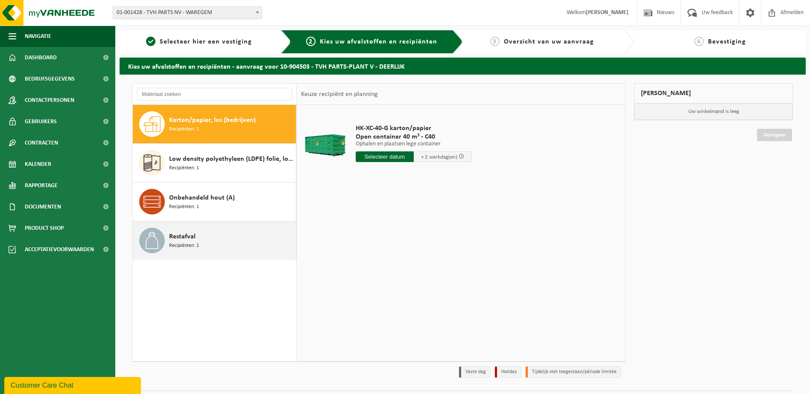
click at [181, 241] on span "Restafval" at bounding box center [182, 237] width 26 height 10
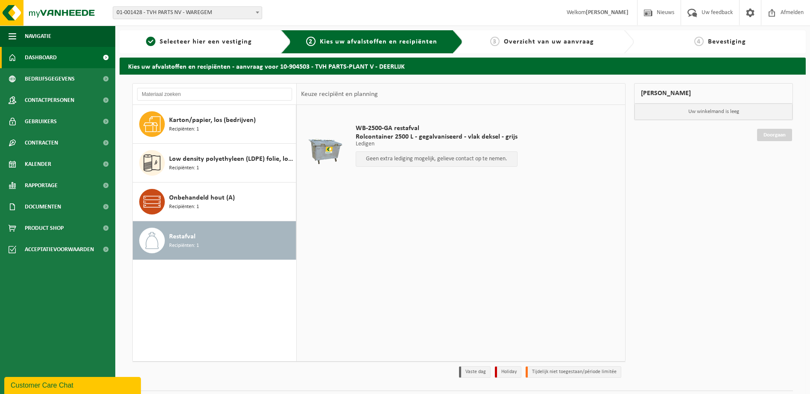
click at [39, 56] on span "Dashboard" at bounding box center [41, 57] width 32 height 21
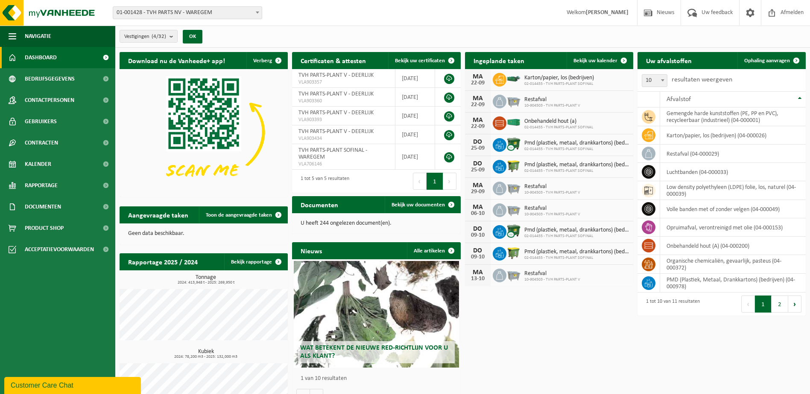
click at [35, 63] on span "Dashboard" at bounding box center [41, 57] width 32 height 21
click at [53, 38] on button "Navigatie" at bounding box center [57, 36] width 115 height 21
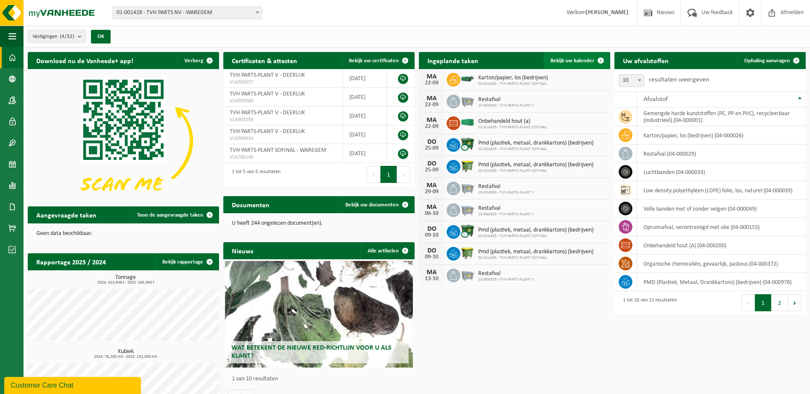
click at [579, 58] on span "Bekijk uw kalender" at bounding box center [572, 61] width 44 height 6
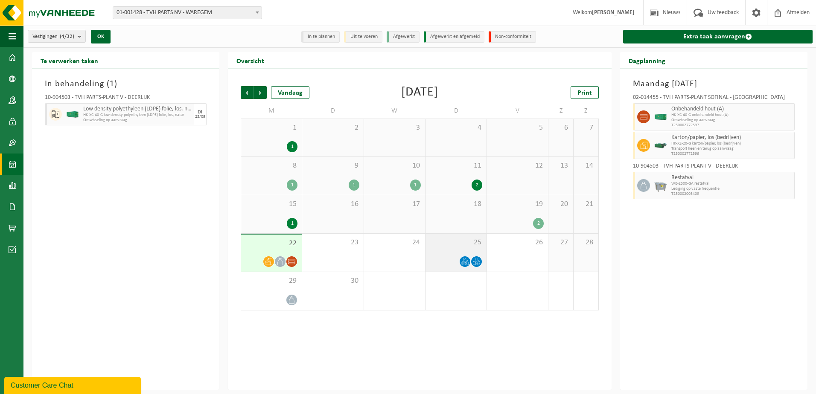
click at [472, 259] on span at bounding box center [476, 262] width 11 height 11
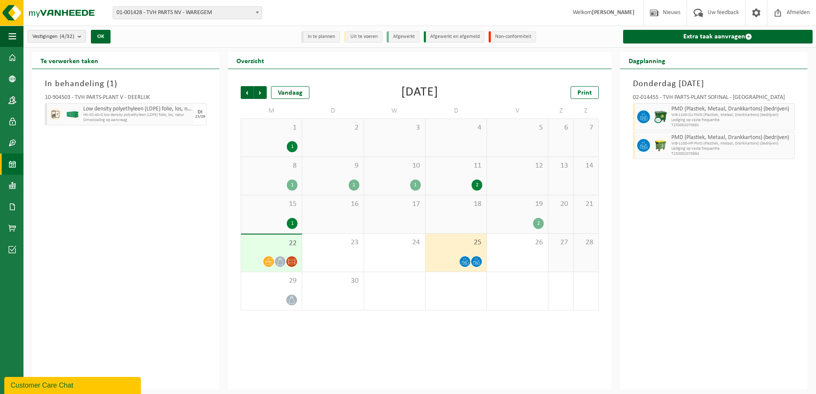
click at [282, 260] on icon at bounding box center [280, 261] width 7 height 7
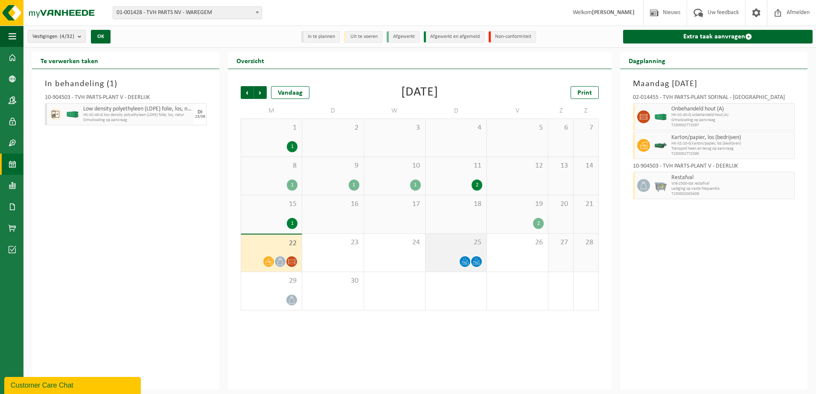
click at [471, 261] on div at bounding box center [477, 262] width 12 height 12
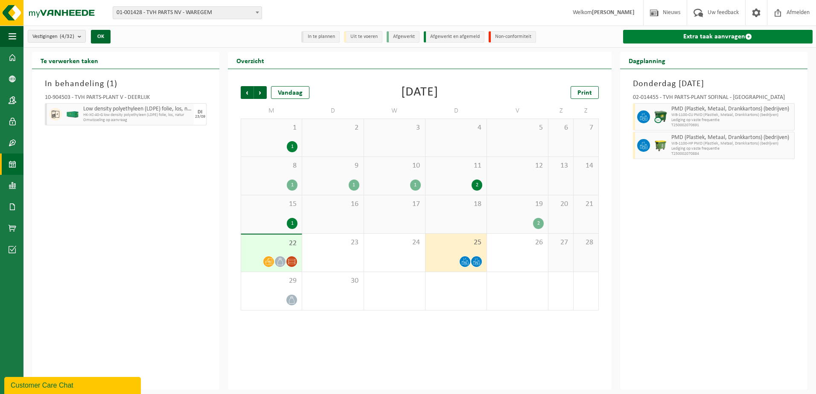
click at [747, 36] on span at bounding box center [748, 36] width 7 height 7
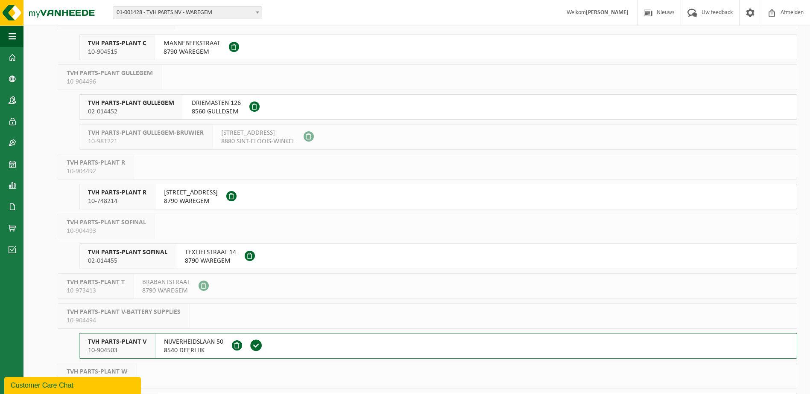
scroll to position [427, 0]
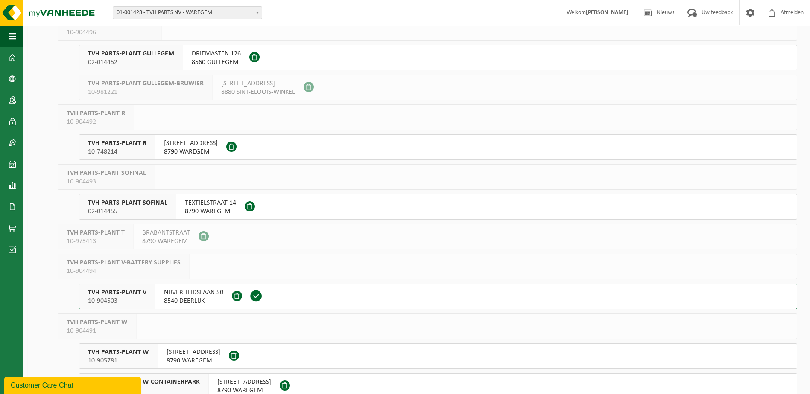
click at [138, 198] on div "TVH PARTS-PLANT SOFINAL 02-014455" at bounding box center [127, 207] width 97 height 25
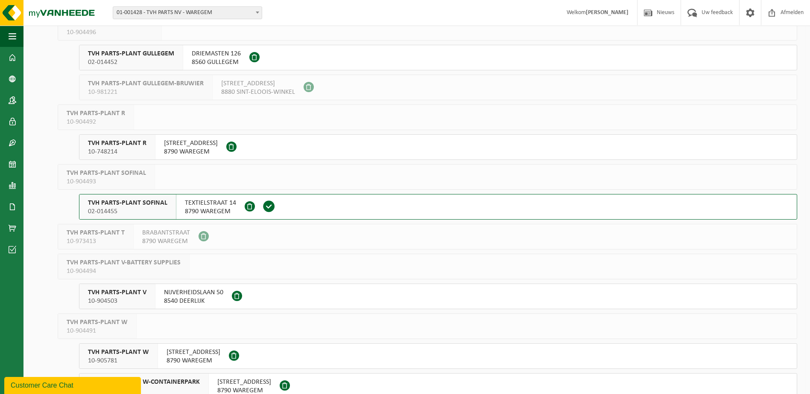
click at [117, 300] on span "10-904503" at bounding box center [117, 301] width 58 height 9
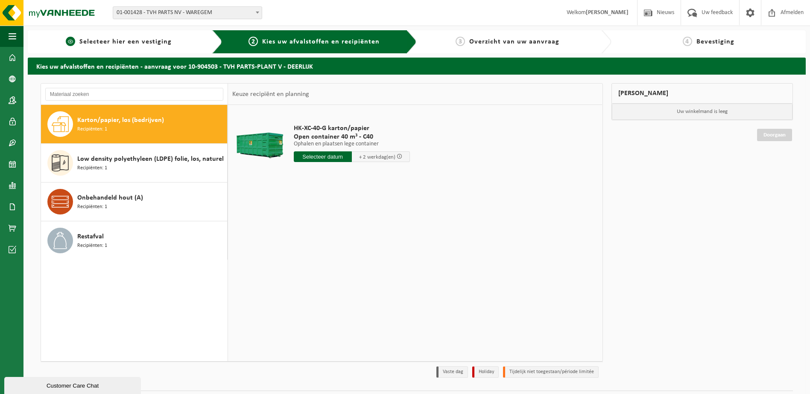
click at [111, 38] on span "Selecteer hier een vestiging" at bounding box center [125, 41] width 92 height 7
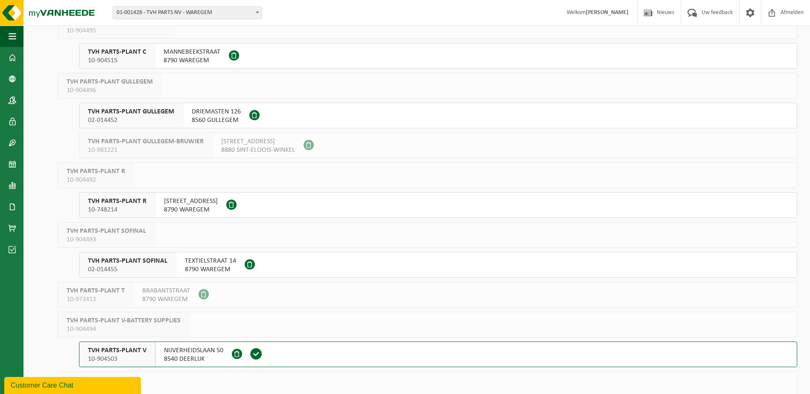
scroll to position [470, 0]
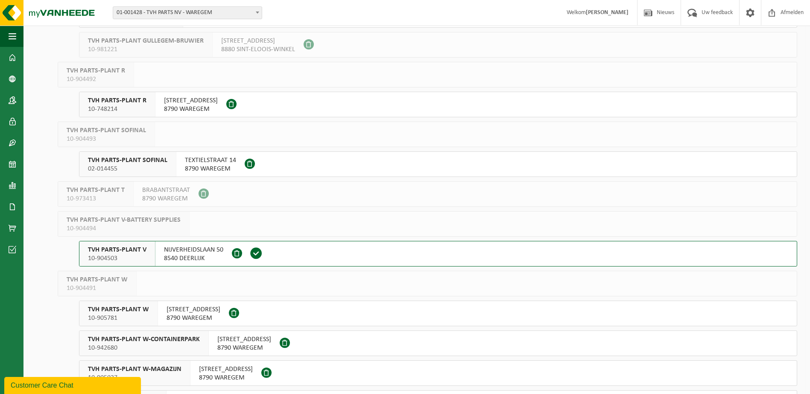
click at [131, 163] on span "TVH PARTS-PLANT SOFINAL" at bounding box center [127, 160] width 79 height 9
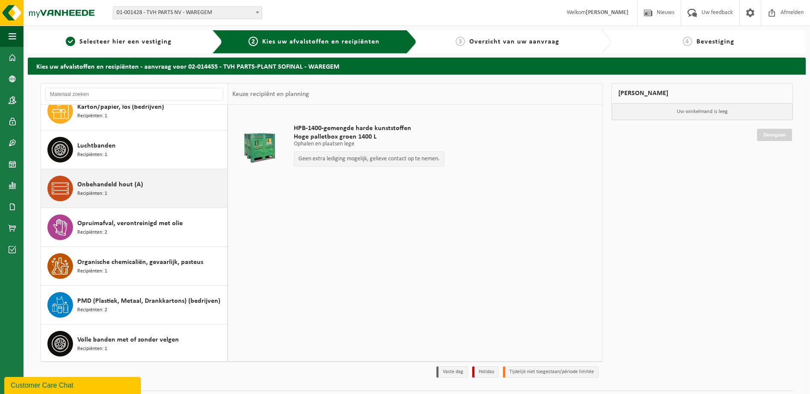
scroll to position [54, 0]
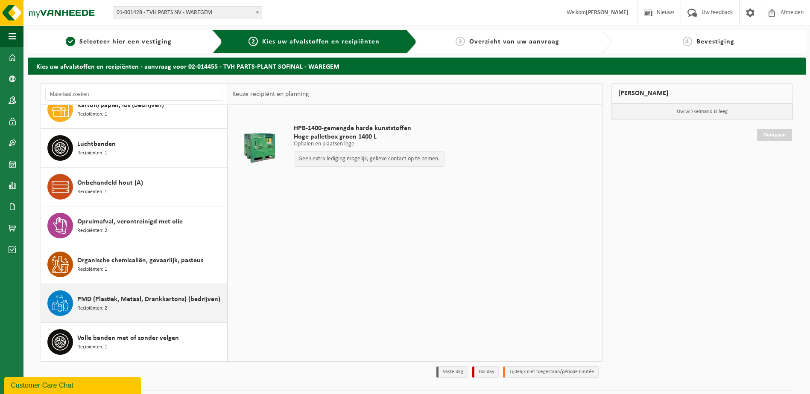
click at [137, 298] on span "PMD (Plastiek, Metaal, Drankkartons) (bedrijven)" at bounding box center [148, 300] width 143 height 10
